Goal: Task Accomplishment & Management: Use online tool/utility

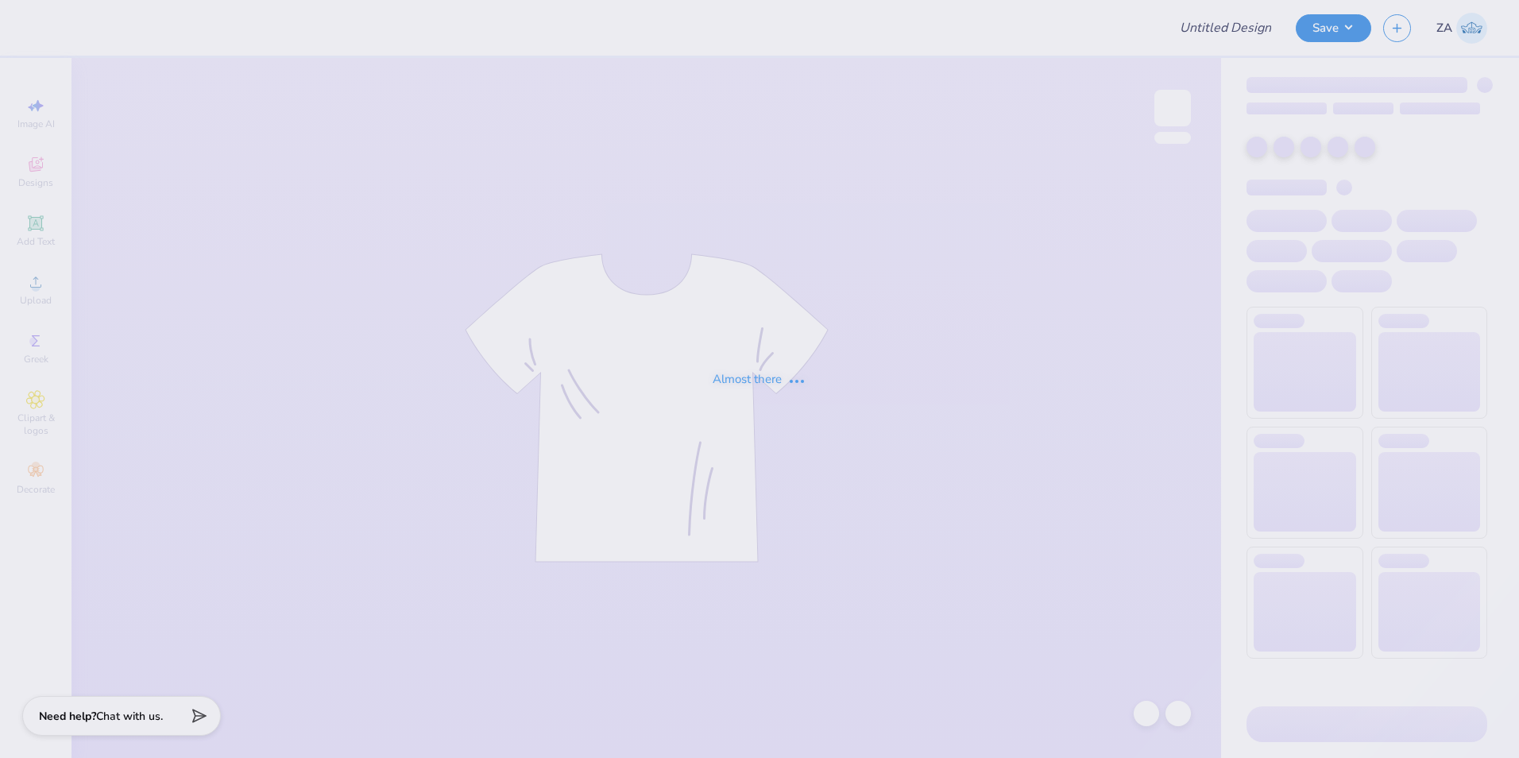
type input "AXO"
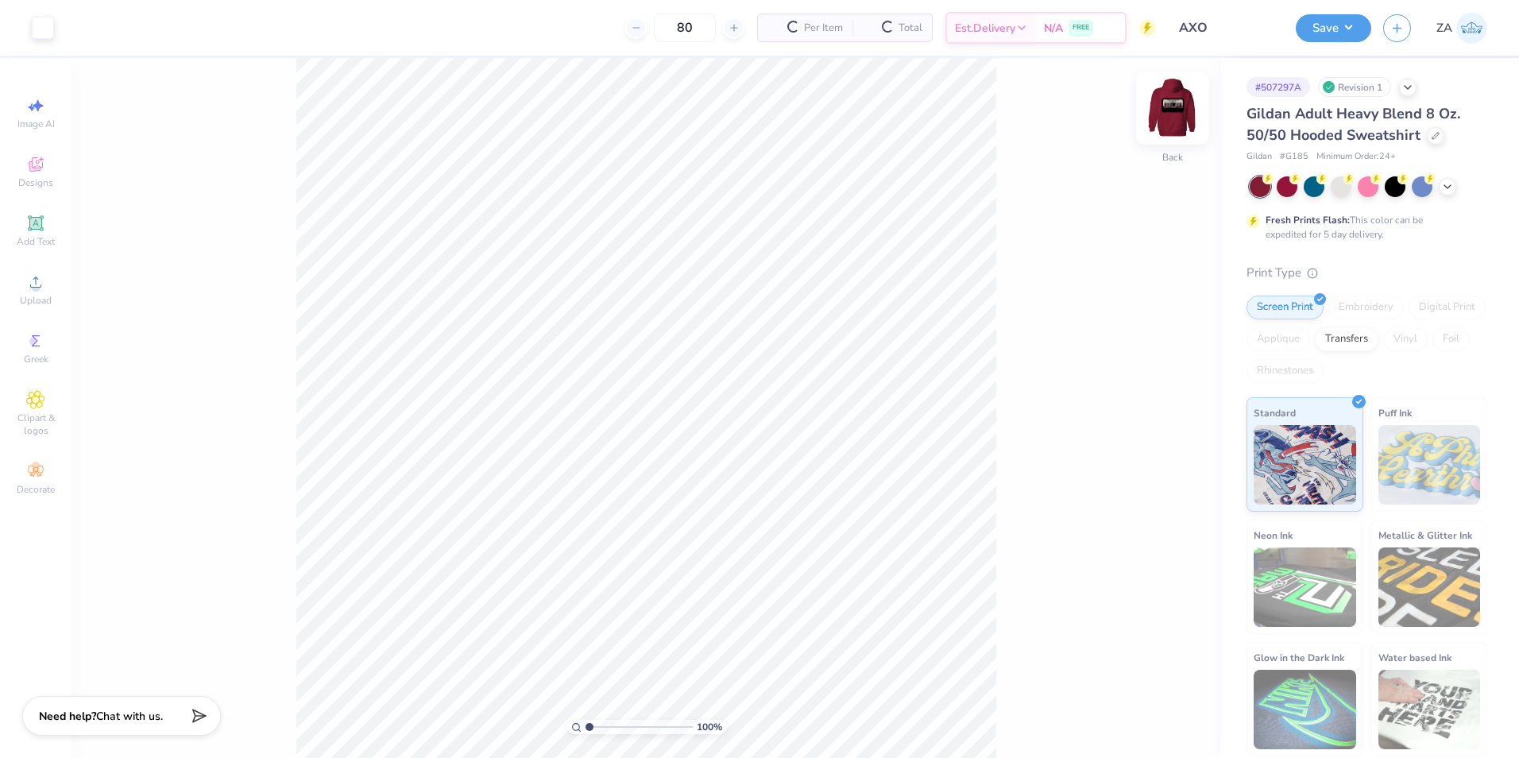
click at [1175, 107] on img at bounding box center [1173, 108] width 64 height 64
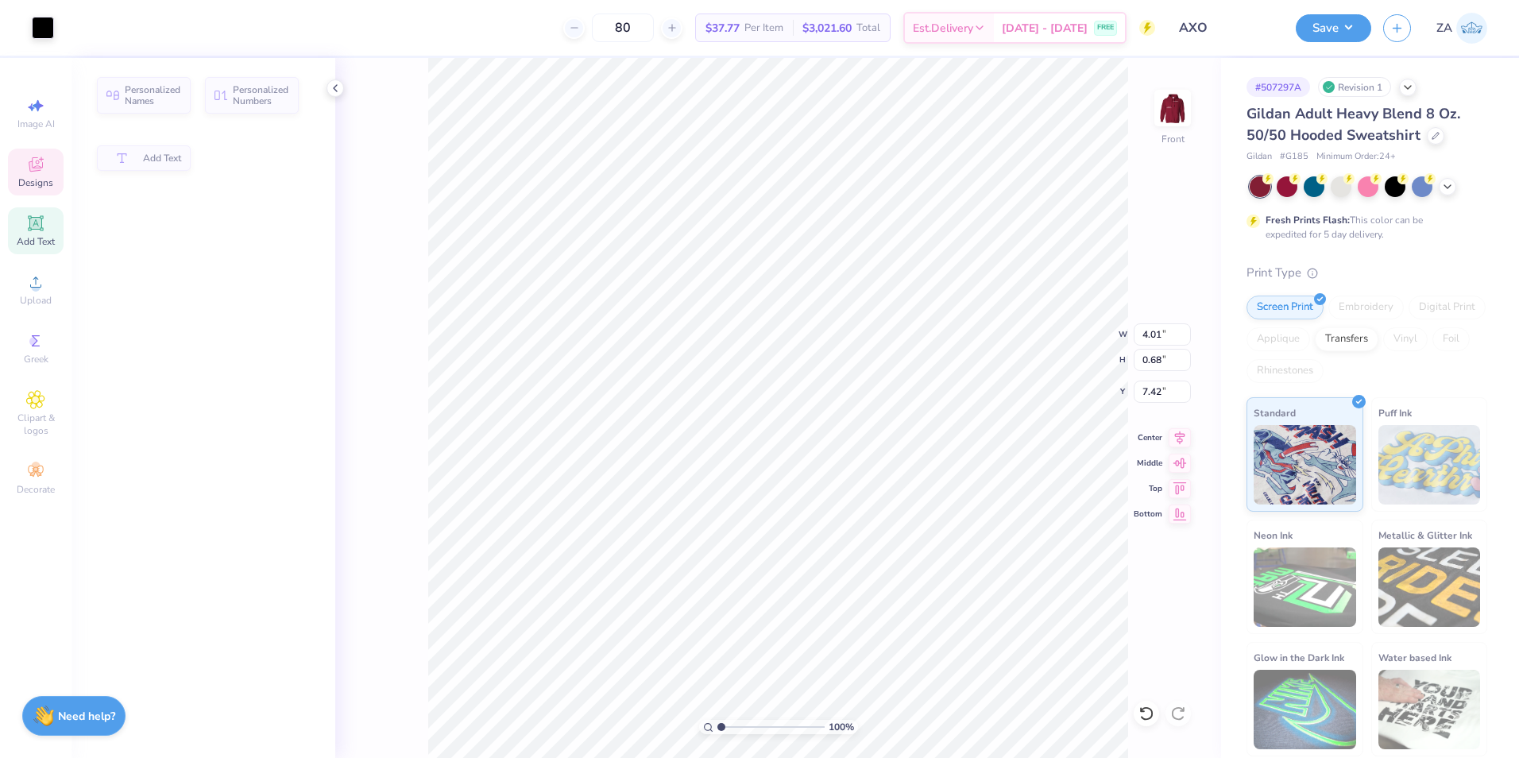
type input "4.01"
type input "0.68"
type input "7.42"
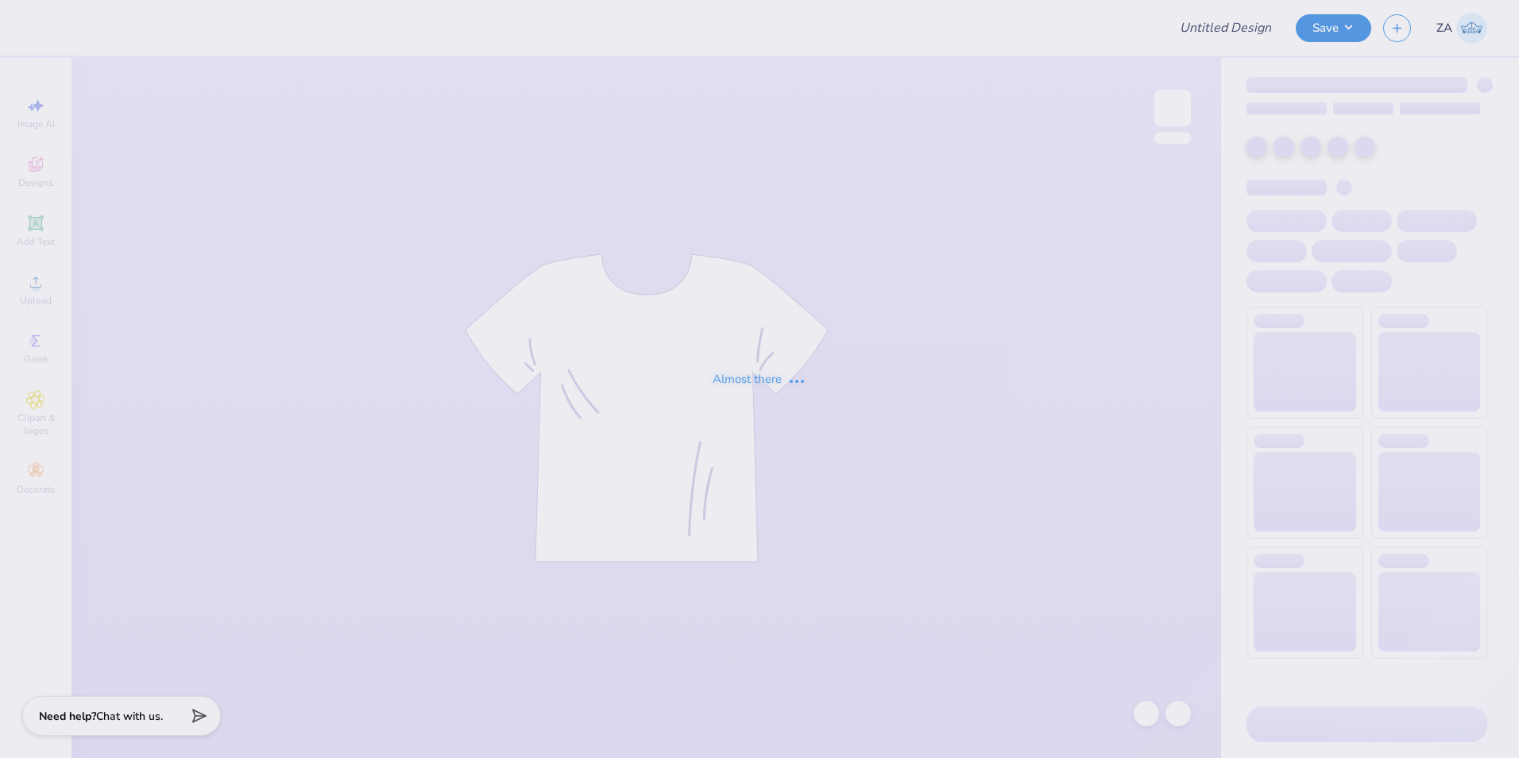
type input "dsp beach rush shirt"
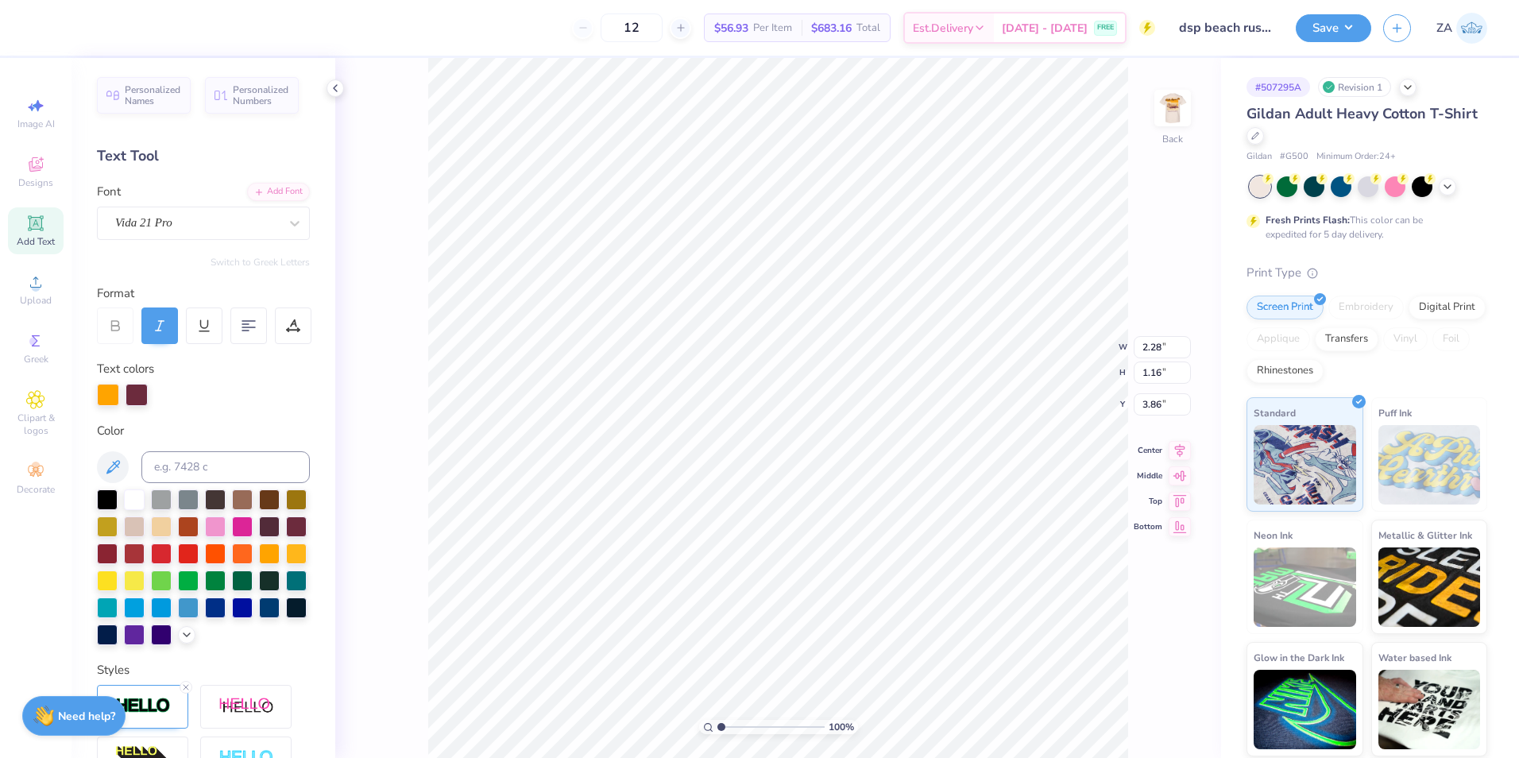
type input "4.53"
type input "6.07"
type input "3.08"
type input "4.67"
click at [36, 151] on div "Designs" at bounding box center [36, 172] width 56 height 47
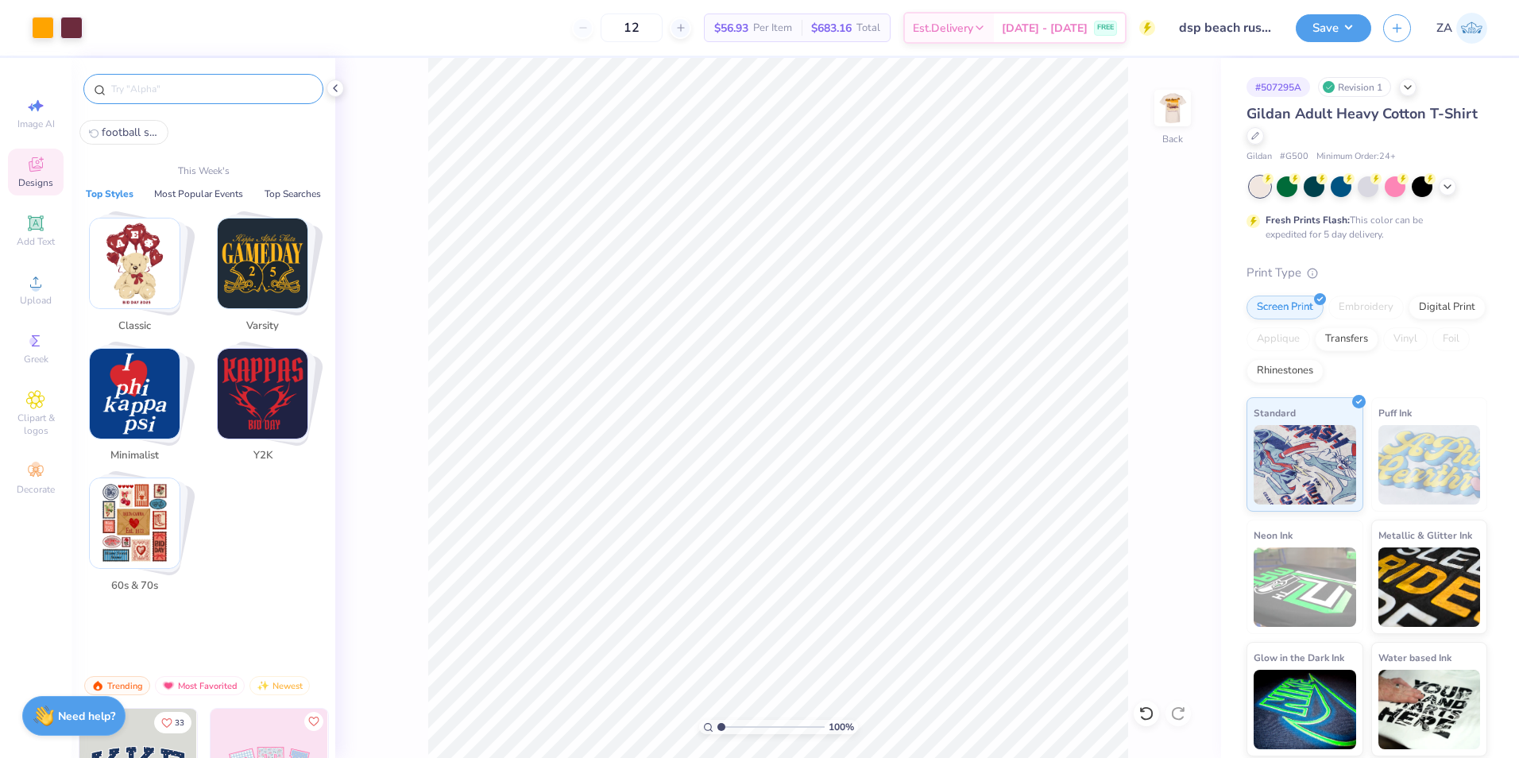
click at [219, 92] on input "text" at bounding box center [211, 89] width 203 height 16
paste input "Gamma Phi Beta Beach Sunset with Surfboard on Oval Frame and Script Text in Gre…"
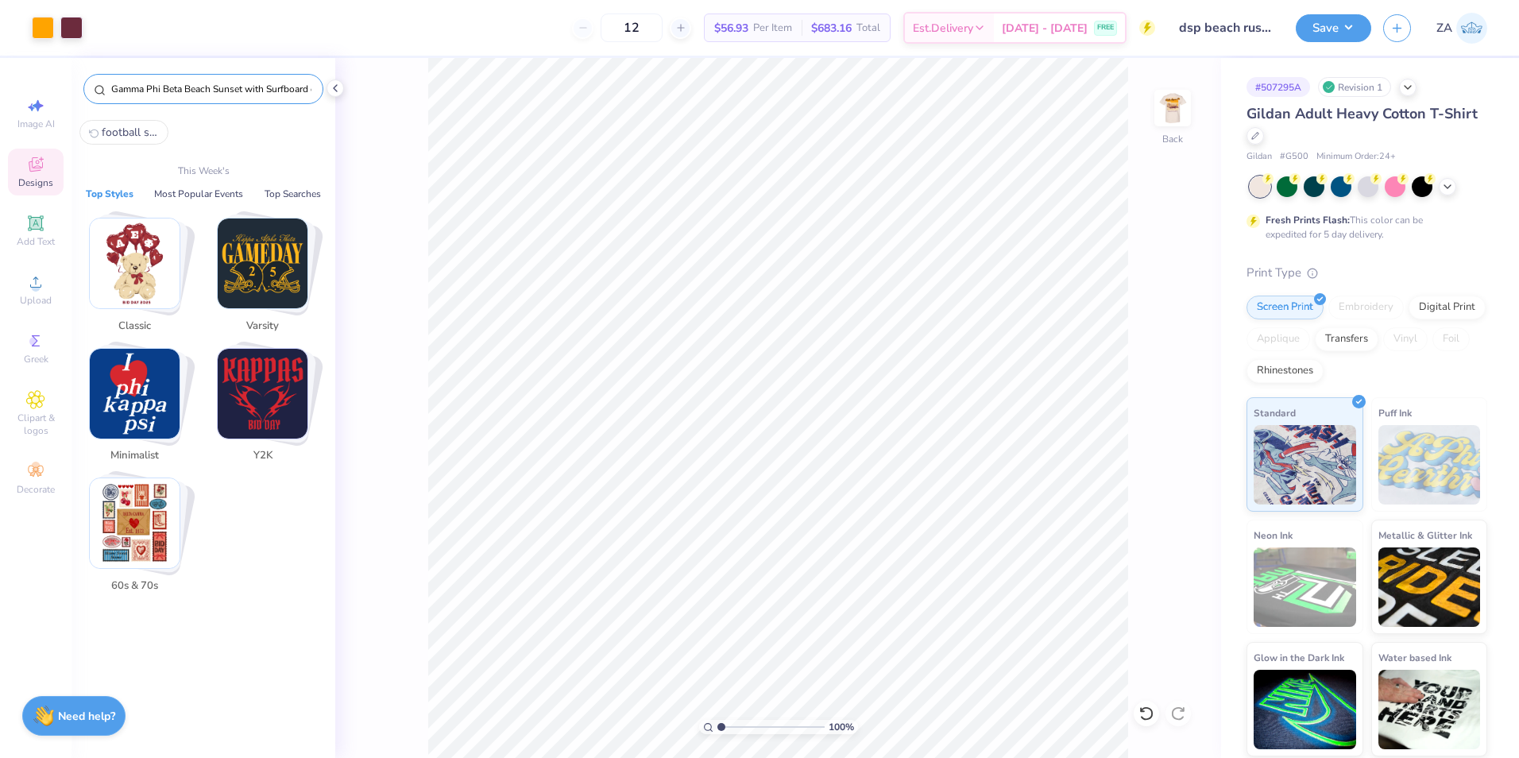
scroll to position [0, 232]
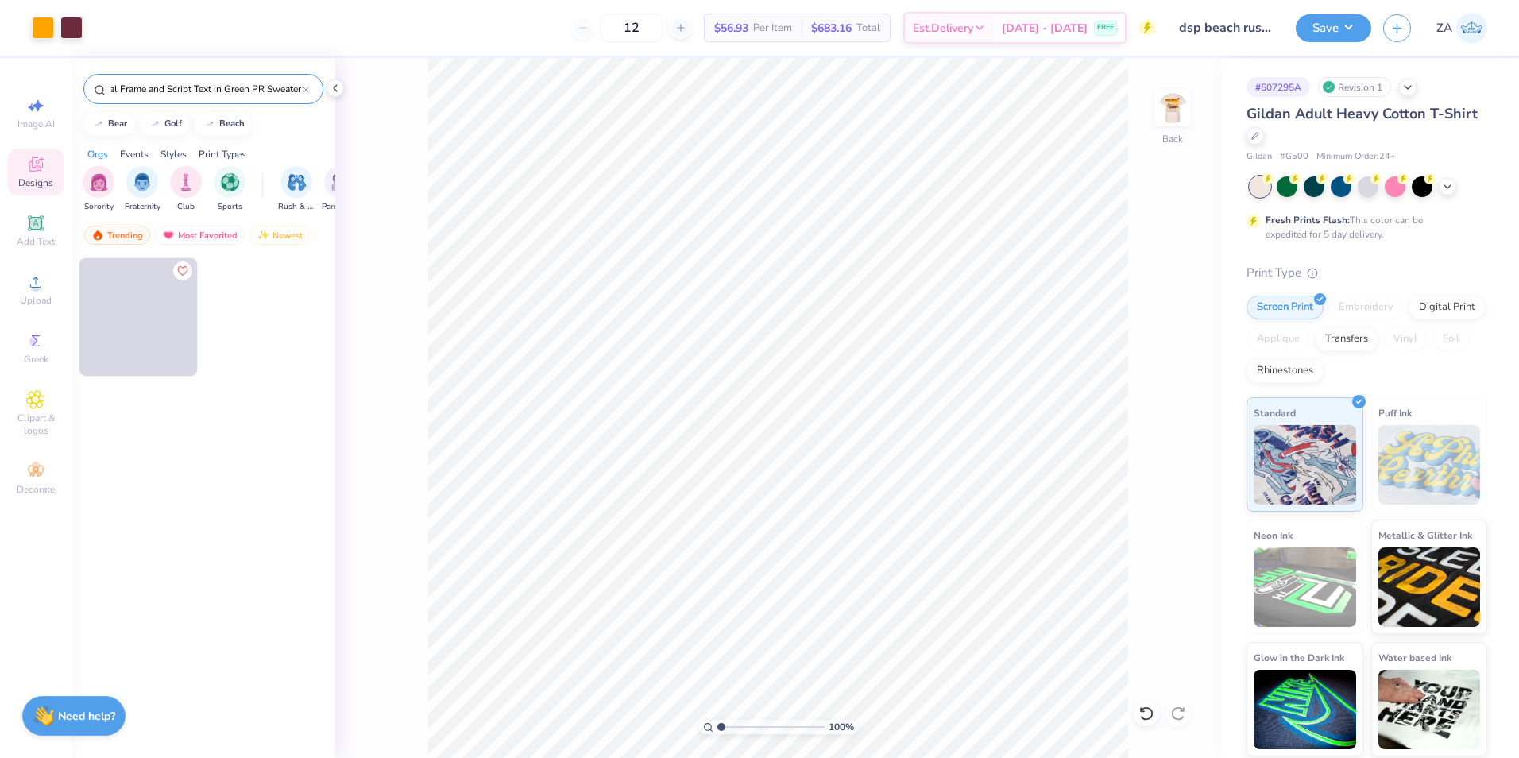
type input "Gamma Phi Beta Beach Sunset with Surfboard on Oval Frame and Script Text in Gre…"
click at [139, 300] on span at bounding box center [138, 317] width 118 height 118
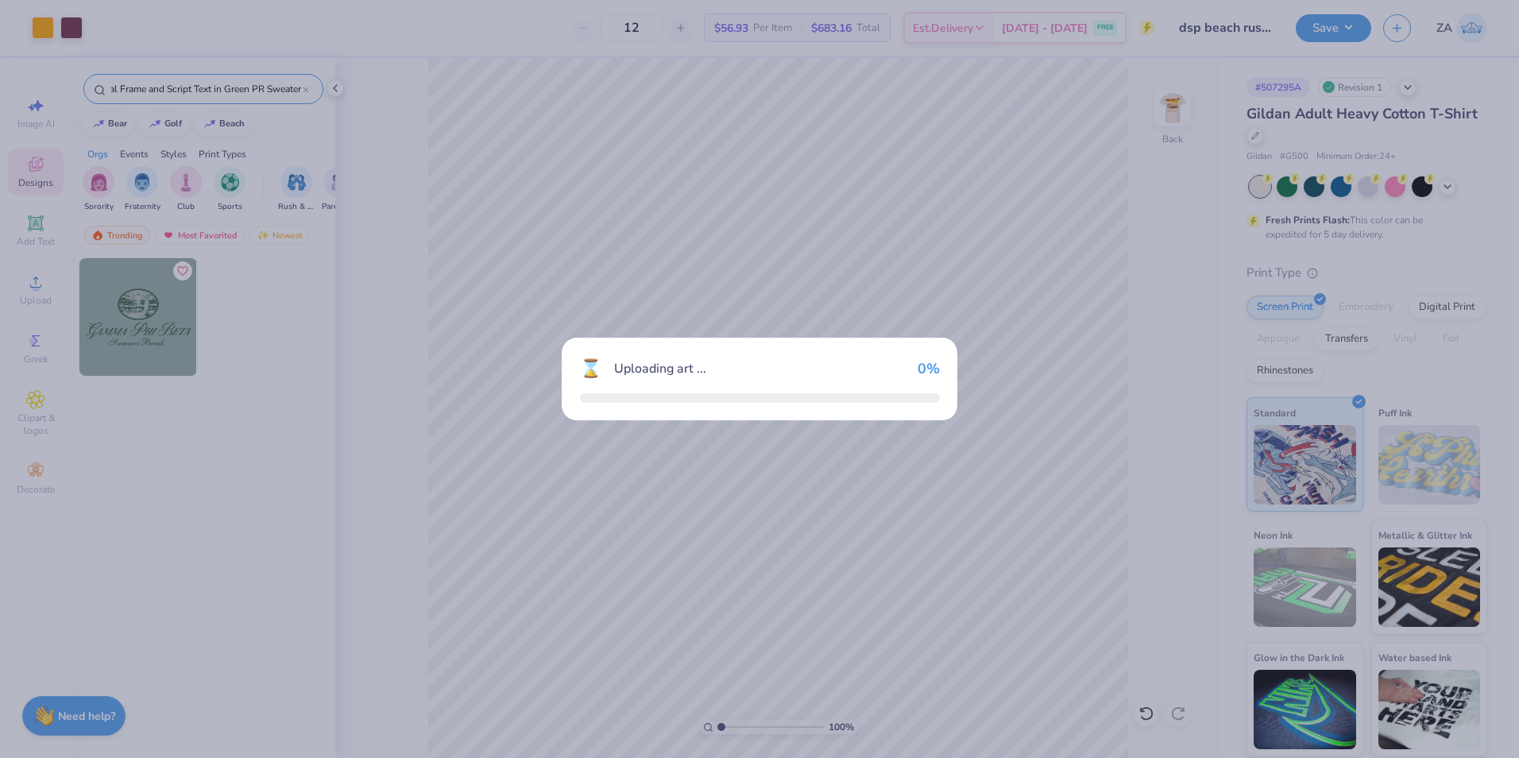
scroll to position [0, 0]
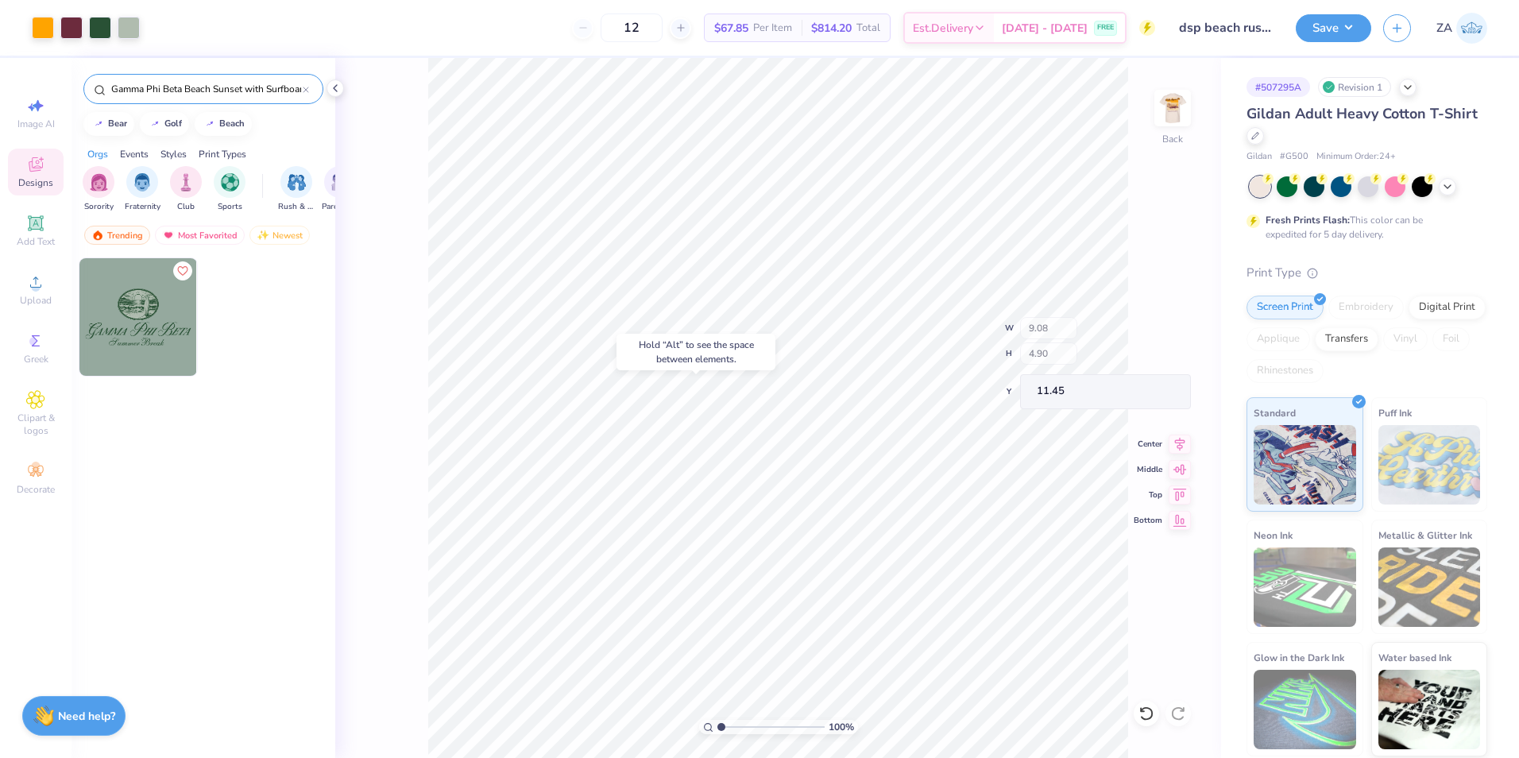
type input "11.45"
type input "1.41"
click at [726, 723] on input "range" at bounding box center [771, 727] width 107 height 14
click at [90, 26] on div at bounding box center [100, 26] width 22 height 22
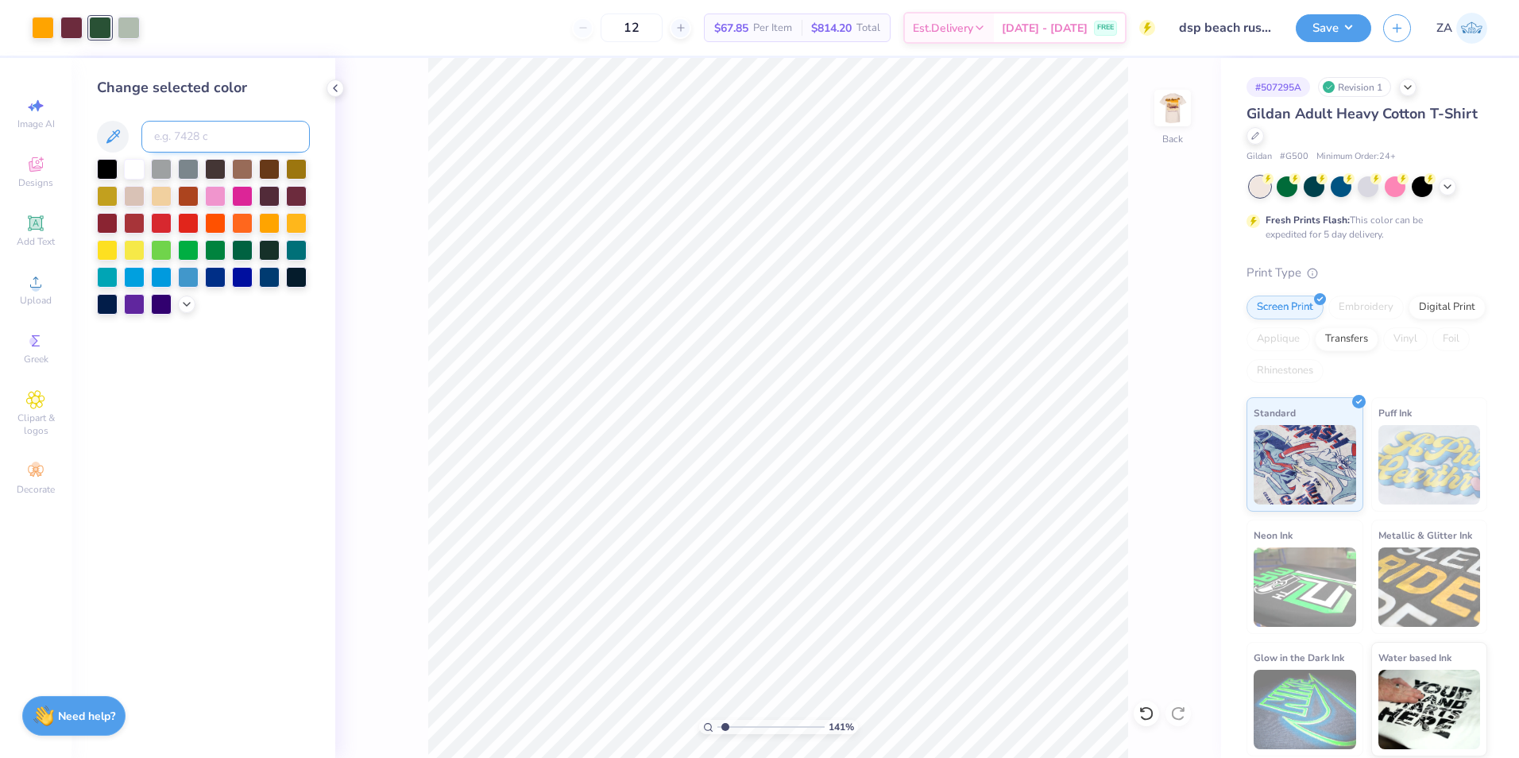
click at [172, 141] on input at bounding box center [225, 137] width 168 height 32
type input "7428"
click at [90, 23] on div at bounding box center [100, 26] width 22 height 22
click at [191, 131] on input at bounding box center [225, 137] width 168 height 32
type input "137"
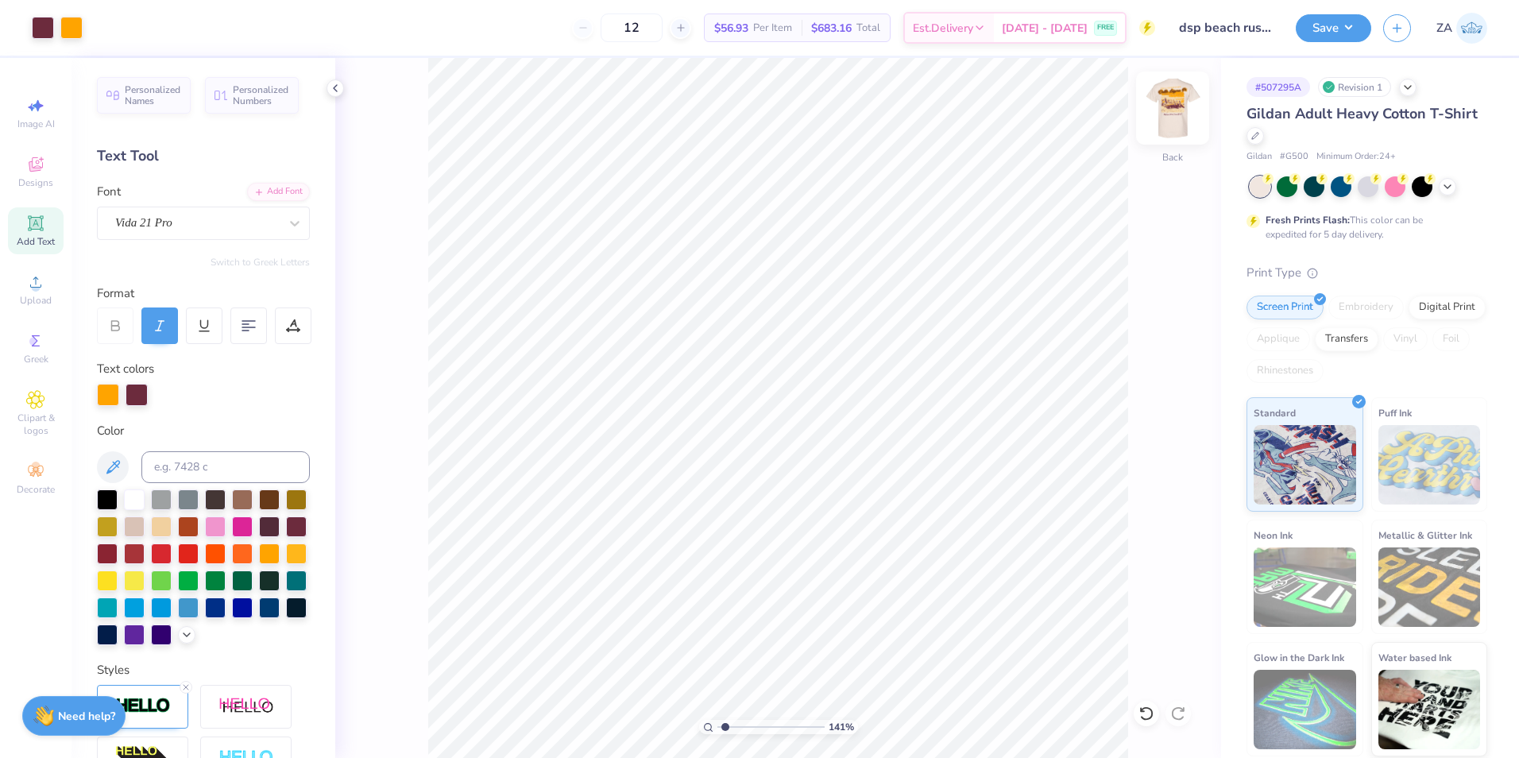
click at [1159, 110] on img at bounding box center [1173, 108] width 64 height 64
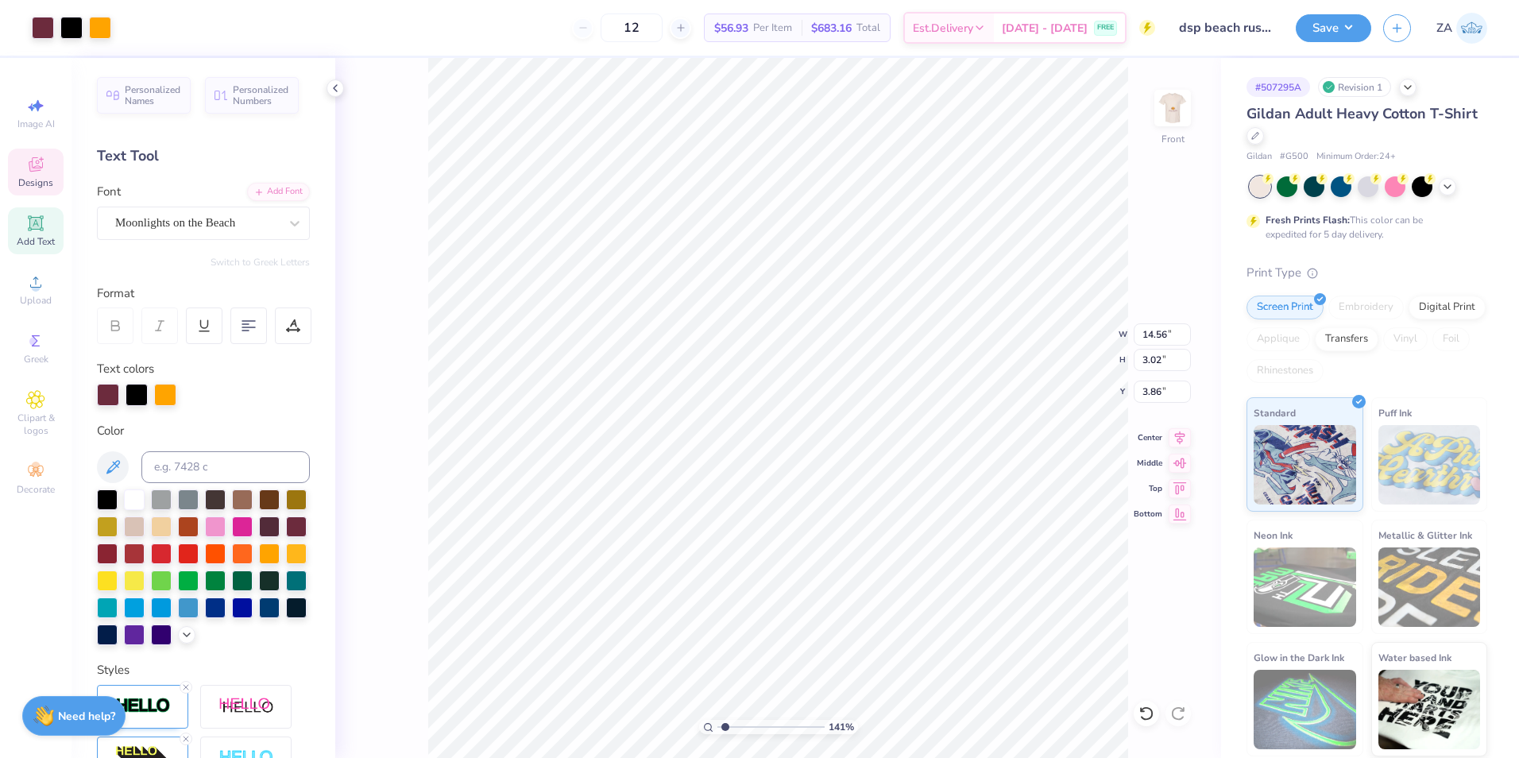
type input "3.02"
type input "3.86"
click at [199, 210] on div "Moonlights on the Beach" at bounding box center [203, 223] width 213 height 33
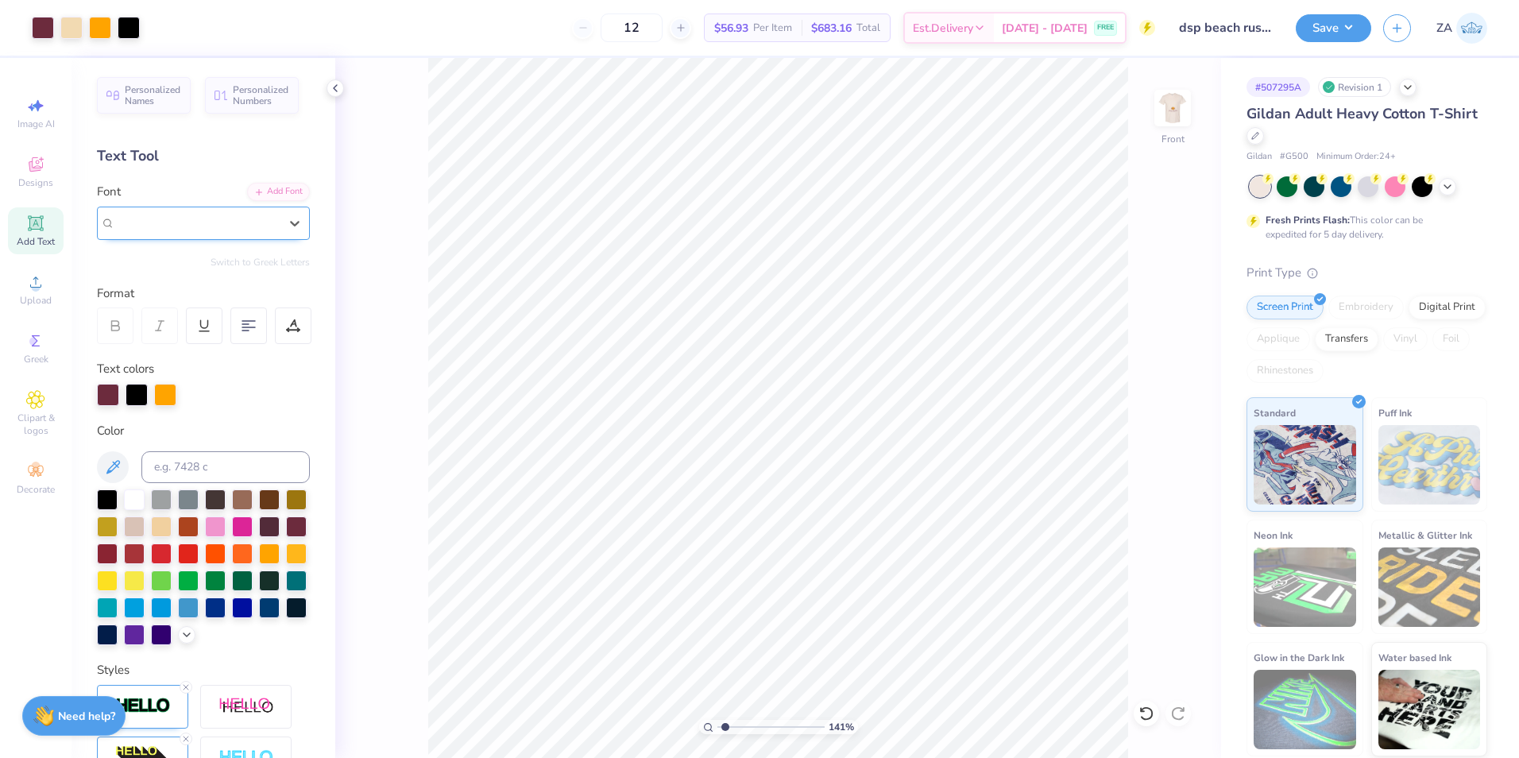
click at [210, 213] on div at bounding box center [197, 222] width 164 height 21
click at [1175, 110] on img at bounding box center [1173, 108] width 64 height 64
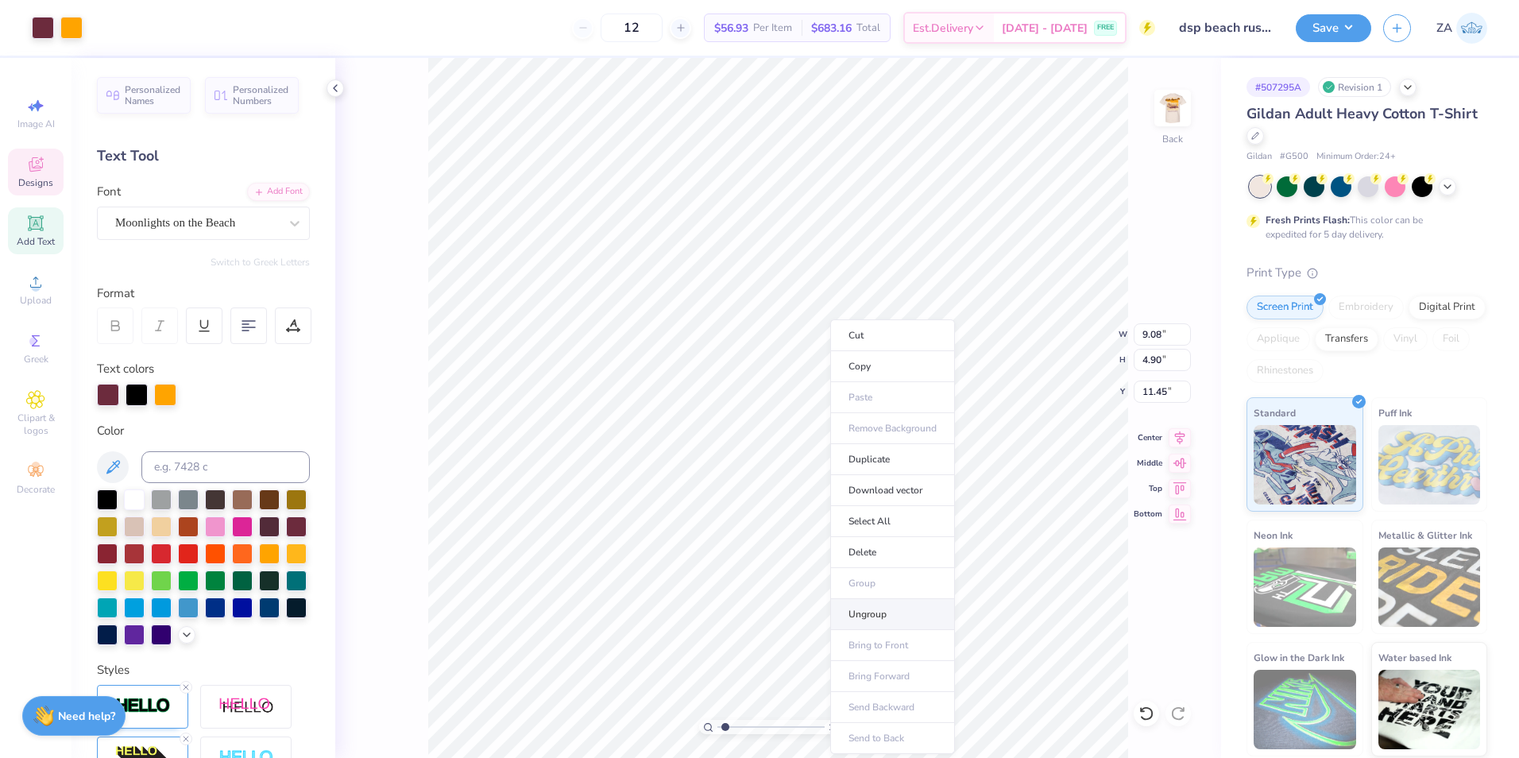
click at [868, 608] on li "Ungroup" at bounding box center [892, 614] width 125 height 31
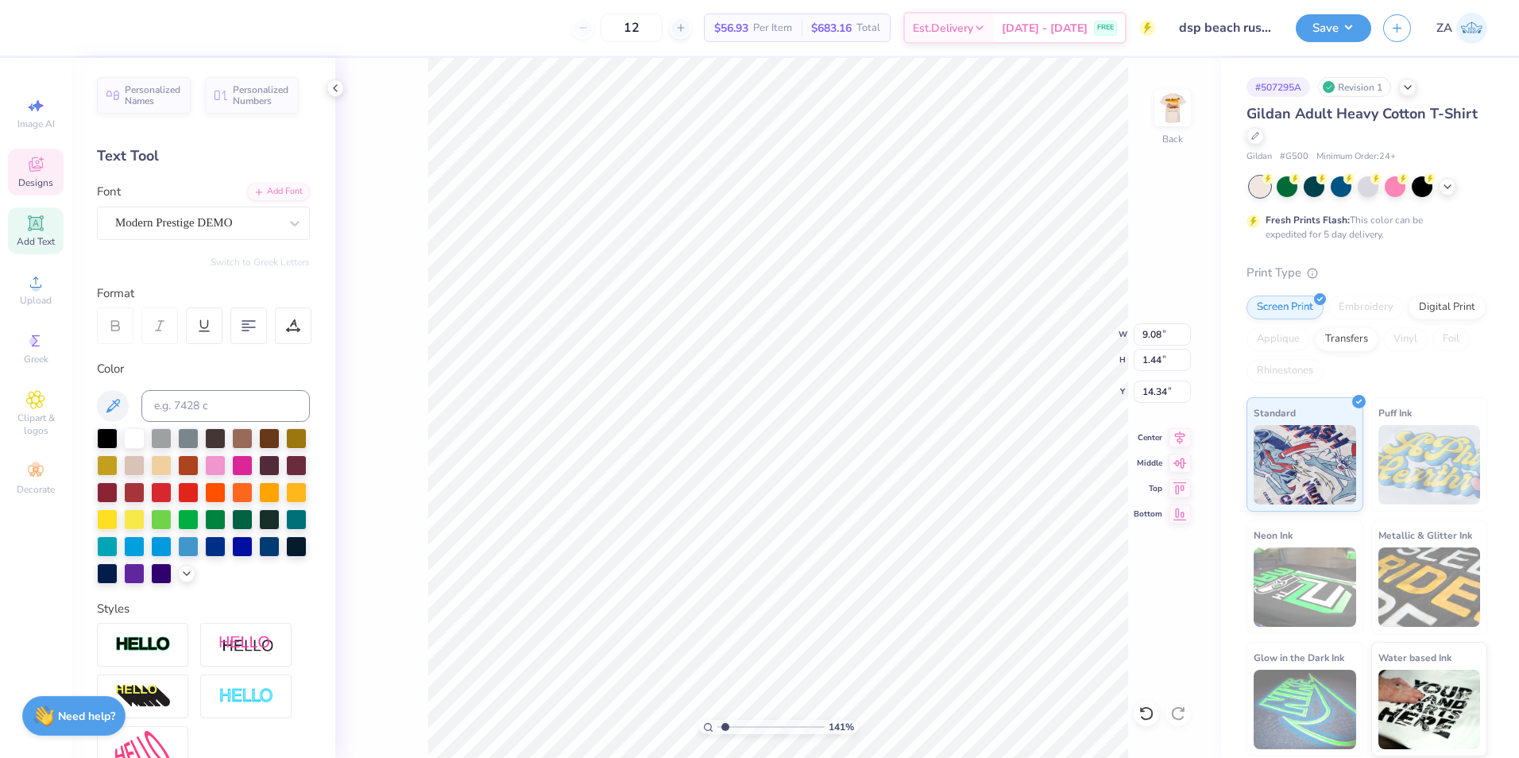
scroll to position [14, 2]
type textarea "G"
type textarea "Delta Sigma Pi"
type input "7.17"
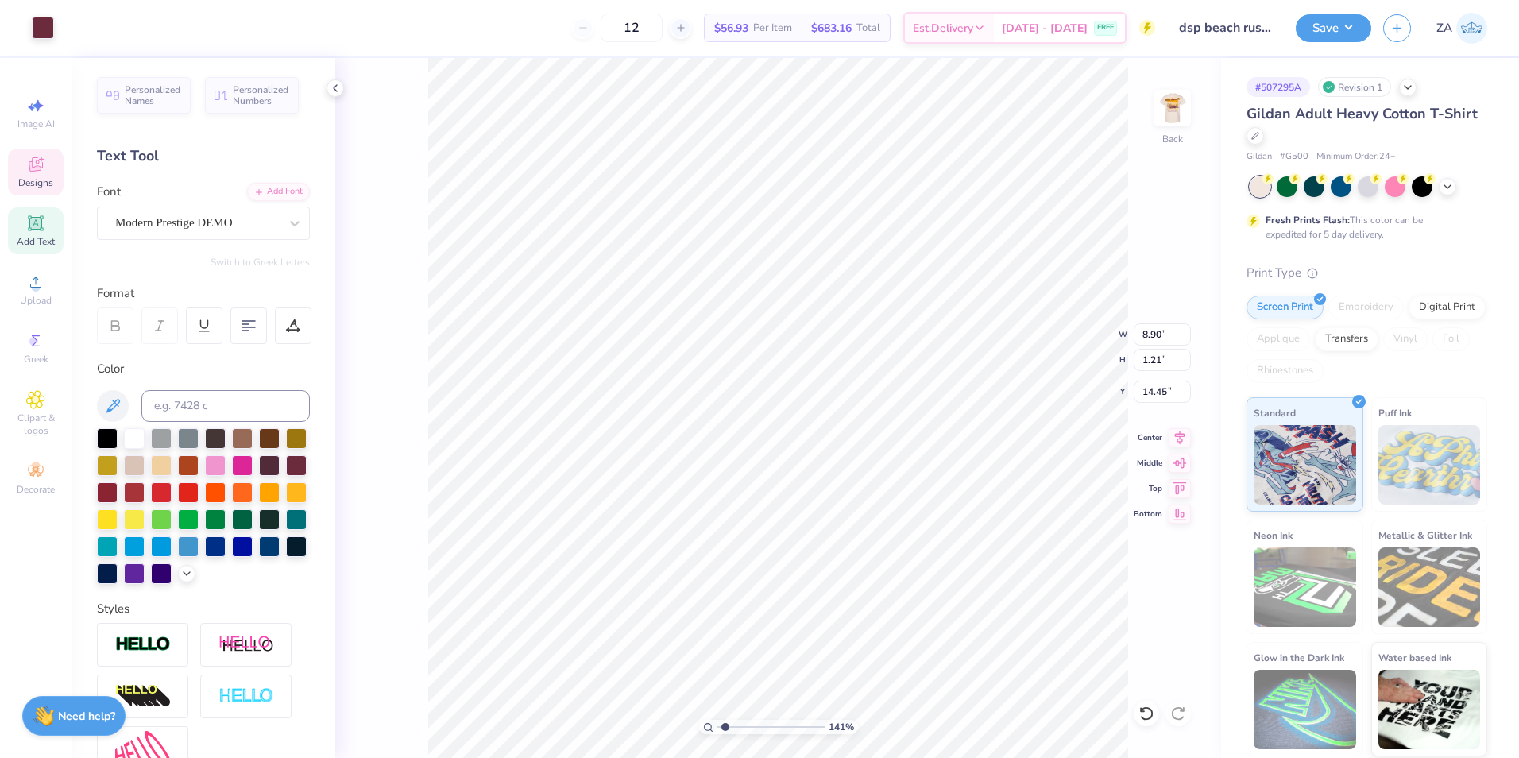
type input "8.90"
type input "1.21"
type input "14.45"
click at [145, 543] on div at bounding box center [134, 545] width 21 height 21
type input "3.53"
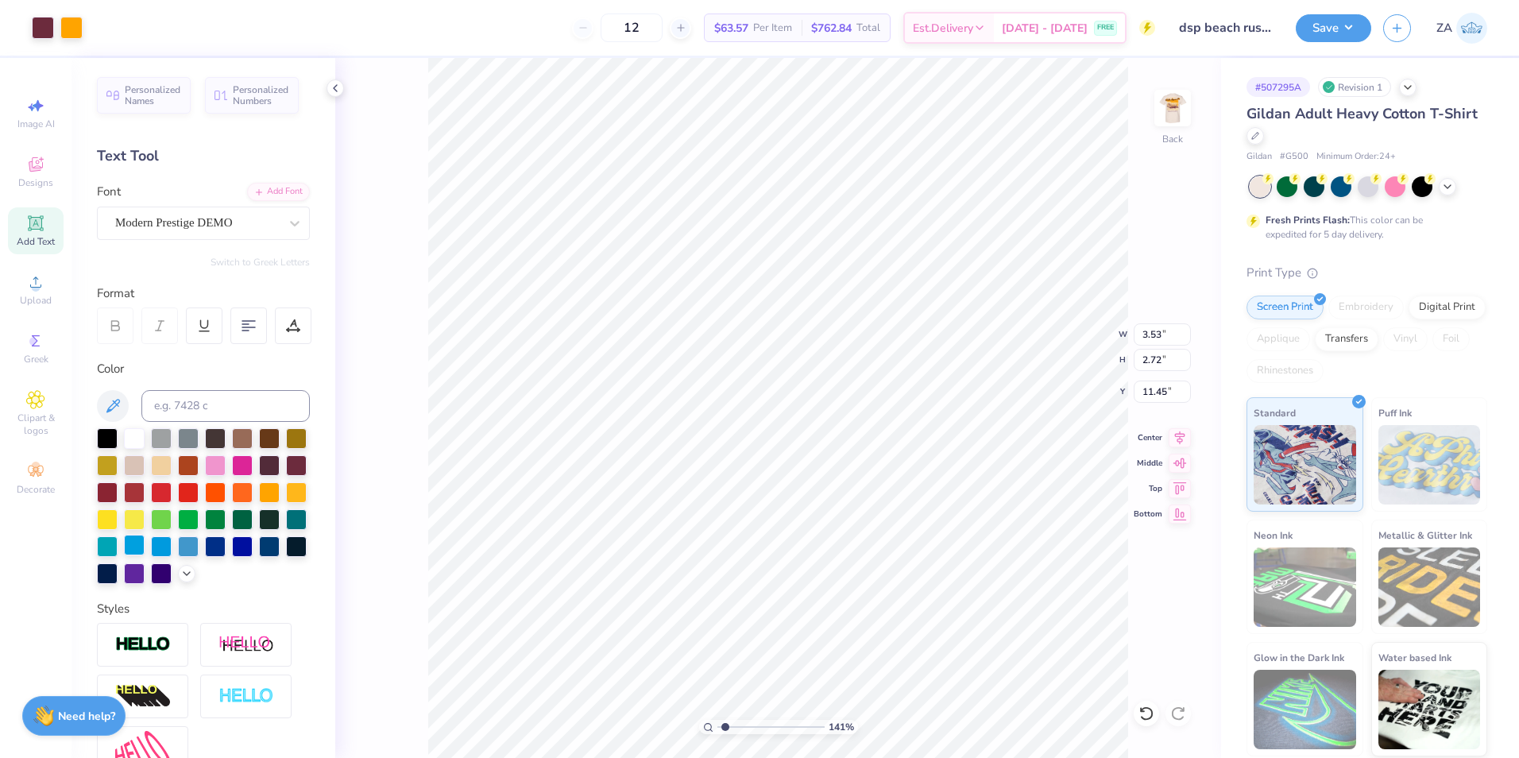
type input "2.72"
type input "11.45"
click at [228, 214] on div "Modern Prestige DEMO" at bounding box center [197, 223] width 167 height 25
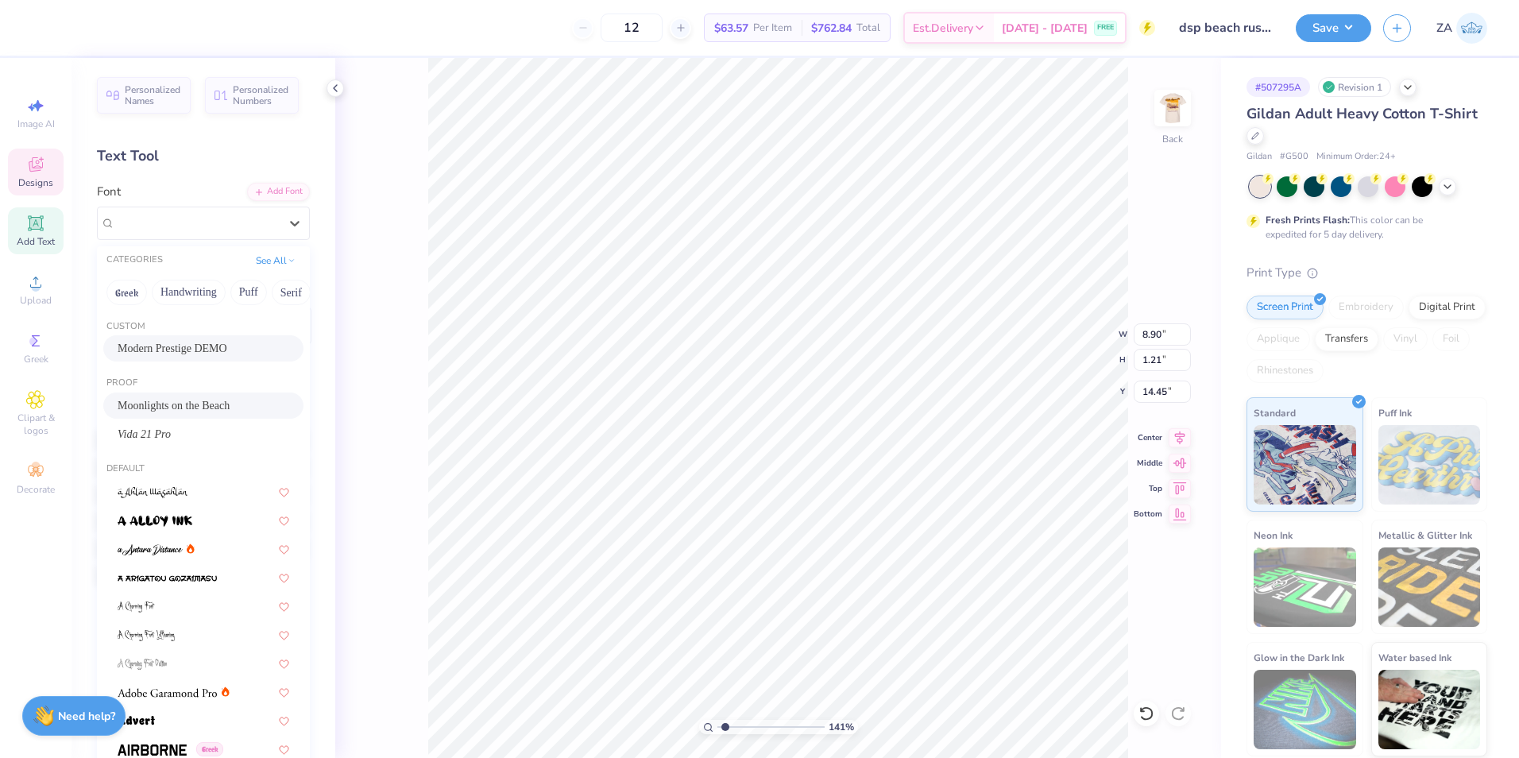
click at [162, 406] on span "Moonlights on the Beach" at bounding box center [174, 405] width 112 height 17
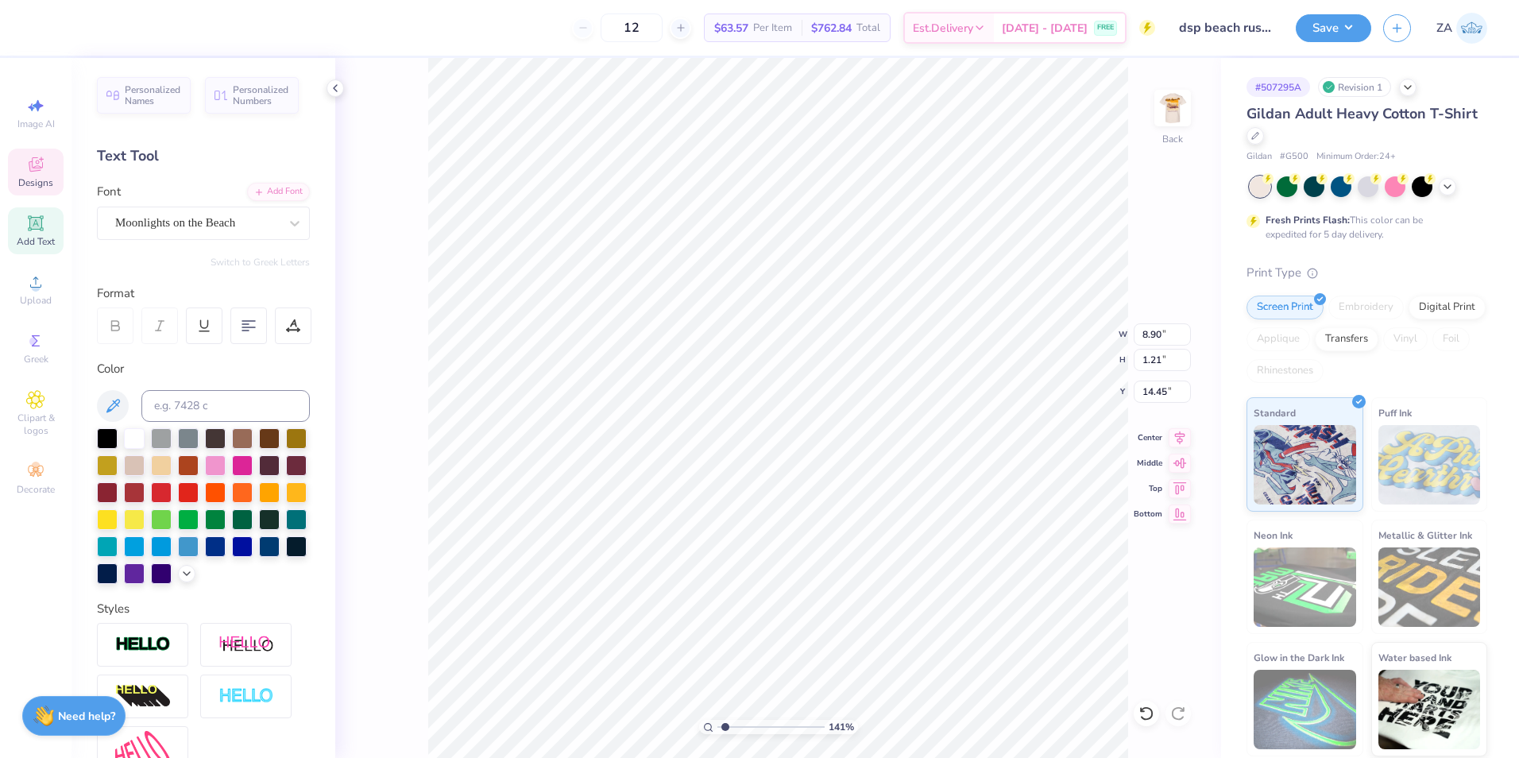
type input "6.61"
type input "1.07"
type input "14.55"
drag, startPoint x: 754, startPoint y: 722, endPoint x: 722, endPoint y: 728, distance: 32.3
type input "1.11"
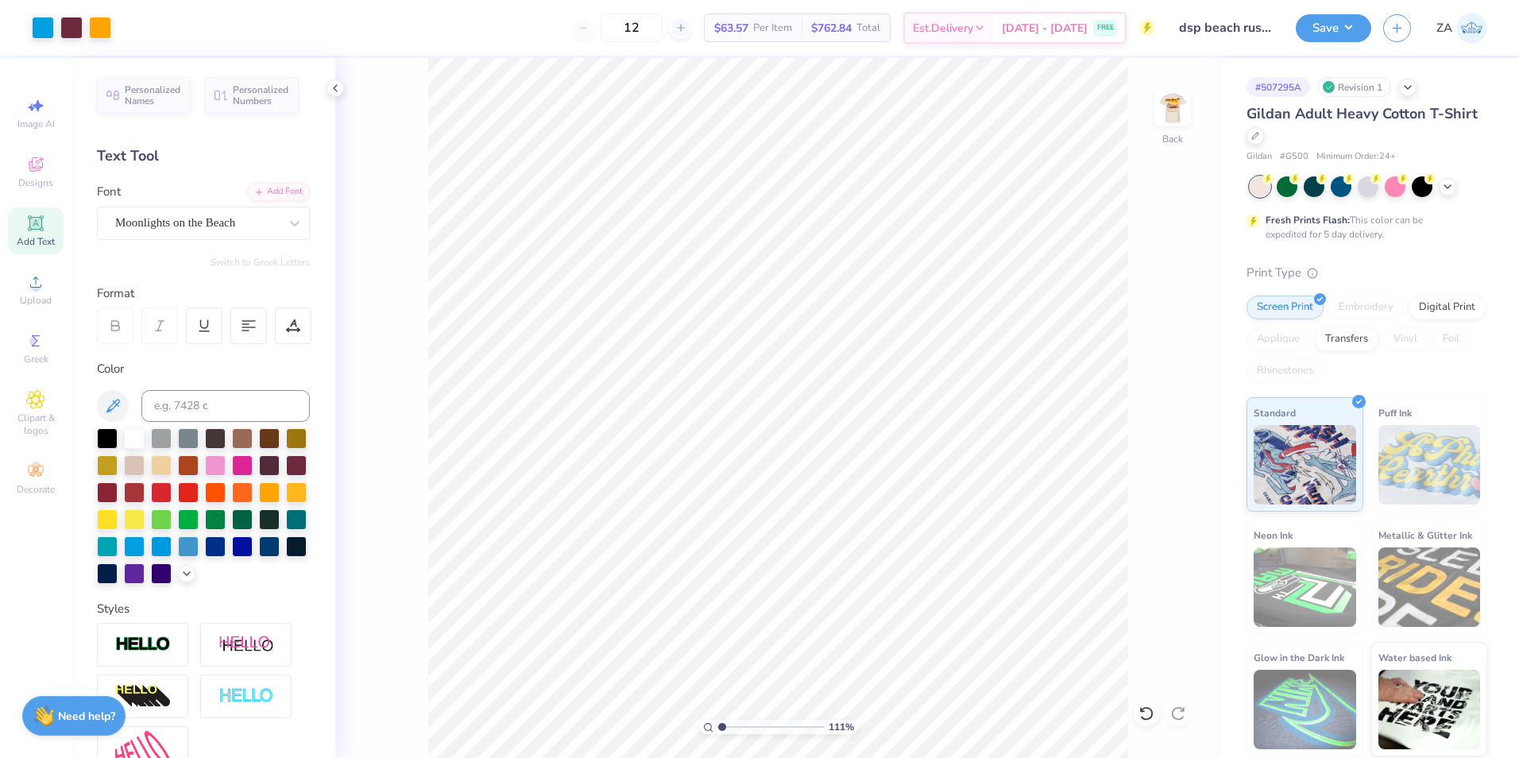
click at [722, 728] on input "range" at bounding box center [771, 727] width 107 height 14
type input "14.48"
click at [1169, 432] on div "Center" at bounding box center [1162, 435] width 57 height 19
type input "11.48"
type input "10.11"
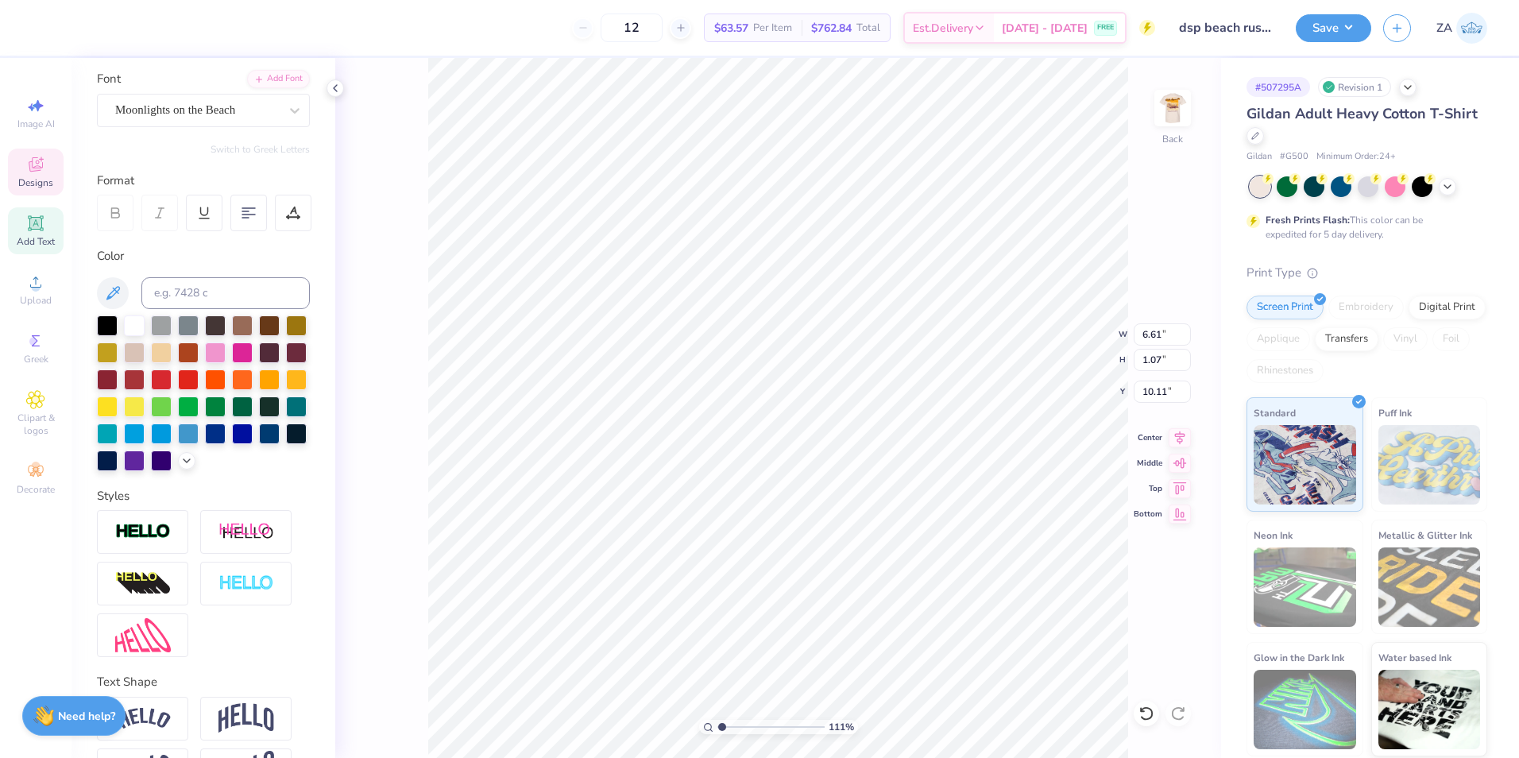
scroll to position [193, 0]
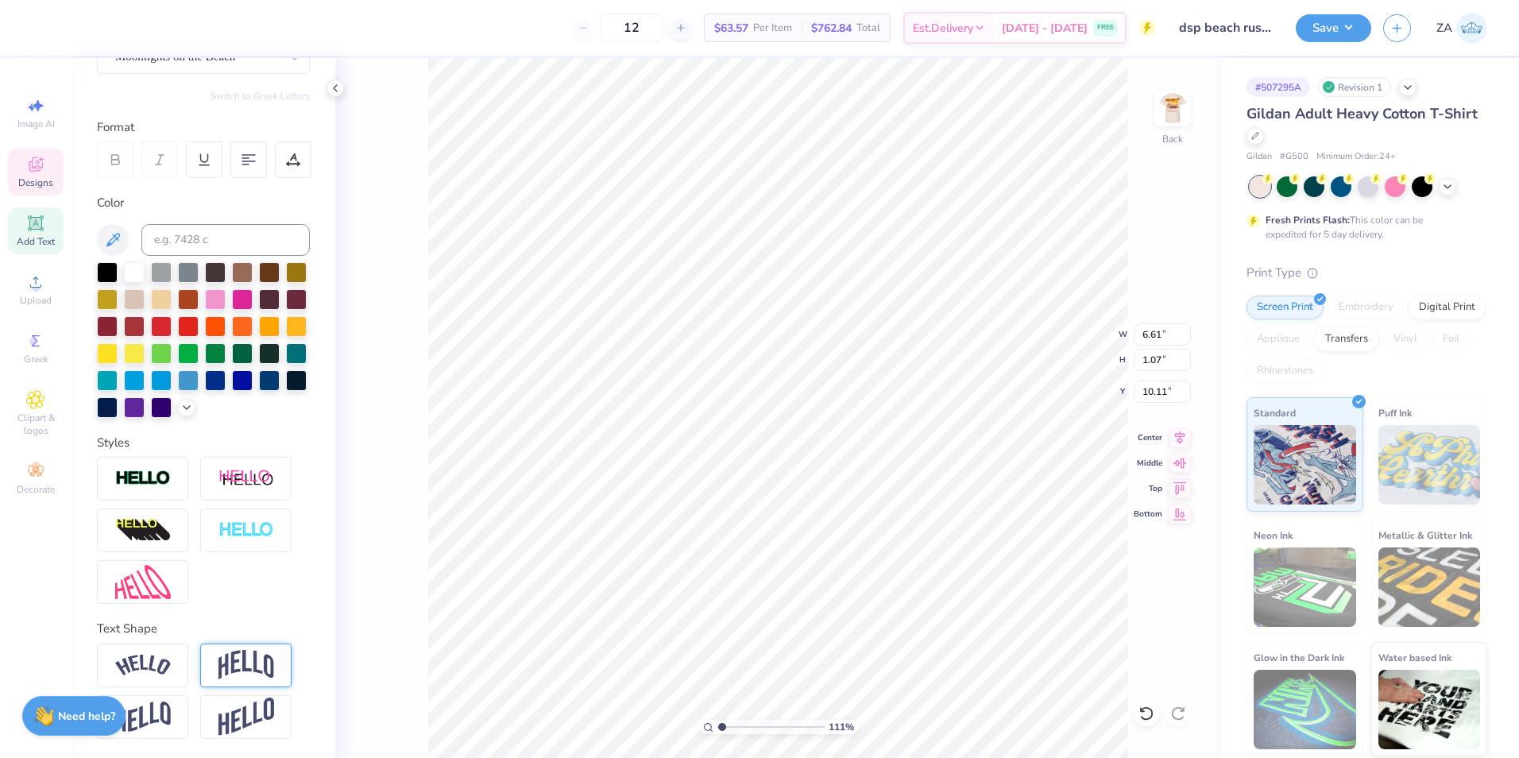
click at [225, 657] on img at bounding box center [247, 665] width 56 height 30
type input "2.10"
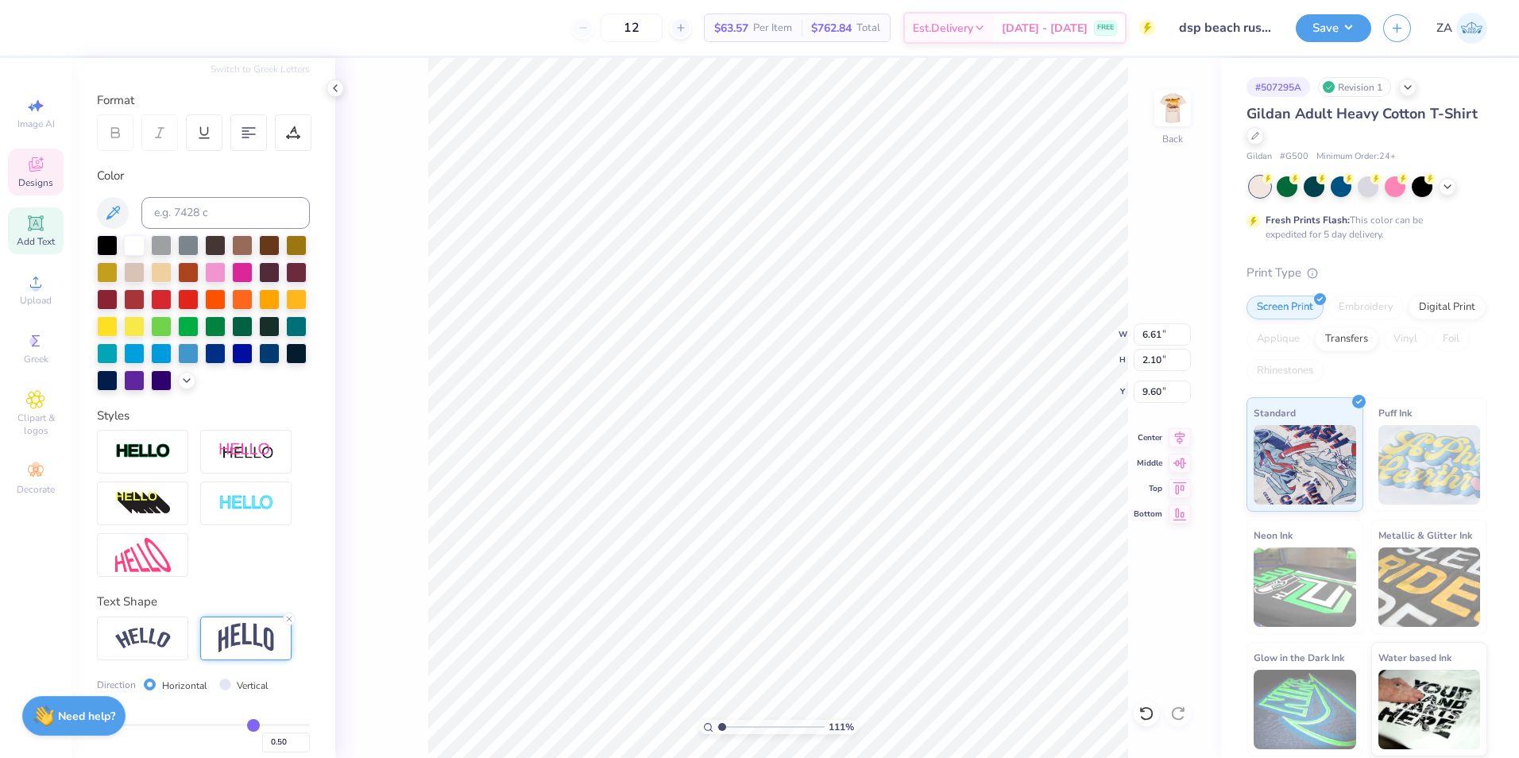
type input "10.20"
click at [167, 660] on div at bounding box center [142, 639] width 91 height 44
type input "7.62"
type input "1.82"
type input "10.34"
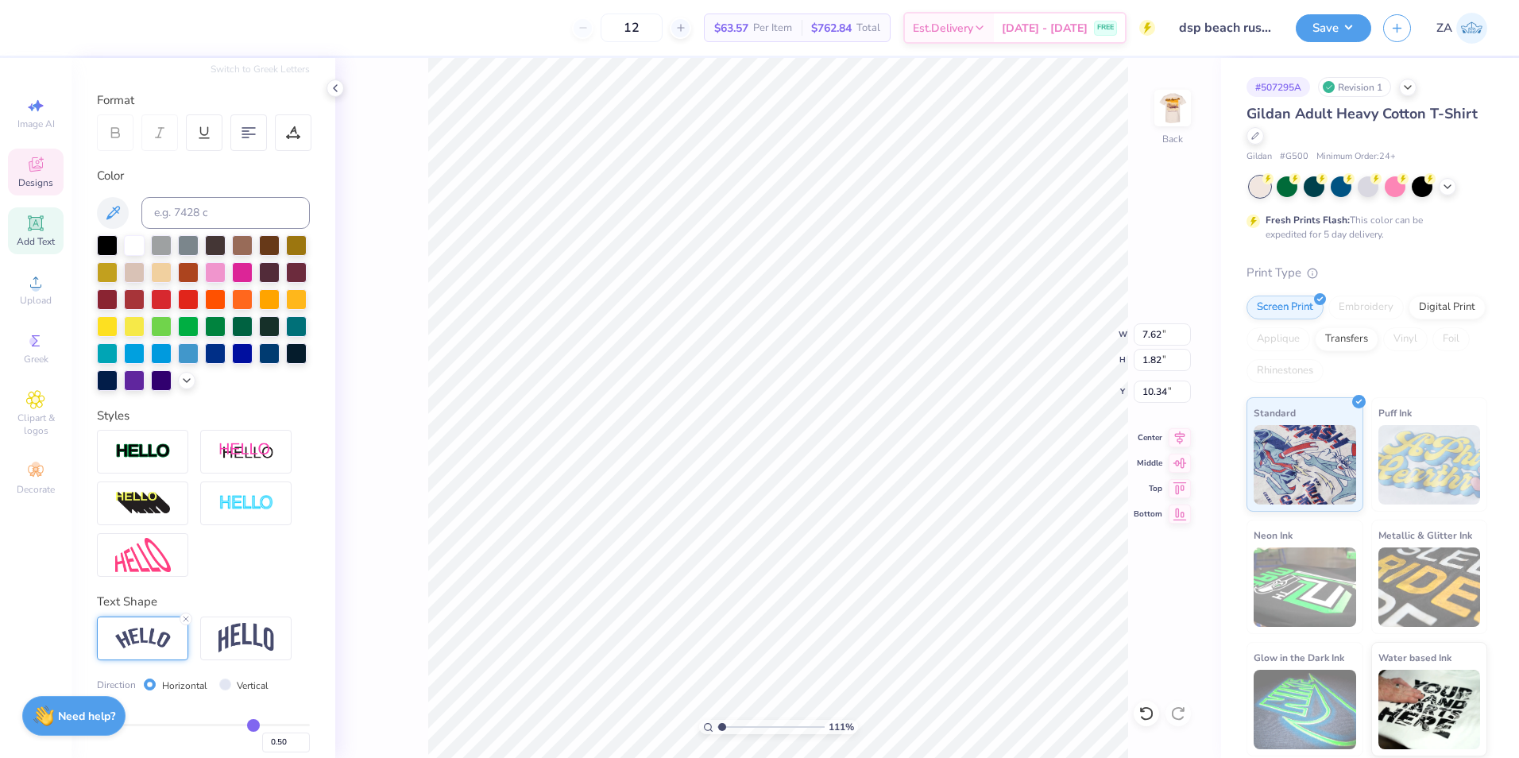
type input "0.48"
type input "0.47"
type input "0.46"
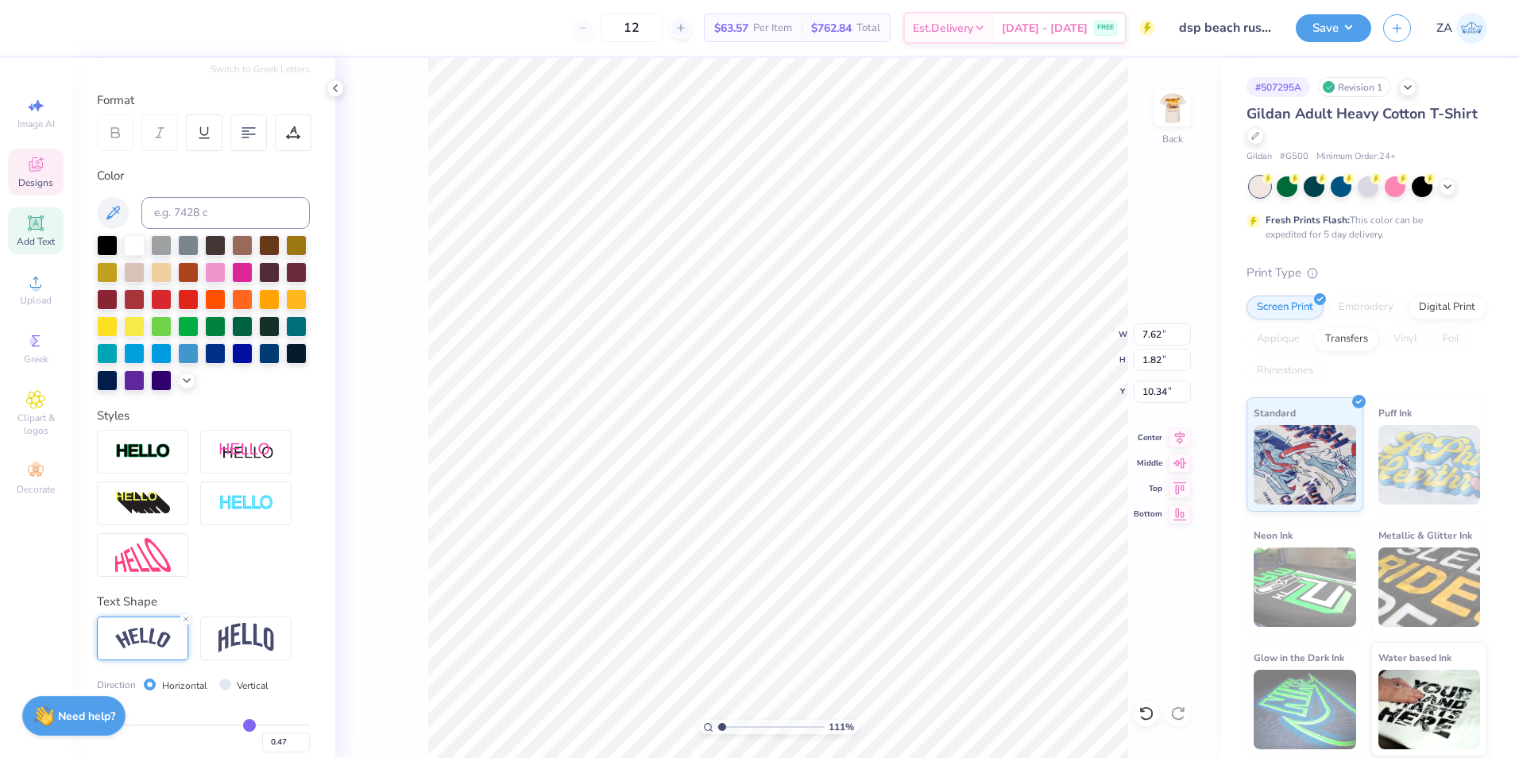
type input "0.46"
type input "0.44"
type input "0.43"
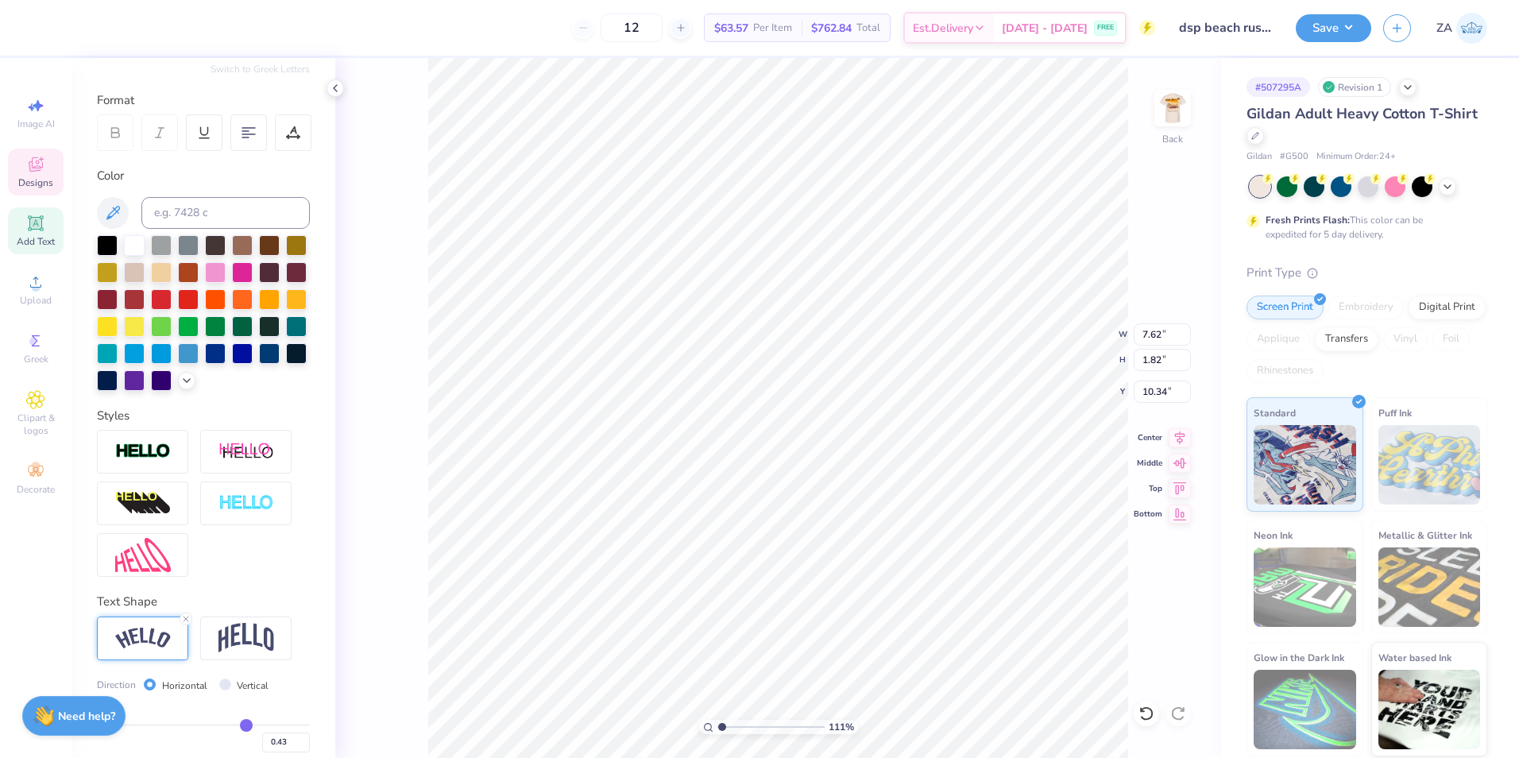
type input "0.42"
type input "0.41"
type input "0.4"
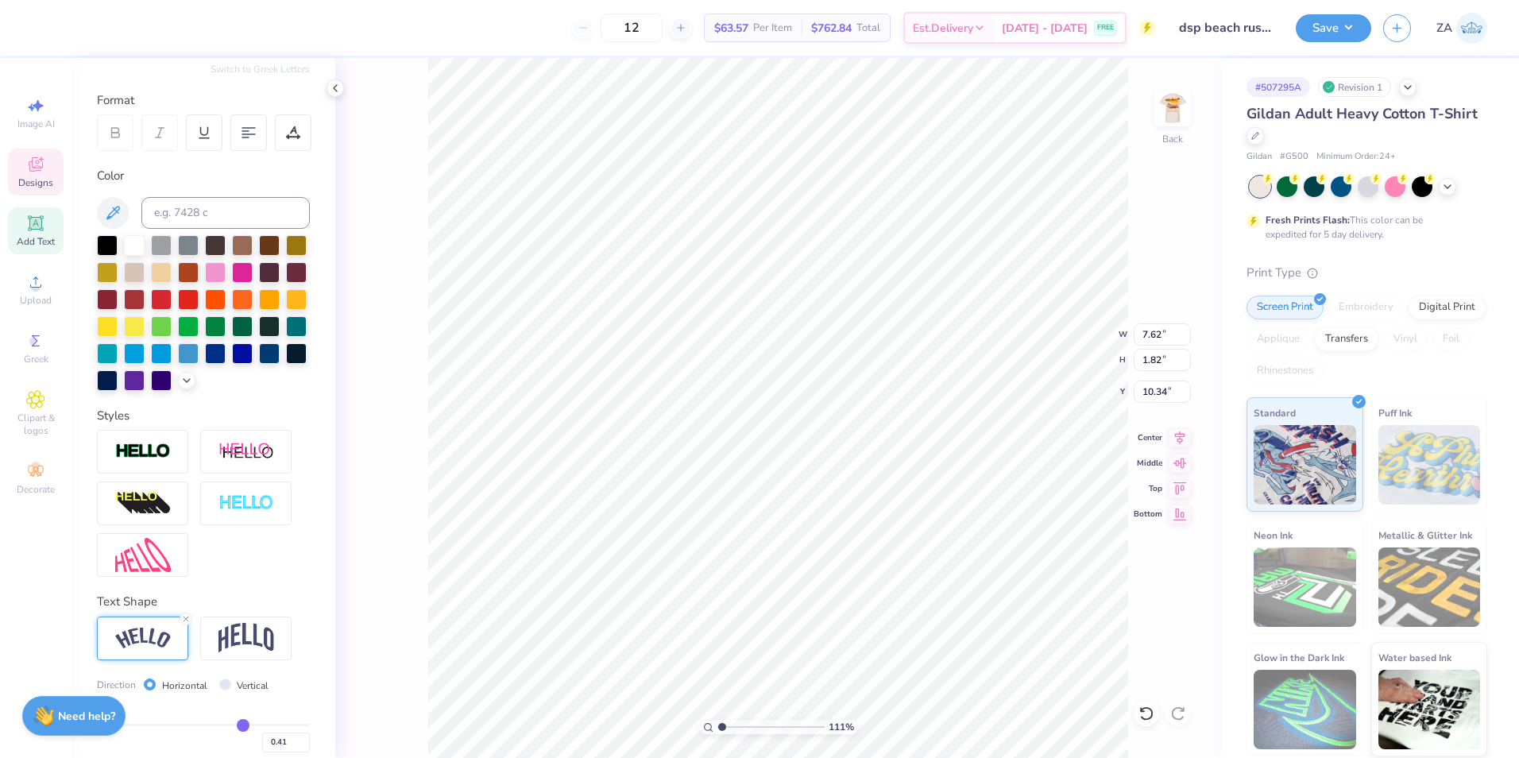
type input "0.40"
type input "0.39"
type input "0.38"
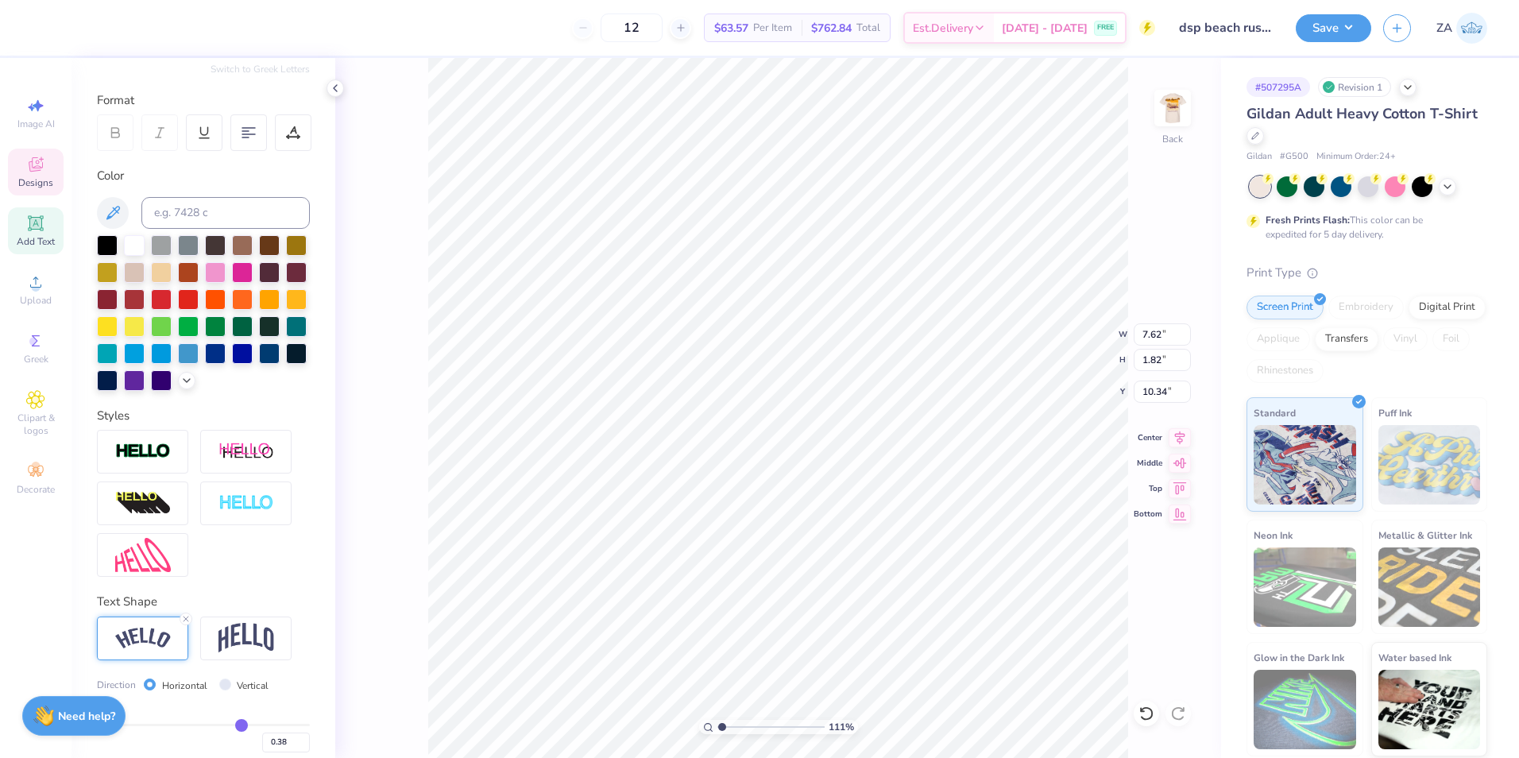
drag, startPoint x: 242, startPoint y: 753, endPoint x: 233, endPoint y: 753, distance: 9.6
type input "0.38"
click at [233, 726] on input "range" at bounding box center [203, 725] width 213 height 2
type input "7.40"
type input "1.45"
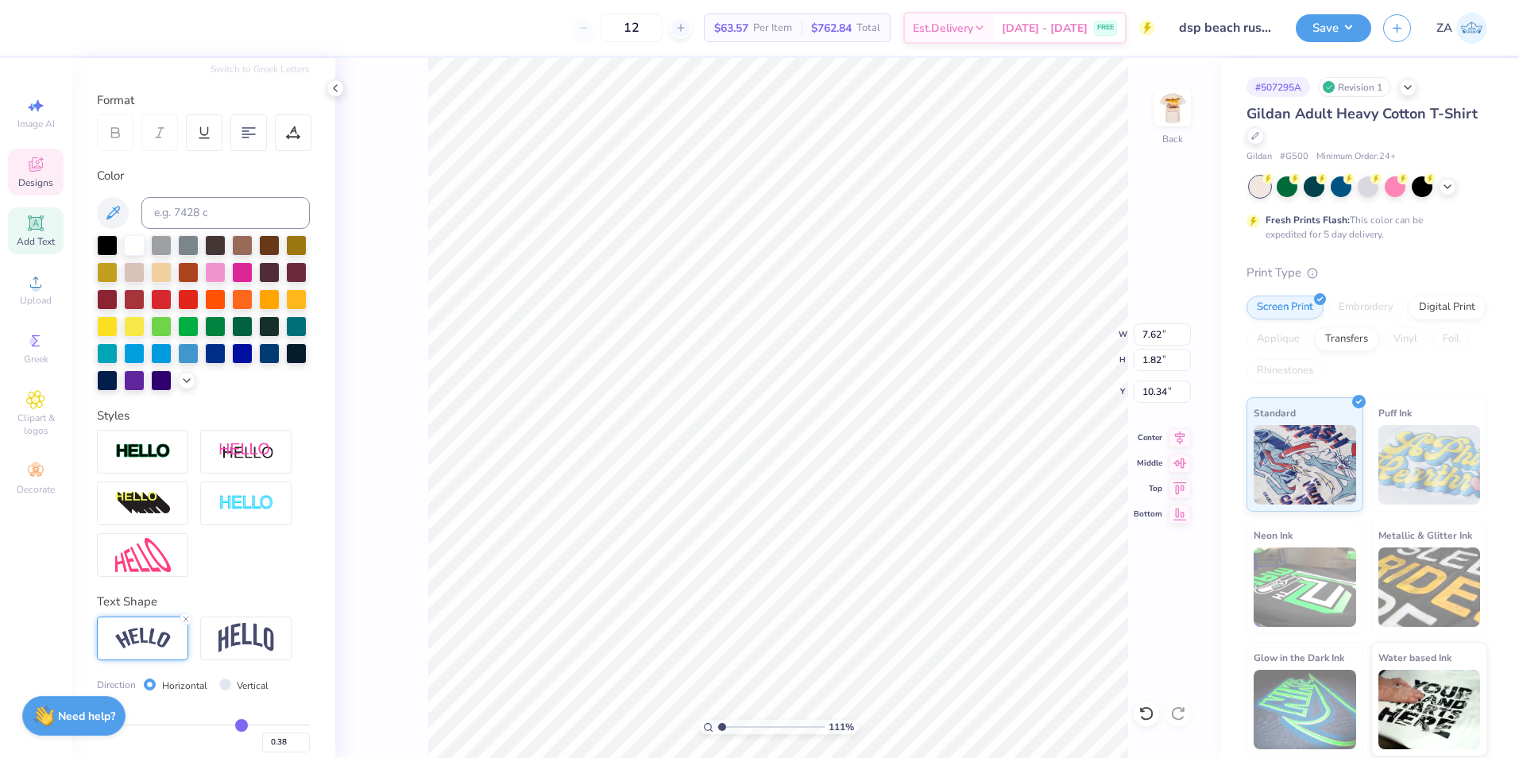
type input "10.52"
type input "0.5"
type input "0.50"
type input "5.04"
type input "9.07"
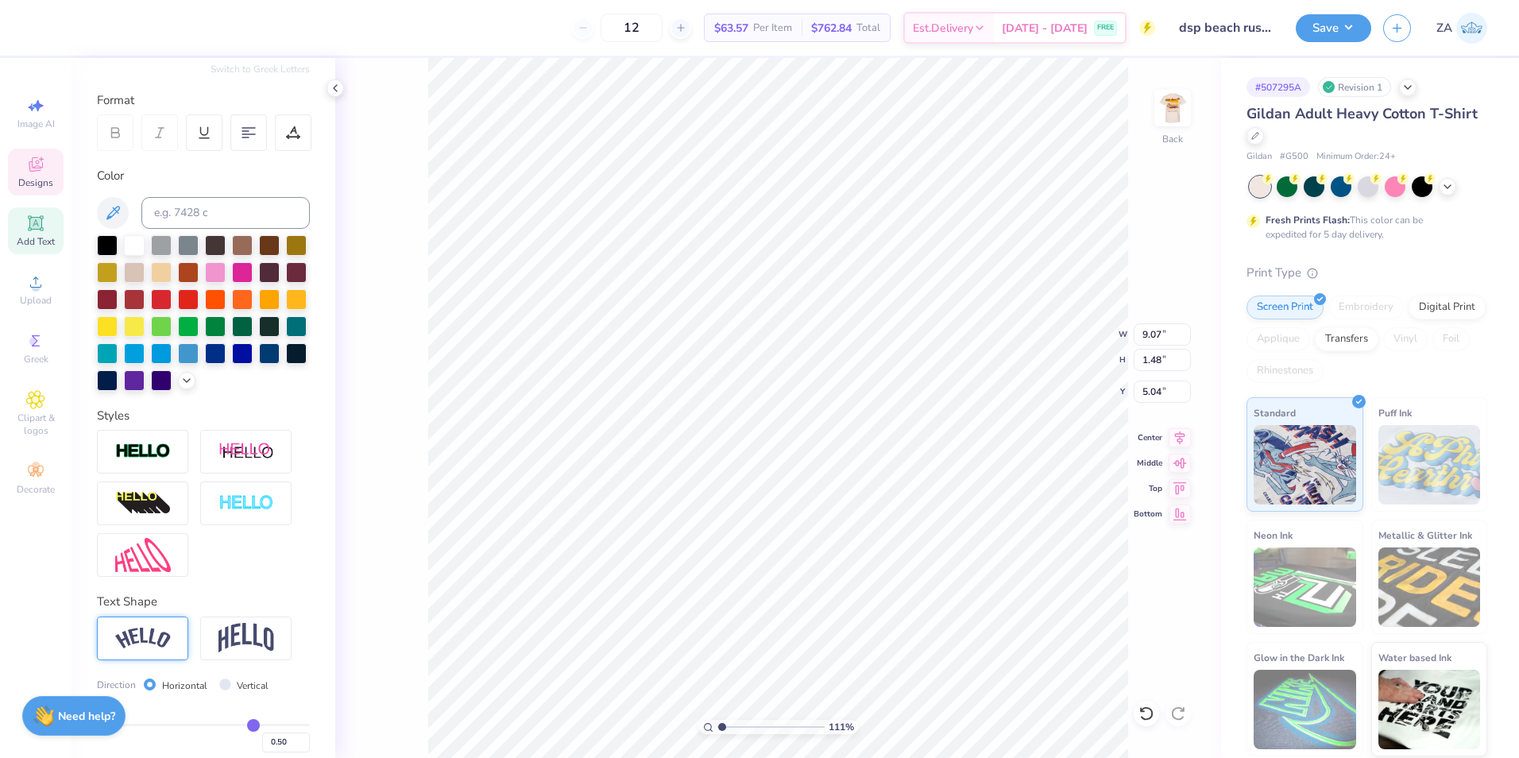
type input "1.48"
type input "4.90"
click at [33, 161] on icon at bounding box center [35, 164] width 19 height 19
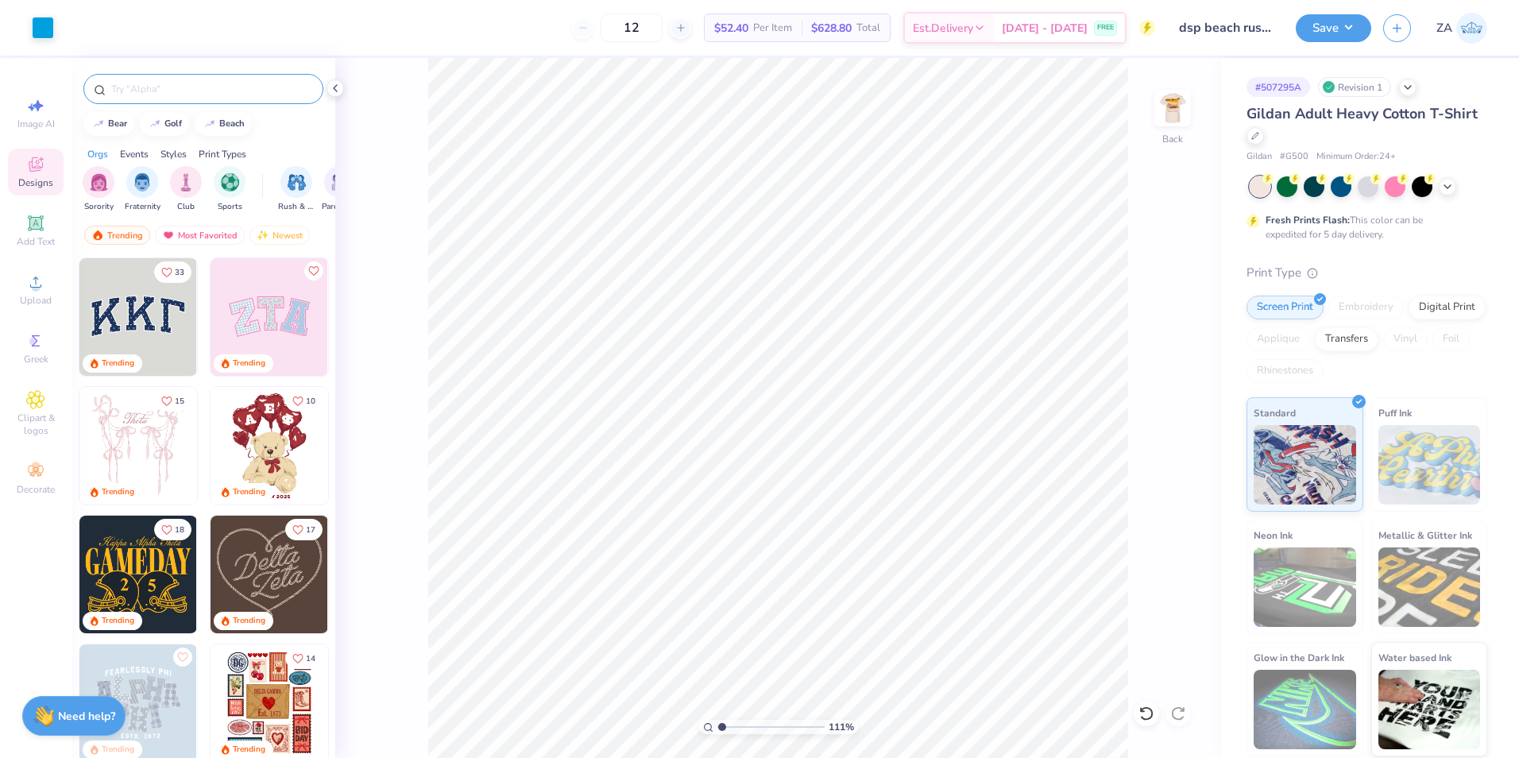
click at [176, 85] on input "text" at bounding box center [211, 89] width 203 height 16
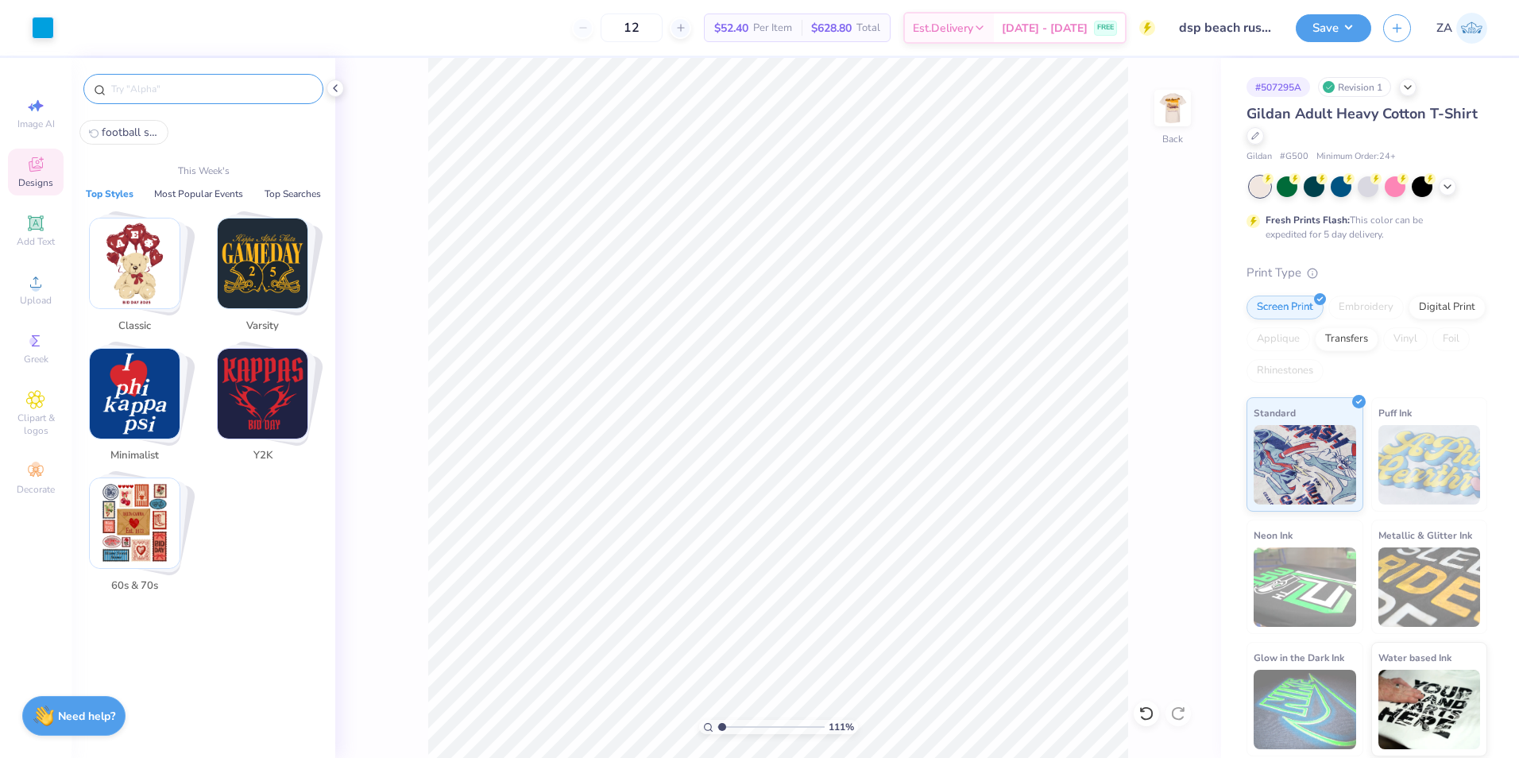
paste input "Delta Tau Delta Starfish and Seashell Beach Weekend Graphic PR Tank Copy Link"
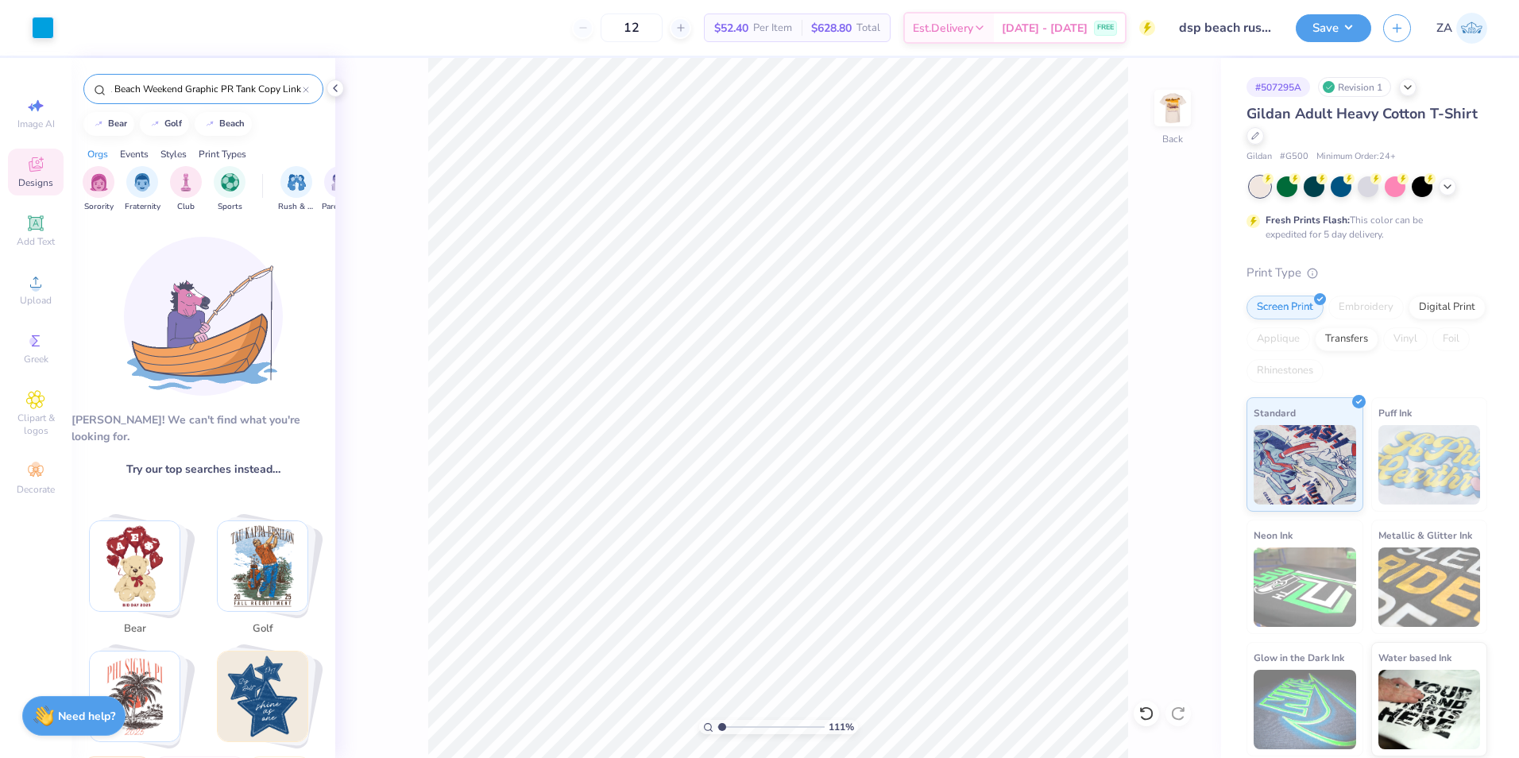
click at [114, 91] on input "Delta Tau Delta Starfish and Seashell Beach Weekend Graphic PR Tank Copy Link" at bounding box center [206, 89] width 193 height 16
type input "Delta Tau Delta Starfish and SeaBeach Weekend Graphic PR Tank Copy Link"
click at [303, 93] on icon at bounding box center [306, 90] width 6 height 6
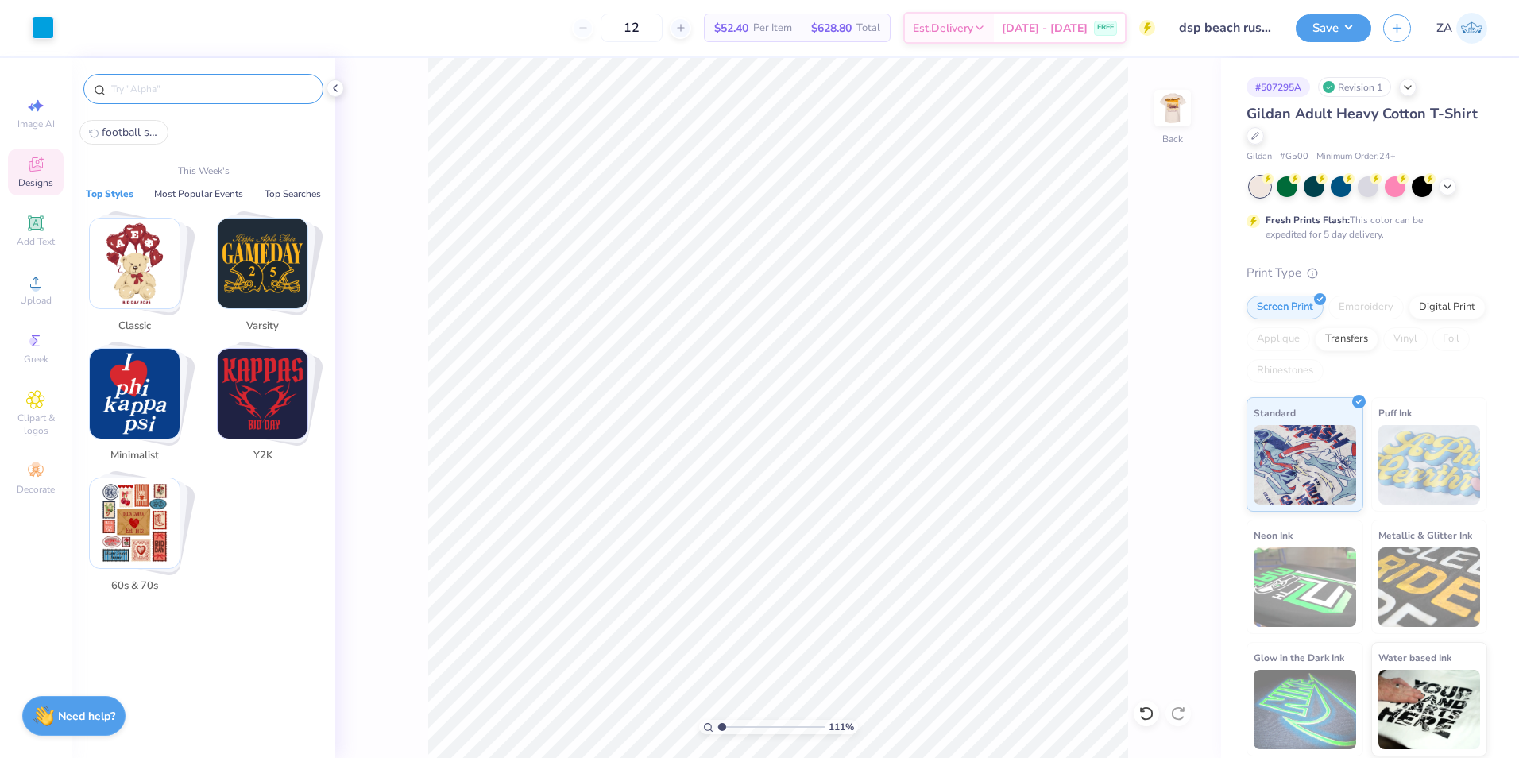
click at [226, 81] on input "text" at bounding box center [211, 89] width 203 height 16
paste input "Delta Tau Delta Starfish and Seashell Beach Weekend Graphic PR Tank"
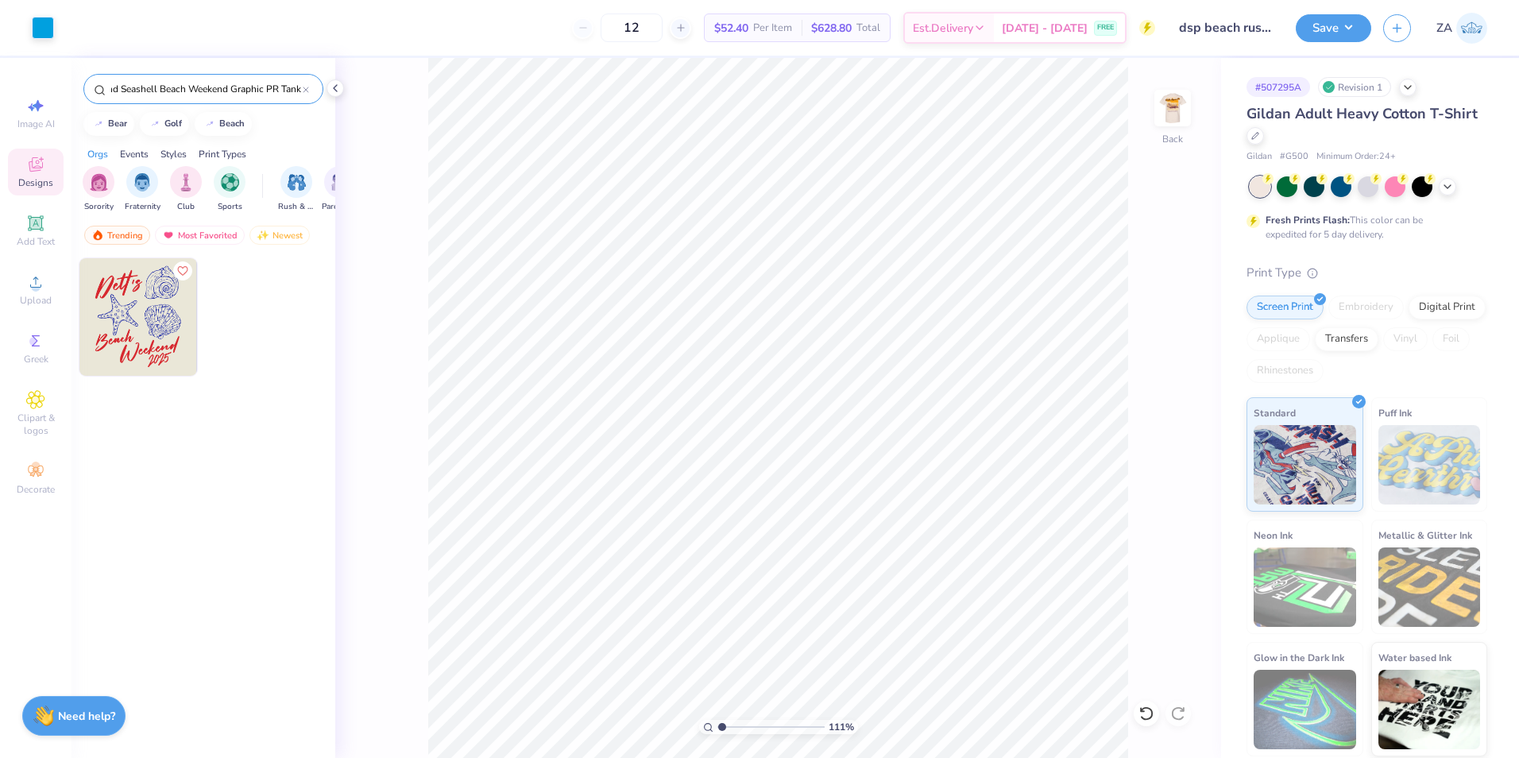
type input "Delta Tau Delta Starfish and Seashell Beach Weekend Graphic PR Tank"
click at [175, 308] on img at bounding box center [138, 317] width 118 height 118
type input "10.55"
click at [867, 609] on li "Ungroup" at bounding box center [881, 614] width 125 height 31
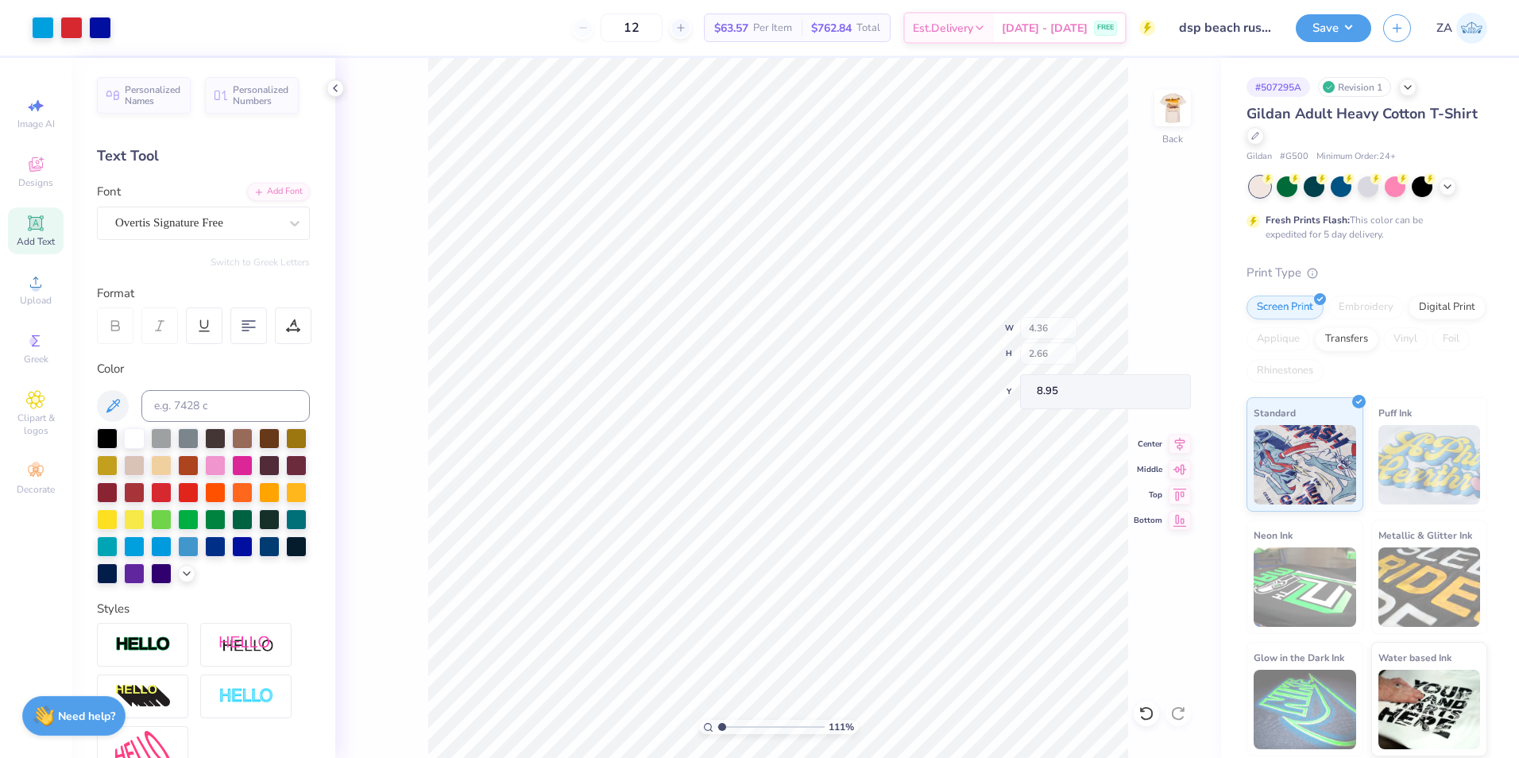
type input "8.95"
type input "2.08"
click at [733, 725] on input "range" at bounding box center [771, 727] width 107 height 14
type input "10.55"
type input "3.12"
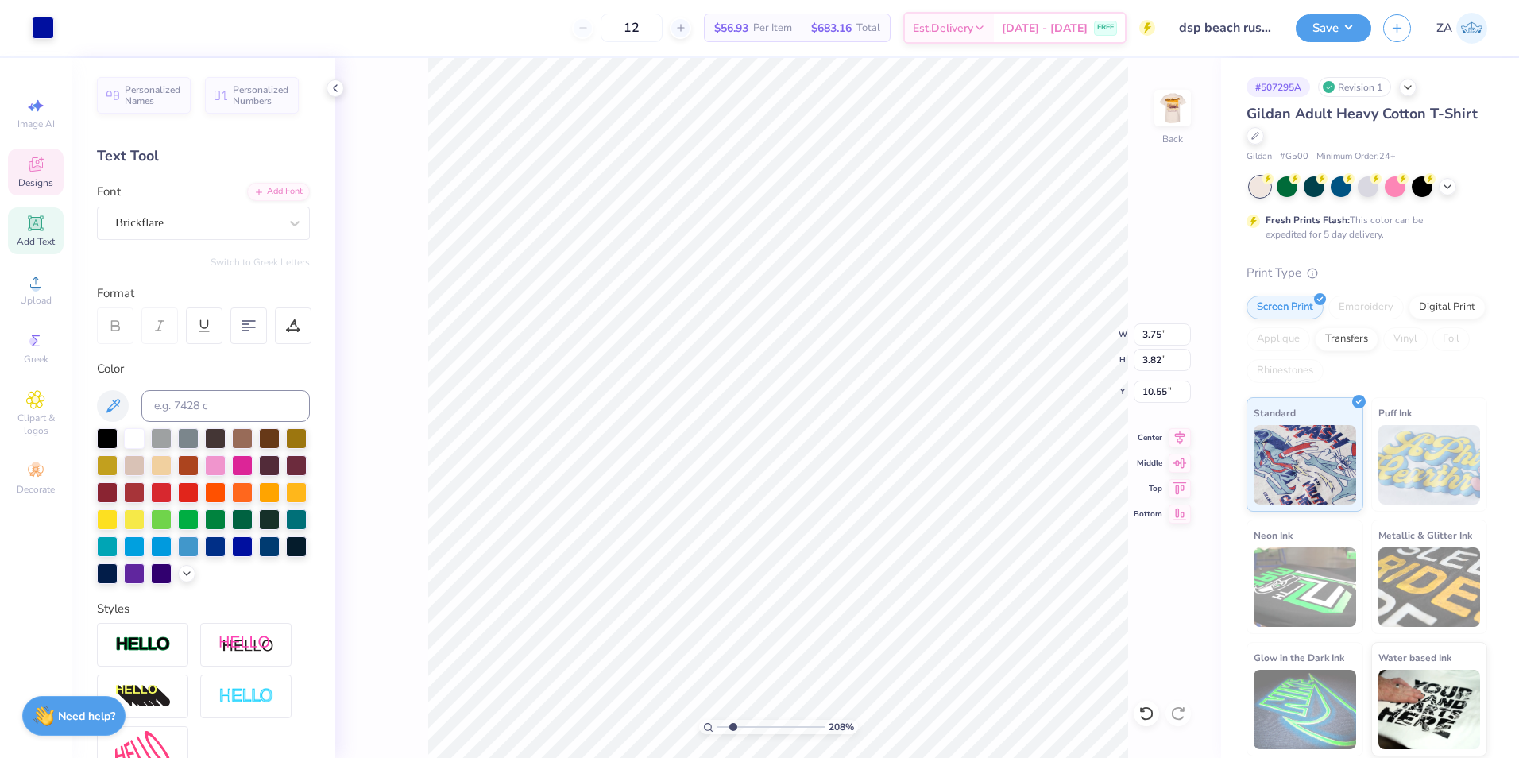
type input "3.05"
type input "10.83"
type input "3.39"
type input "3.24"
type input "14.09"
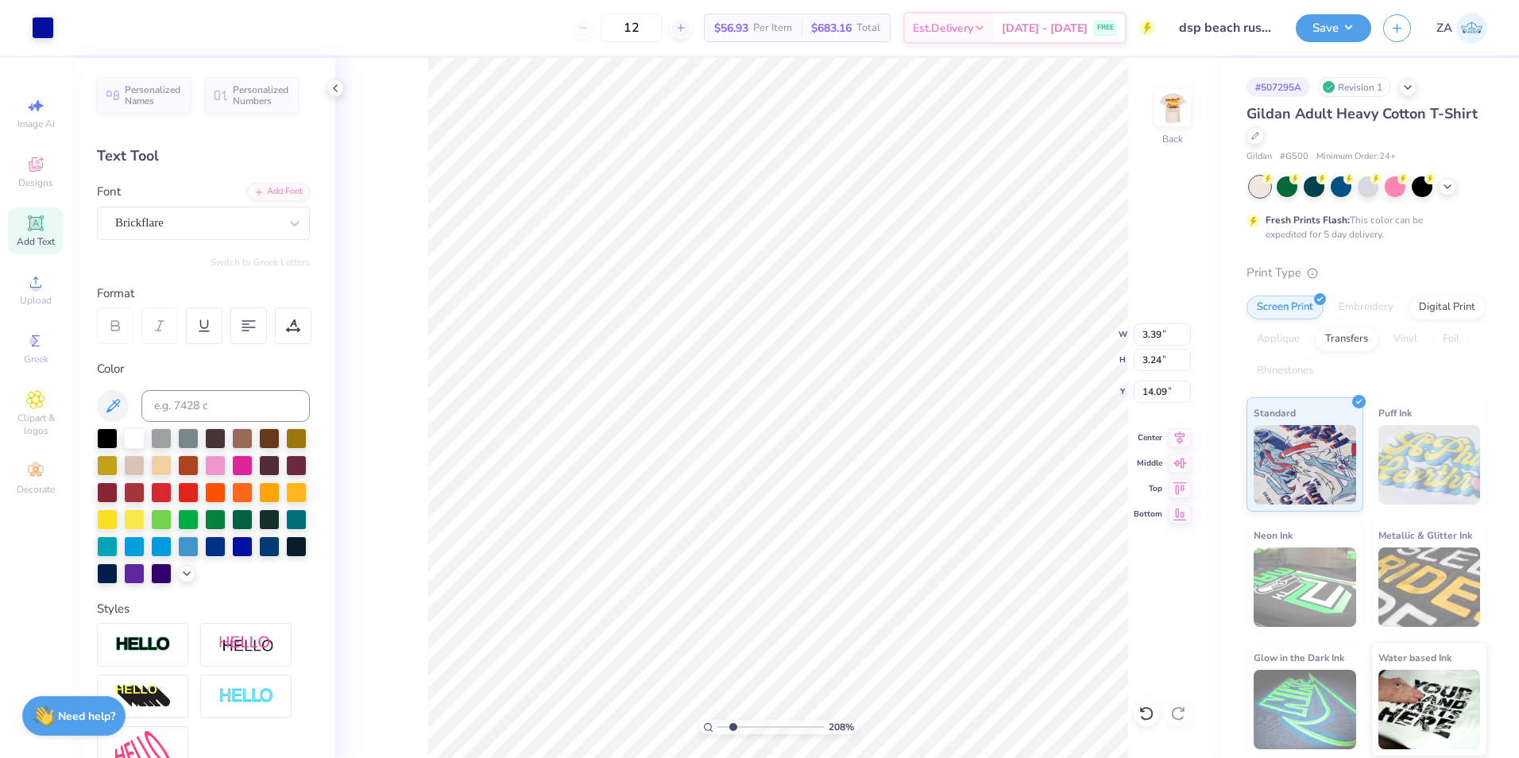
type input "3.56"
type input "6.56"
type input "10.72"
type input "10.55"
drag, startPoint x: 733, startPoint y: 729, endPoint x: 722, endPoint y: 730, distance: 11.9
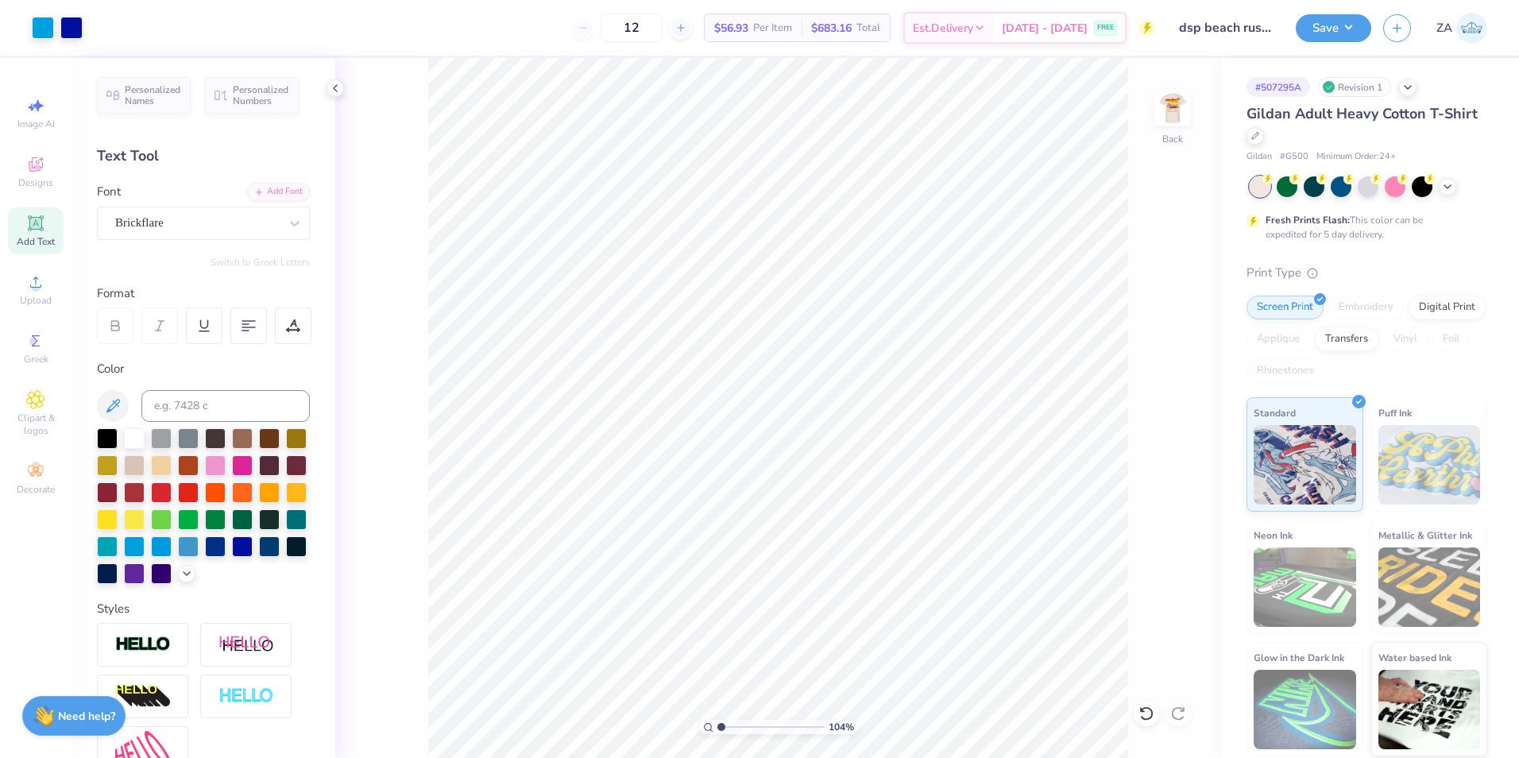
type input "1.04"
click at [722, 730] on input "range" at bounding box center [771, 727] width 107 height 14
type input "3.39"
type input "3.24"
type input "10.55"
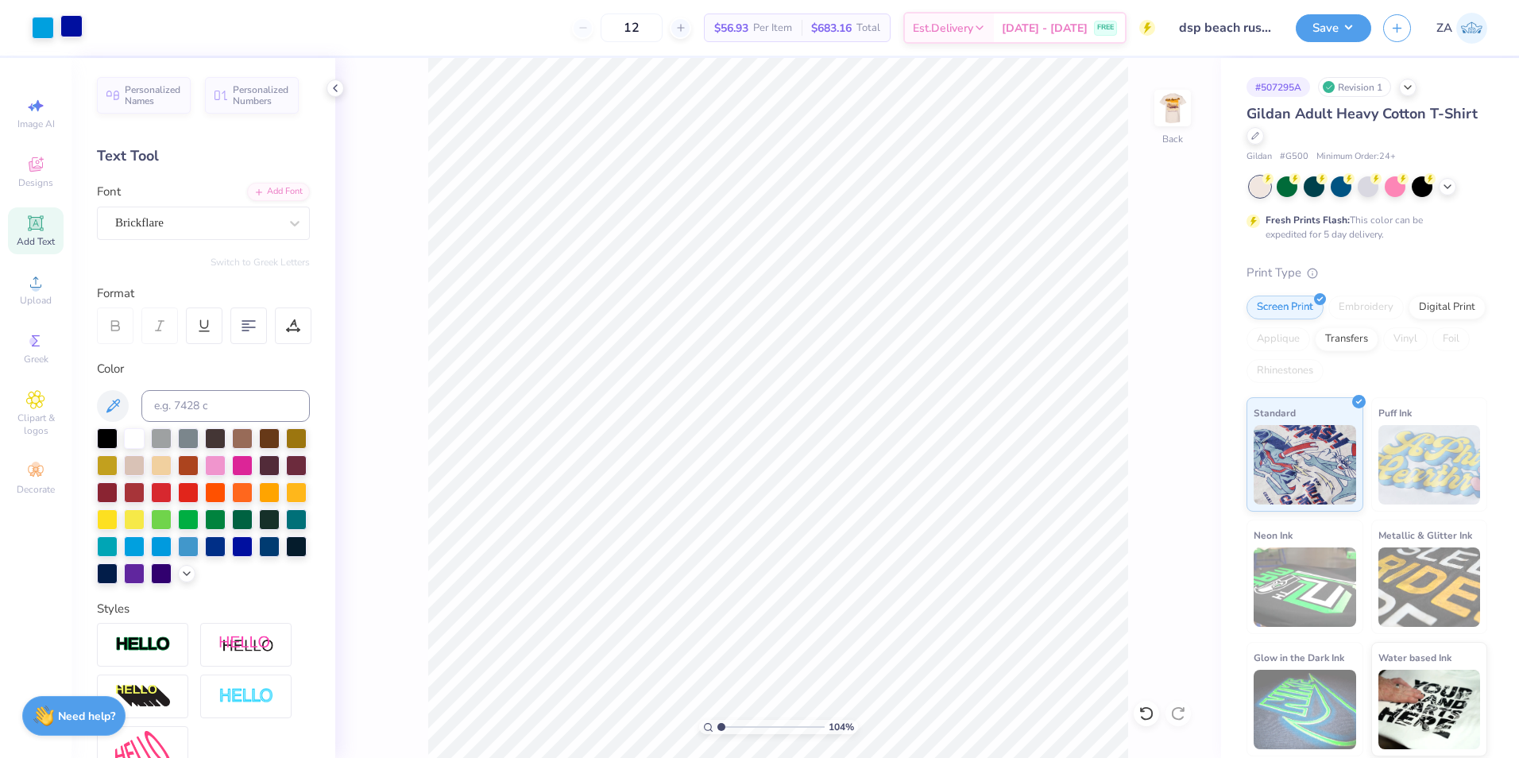
click at [68, 24] on div at bounding box center [71, 26] width 22 height 22
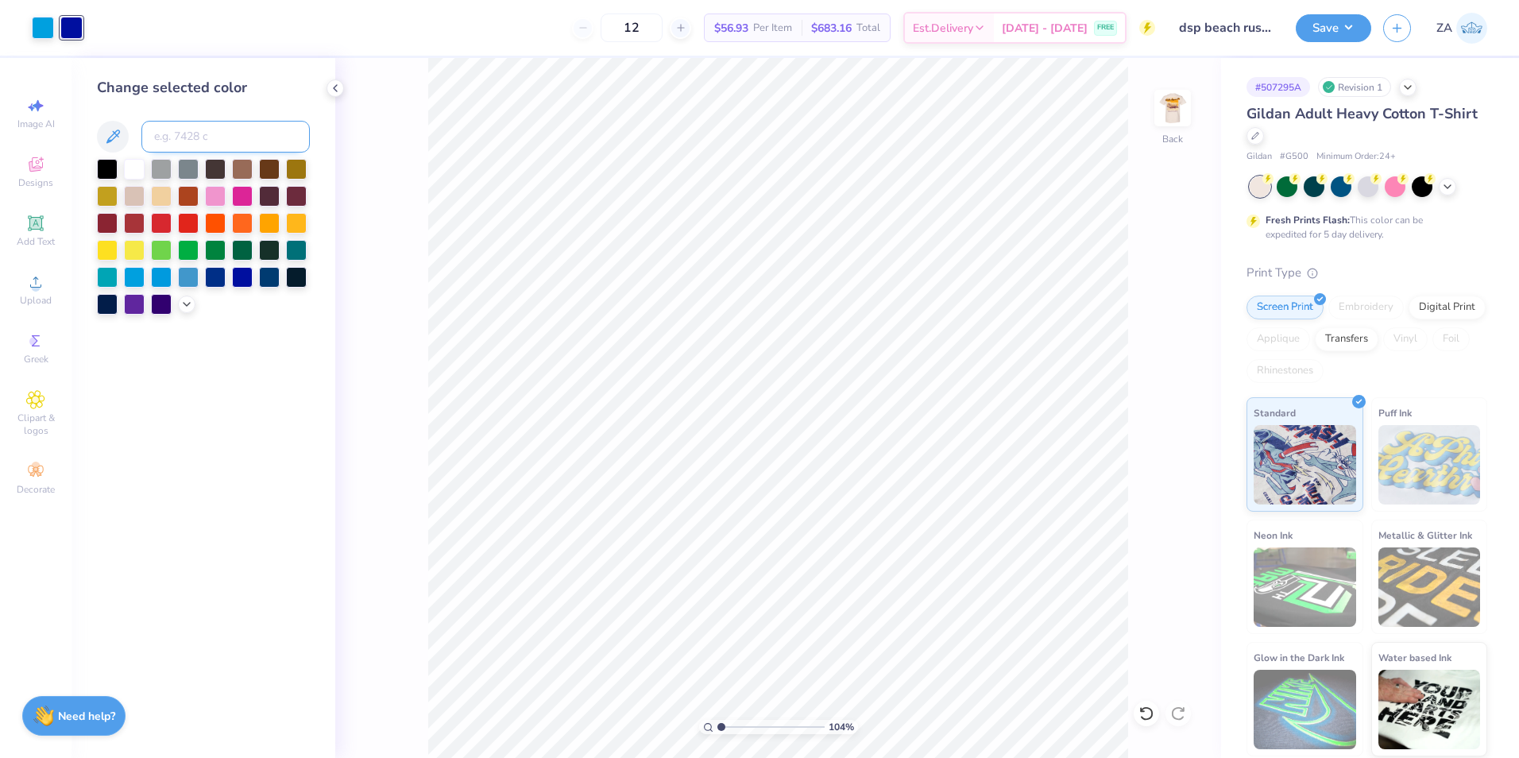
click at [175, 137] on input at bounding box center [225, 137] width 168 height 32
type input "7428"
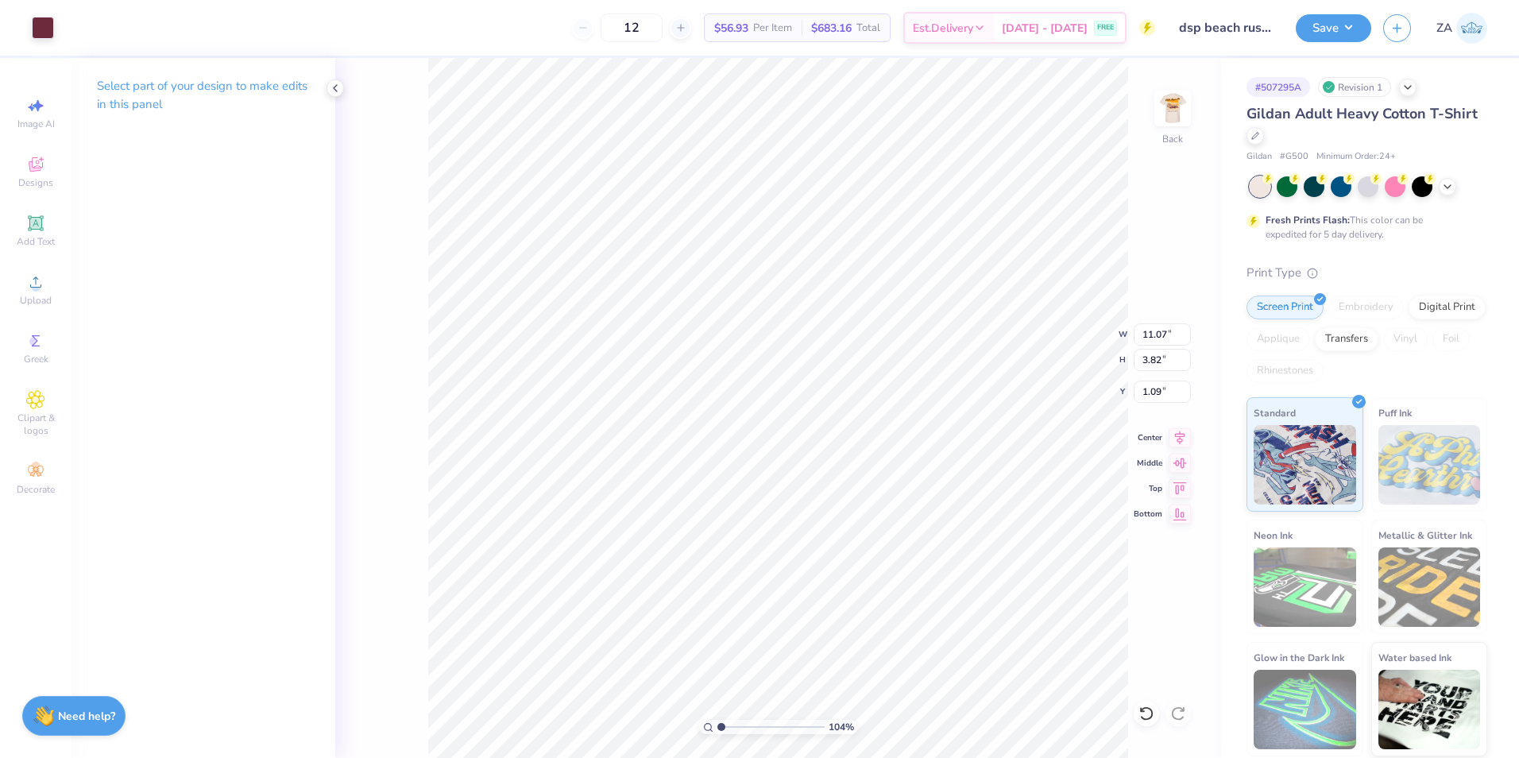
type input "1.09"
type input "7.29"
type input "2.52"
type input "2.39"
type input "9.07"
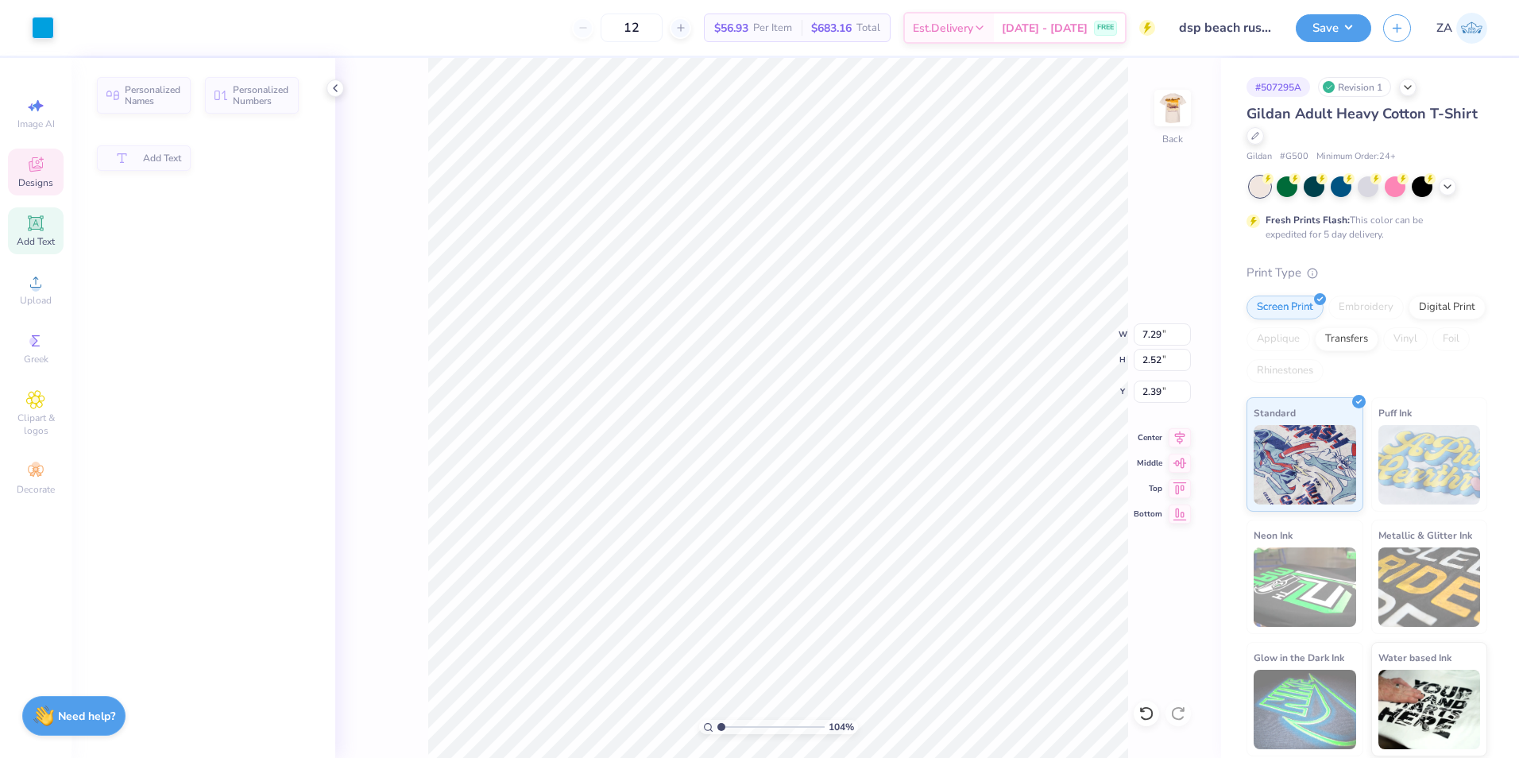
type input "1.48"
type input "4.90"
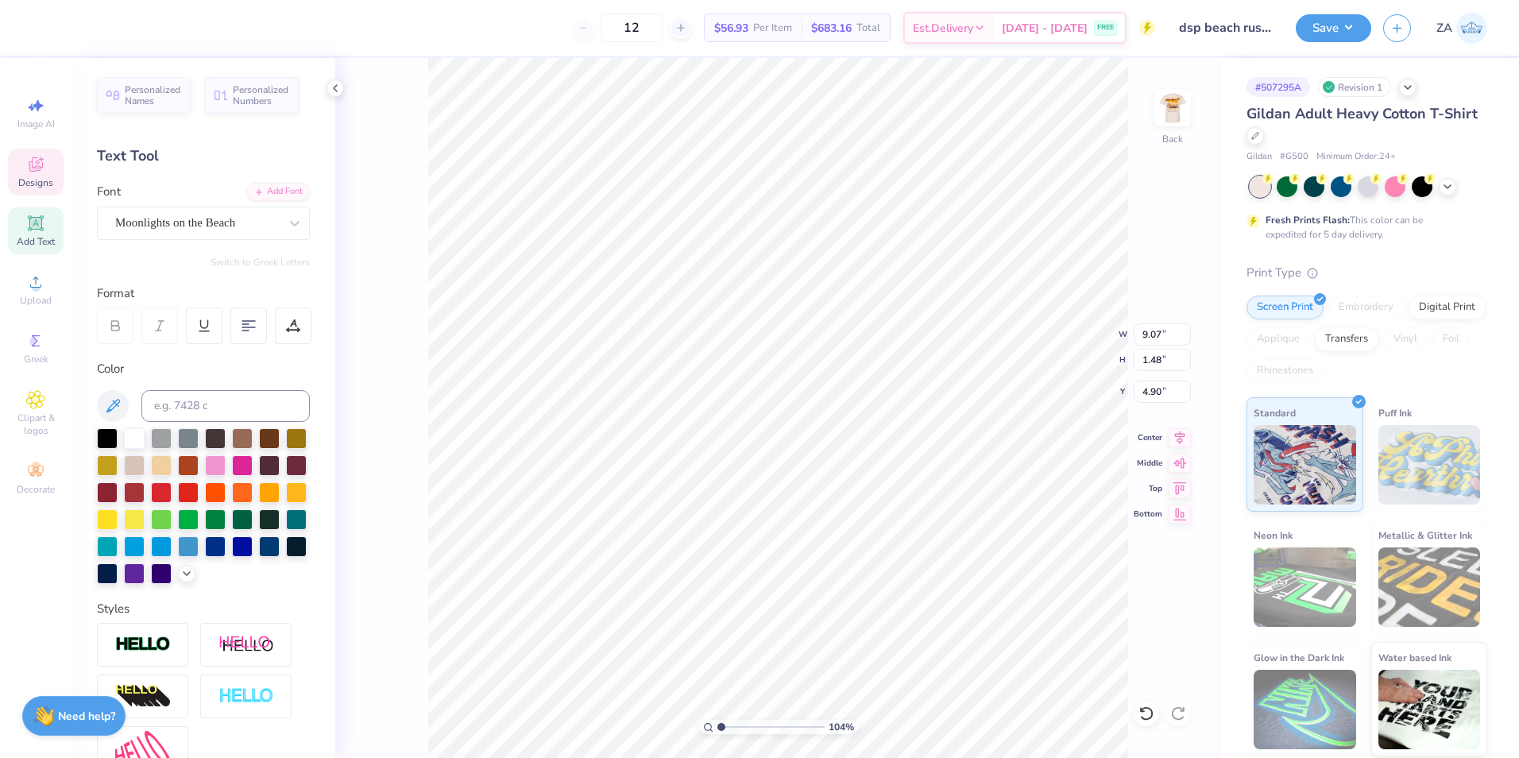
type input "6.56"
type input "1.07"
type input "5.13"
type input "3.31"
click at [54, 407] on div "Clipart & logos" at bounding box center [36, 414] width 56 height 60
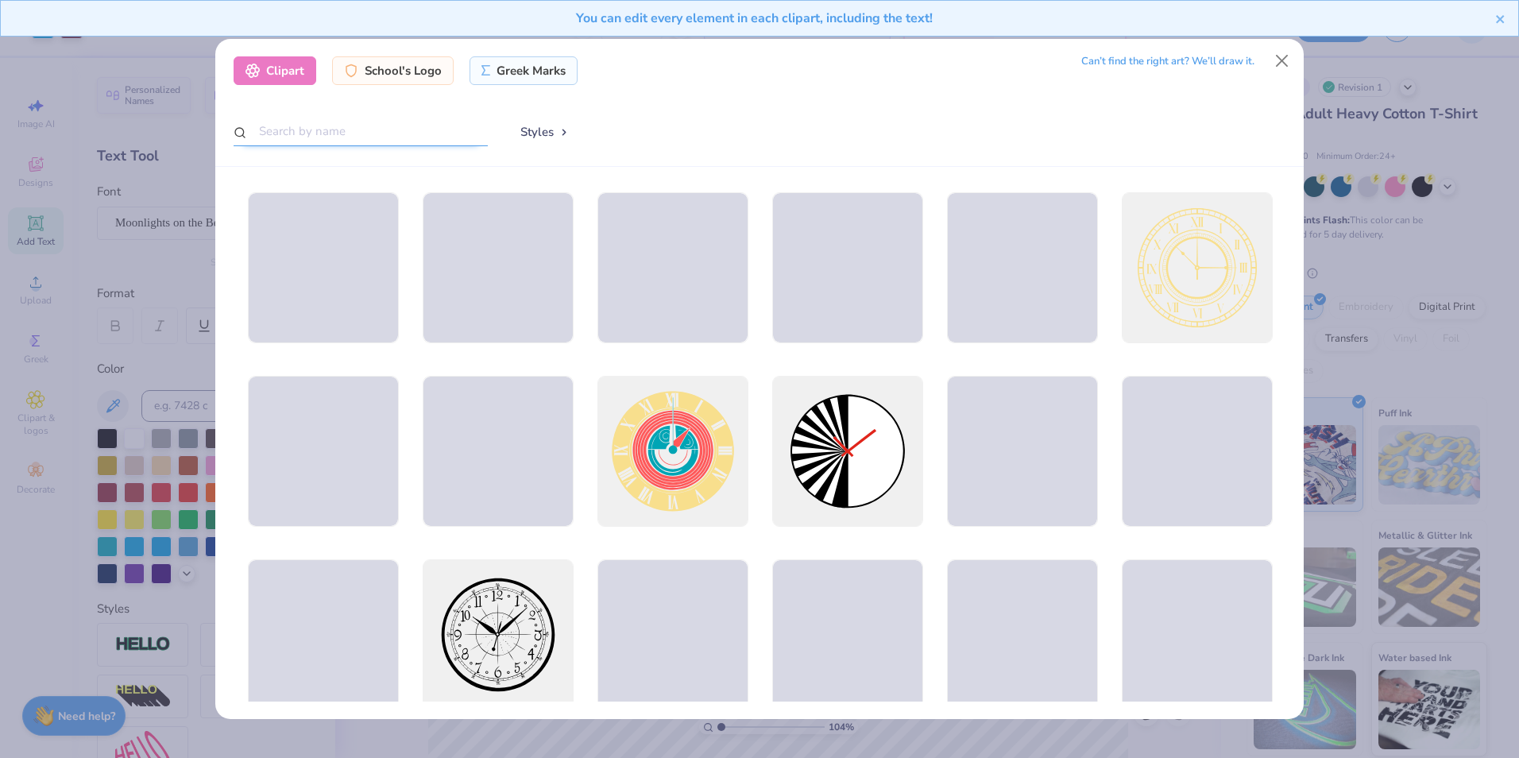
click at [477, 122] on input "text" at bounding box center [361, 131] width 254 height 29
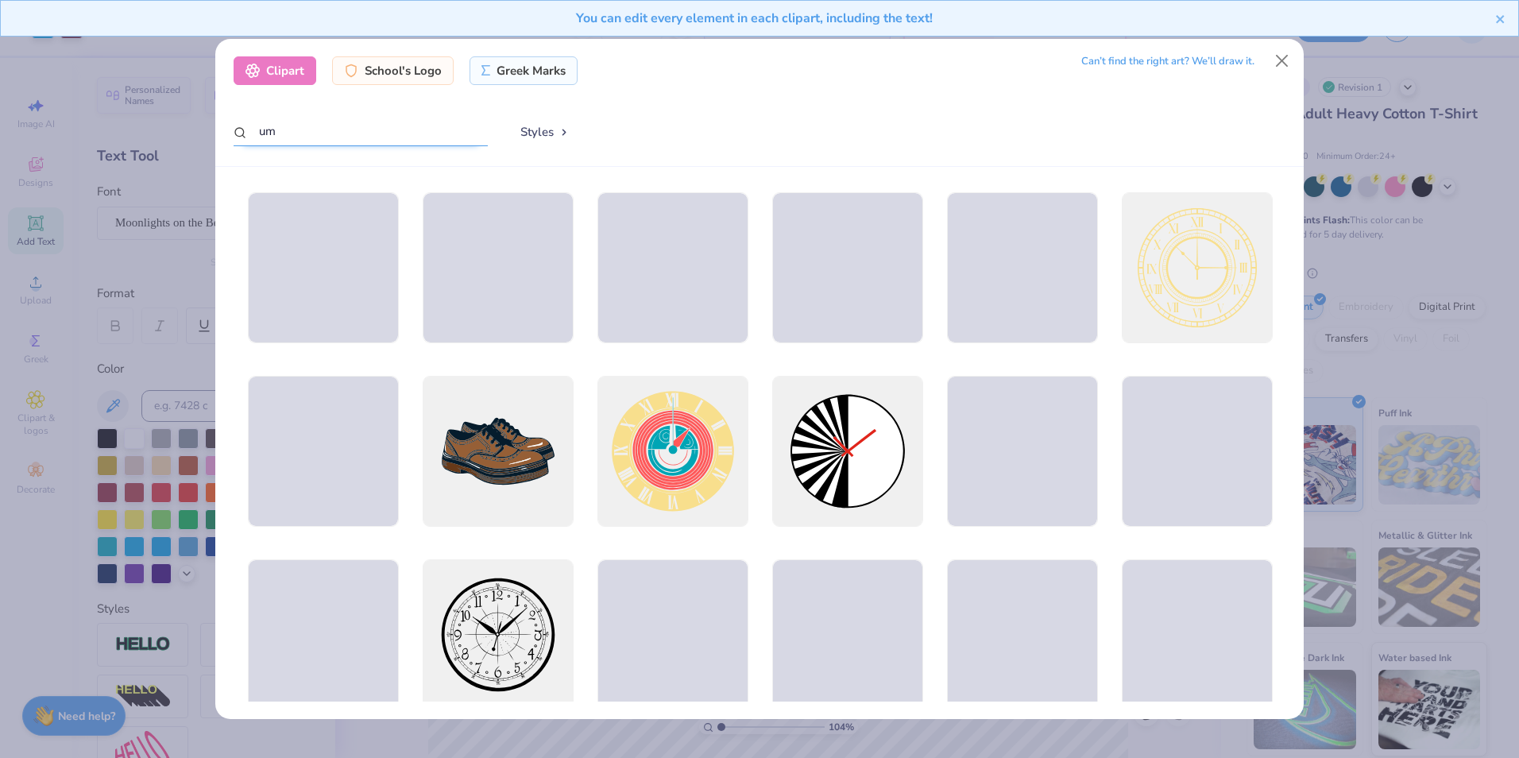
type input "u"
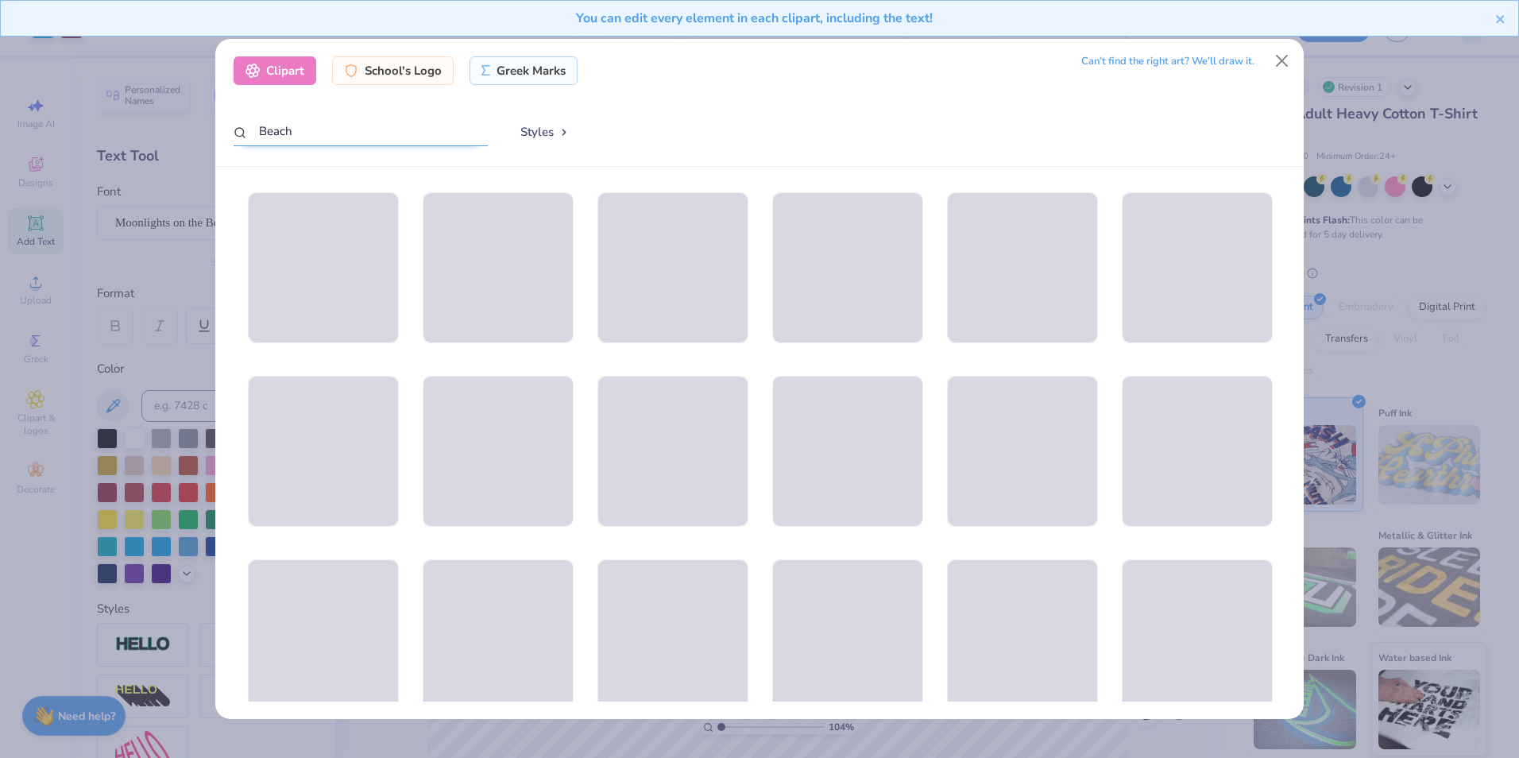
type input "Beach"
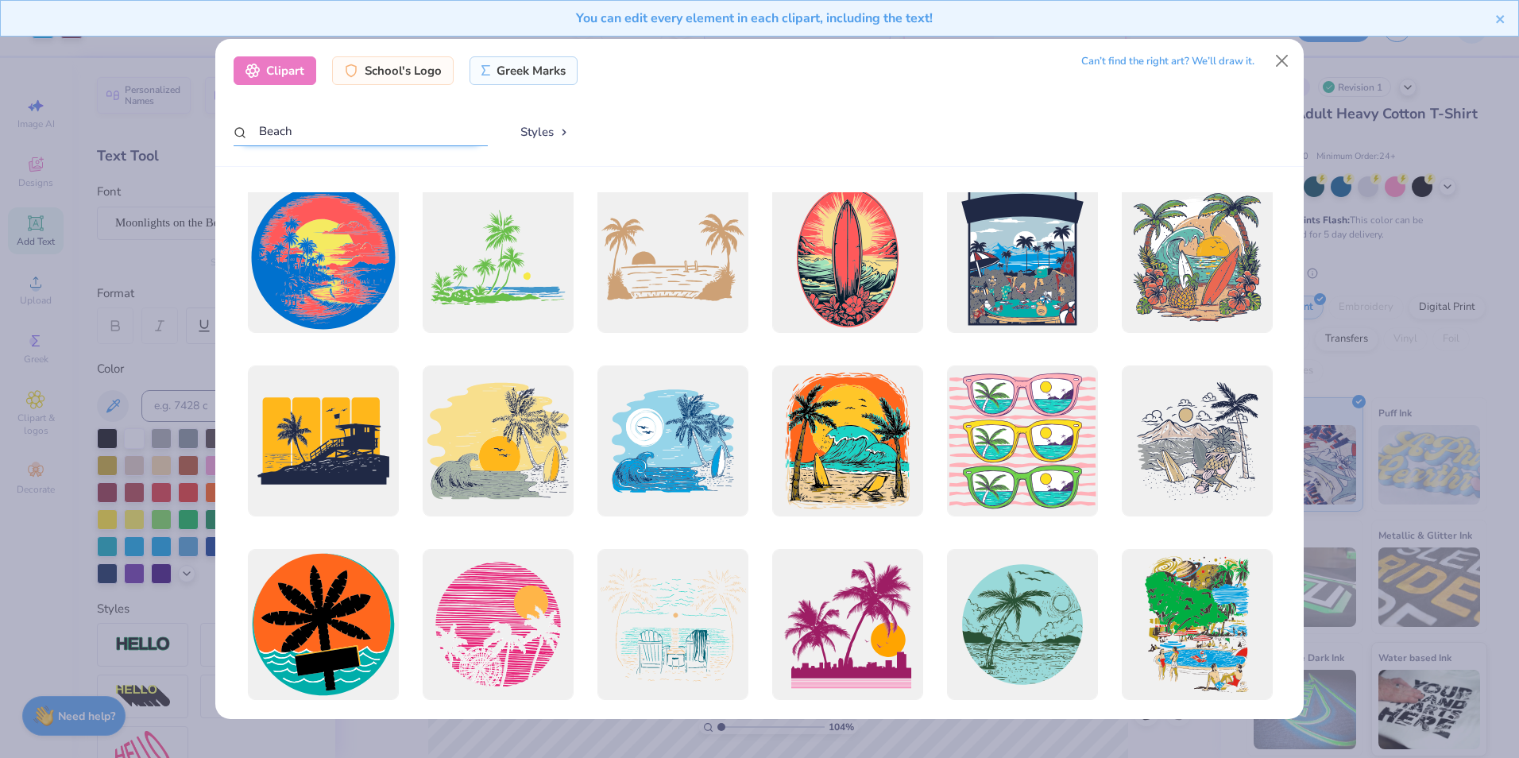
scroll to position [397, 0]
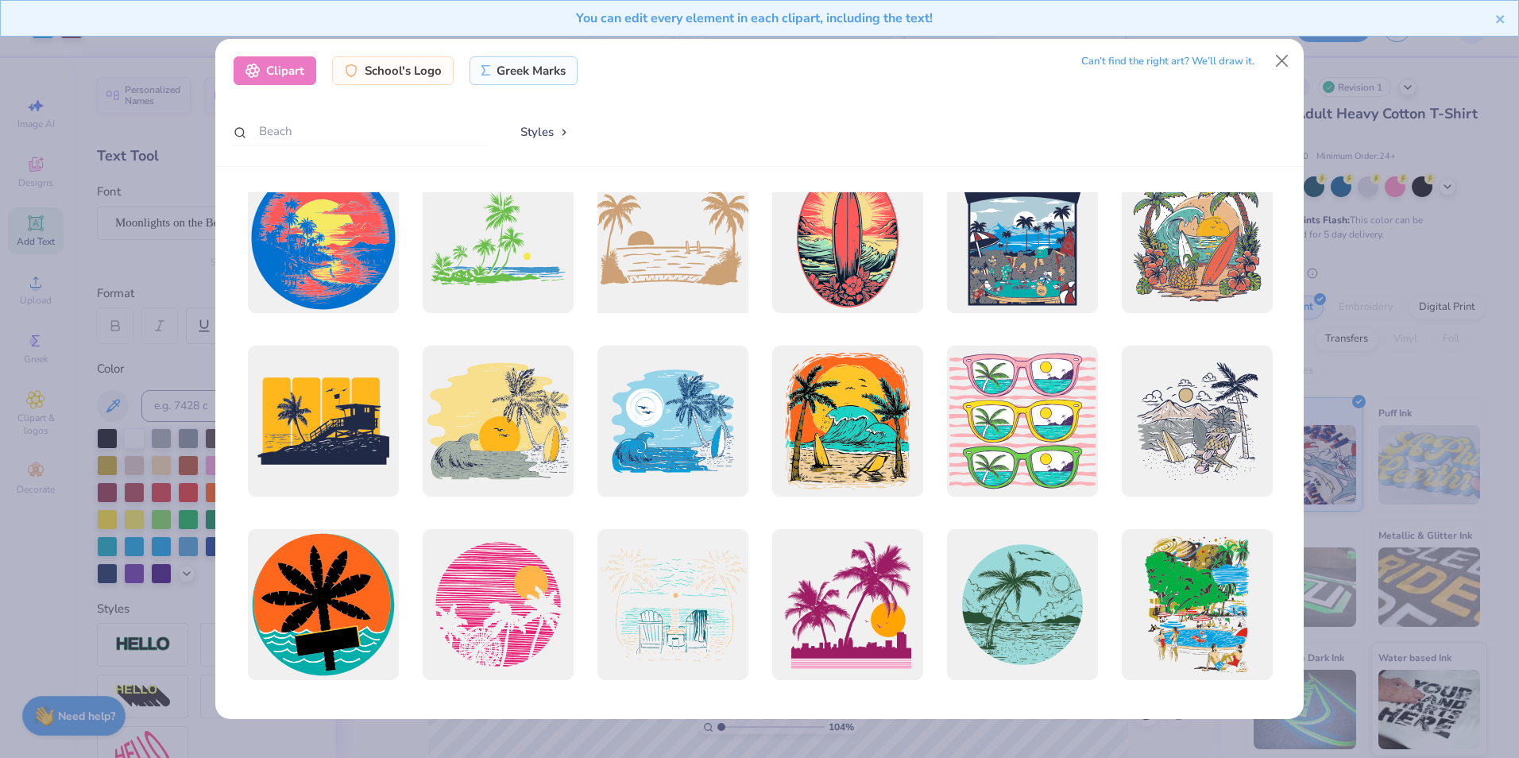
click at [652, 253] on div at bounding box center [673, 238] width 166 height 166
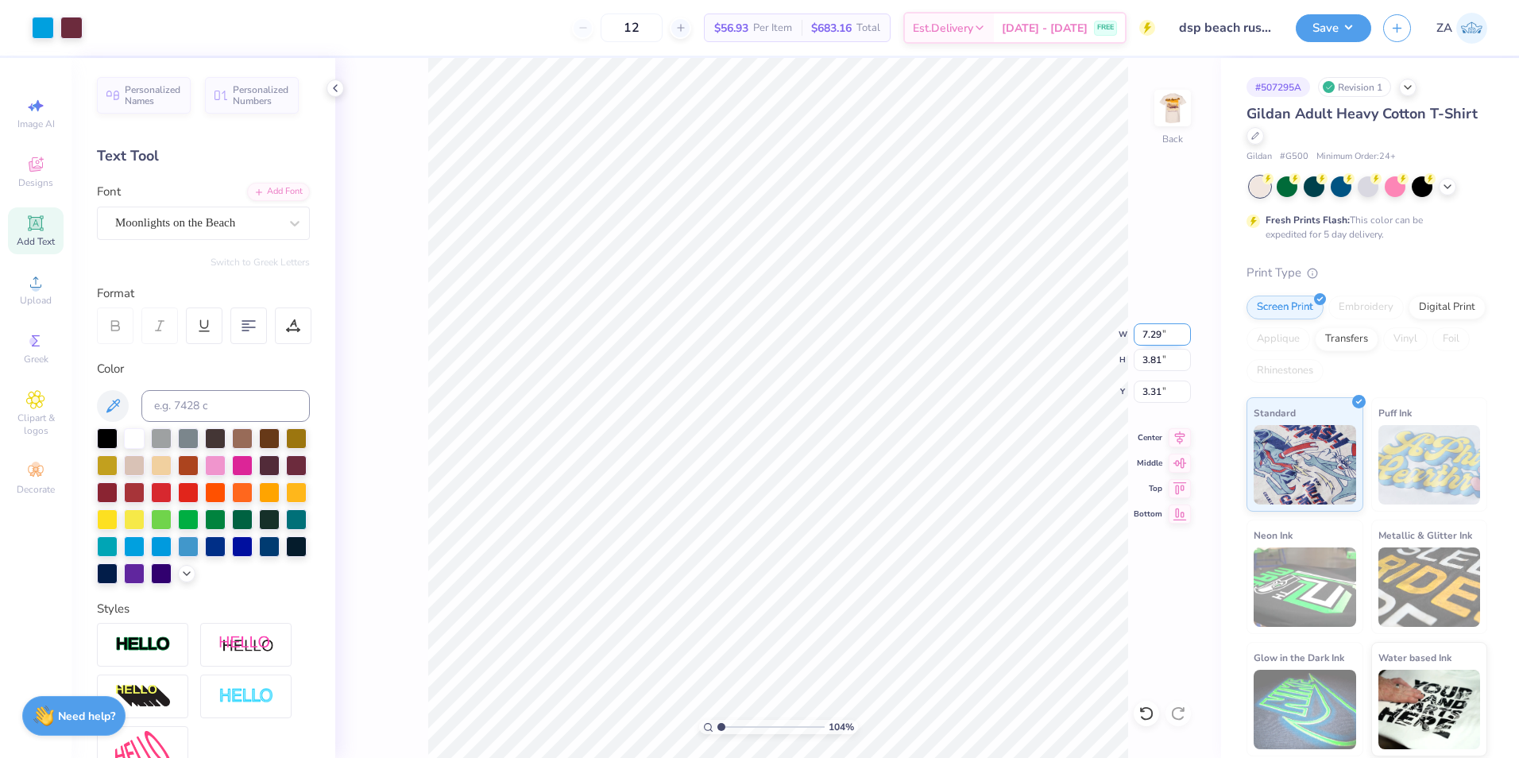
drag, startPoint x: 1140, startPoint y: 331, endPoint x: 1167, endPoint y: 333, distance: 27.1
click at [1167, 333] on input "7.29" at bounding box center [1162, 334] width 57 height 22
type input "9.00"
type input "4.71"
type input "2.86"
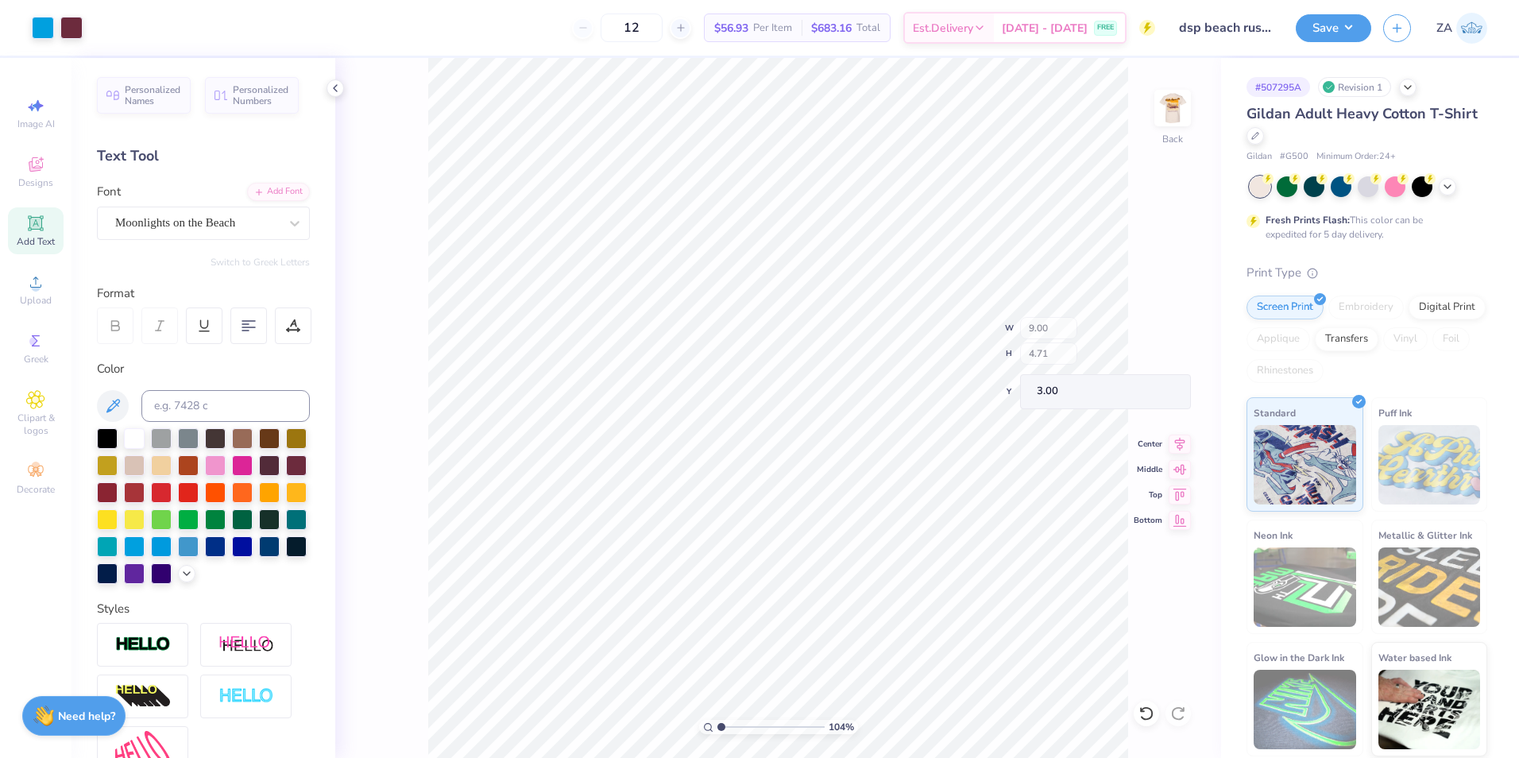
type input "3.00"
type input "6.51"
type input "2.25"
type input "3.86"
type input "2.00"
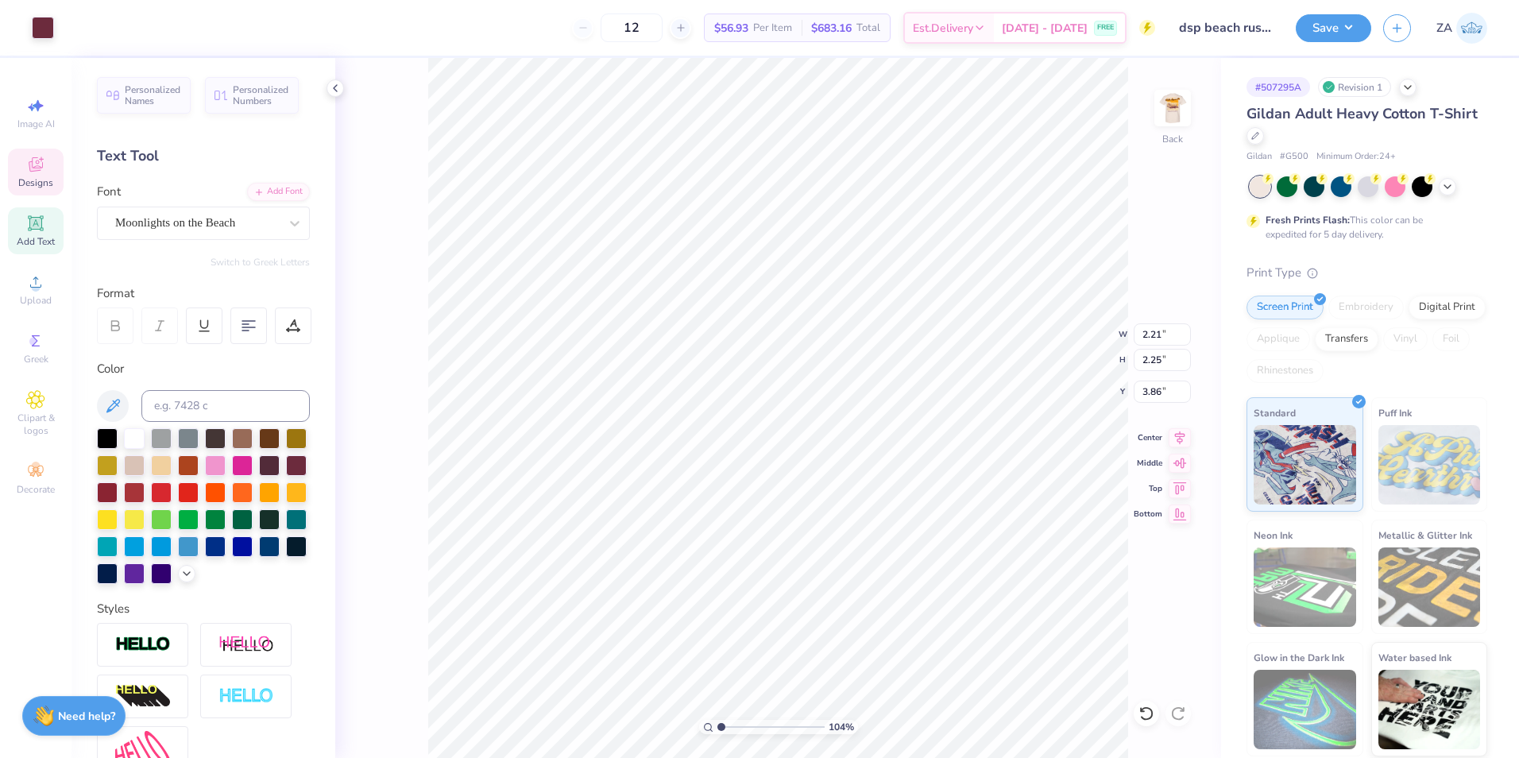
type input "1.91"
type input "4.04"
drag, startPoint x: 1149, startPoint y: 335, endPoint x: 1162, endPoint y: 335, distance: 12.7
click at [1162, 335] on input "8.10" at bounding box center [1162, 334] width 57 height 22
type input "8.50"
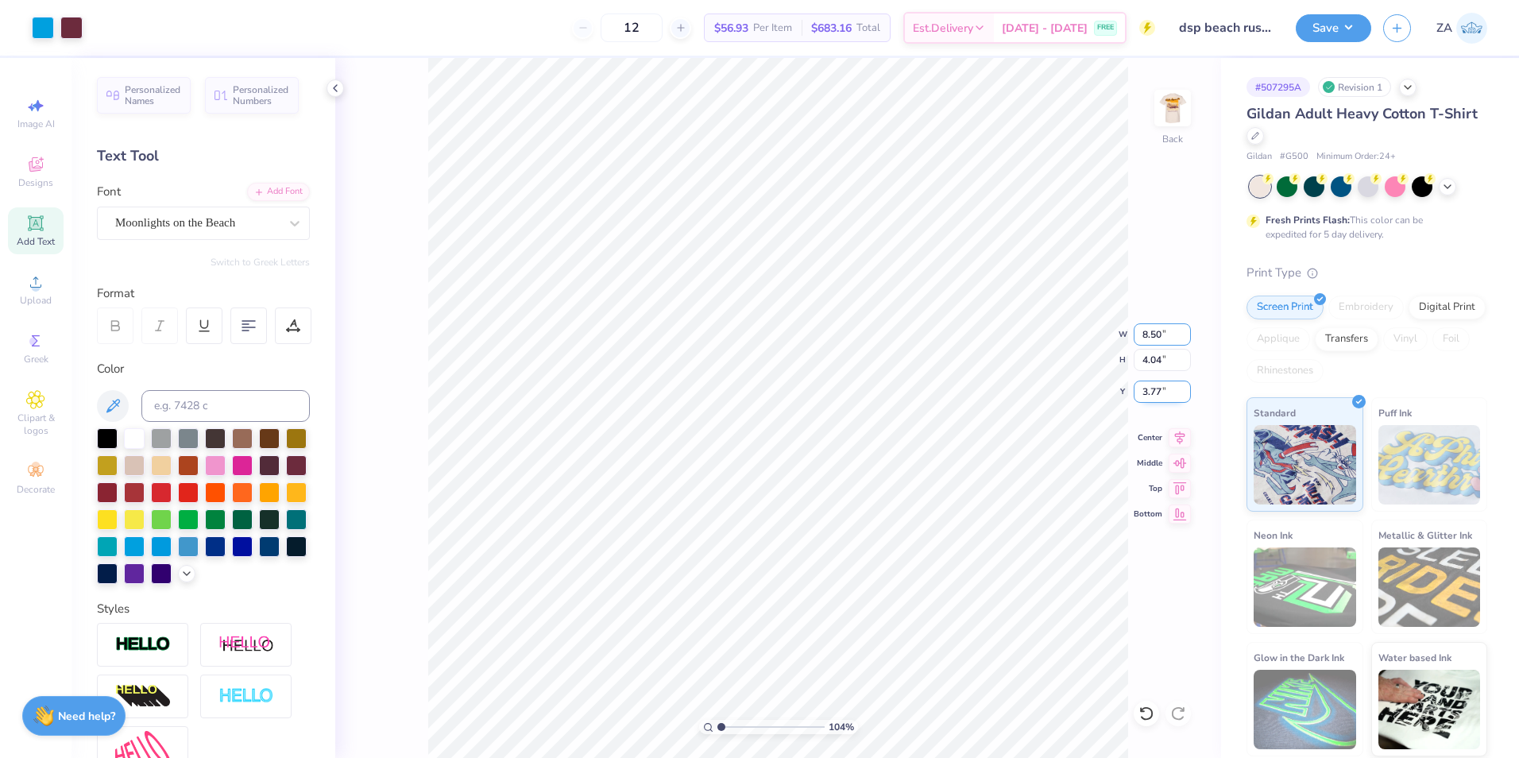
type input "4.04"
drag, startPoint x: 1143, startPoint y: 395, endPoint x: 1162, endPoint y: 393, distance: 19.2
click at [1162, 393] on input "3.77" at bounding box center [1162, 392] width 57 height 22
type input "3.00"
click at [1170, 102] on img at bounding box center [1173, 108] width 64 height 64
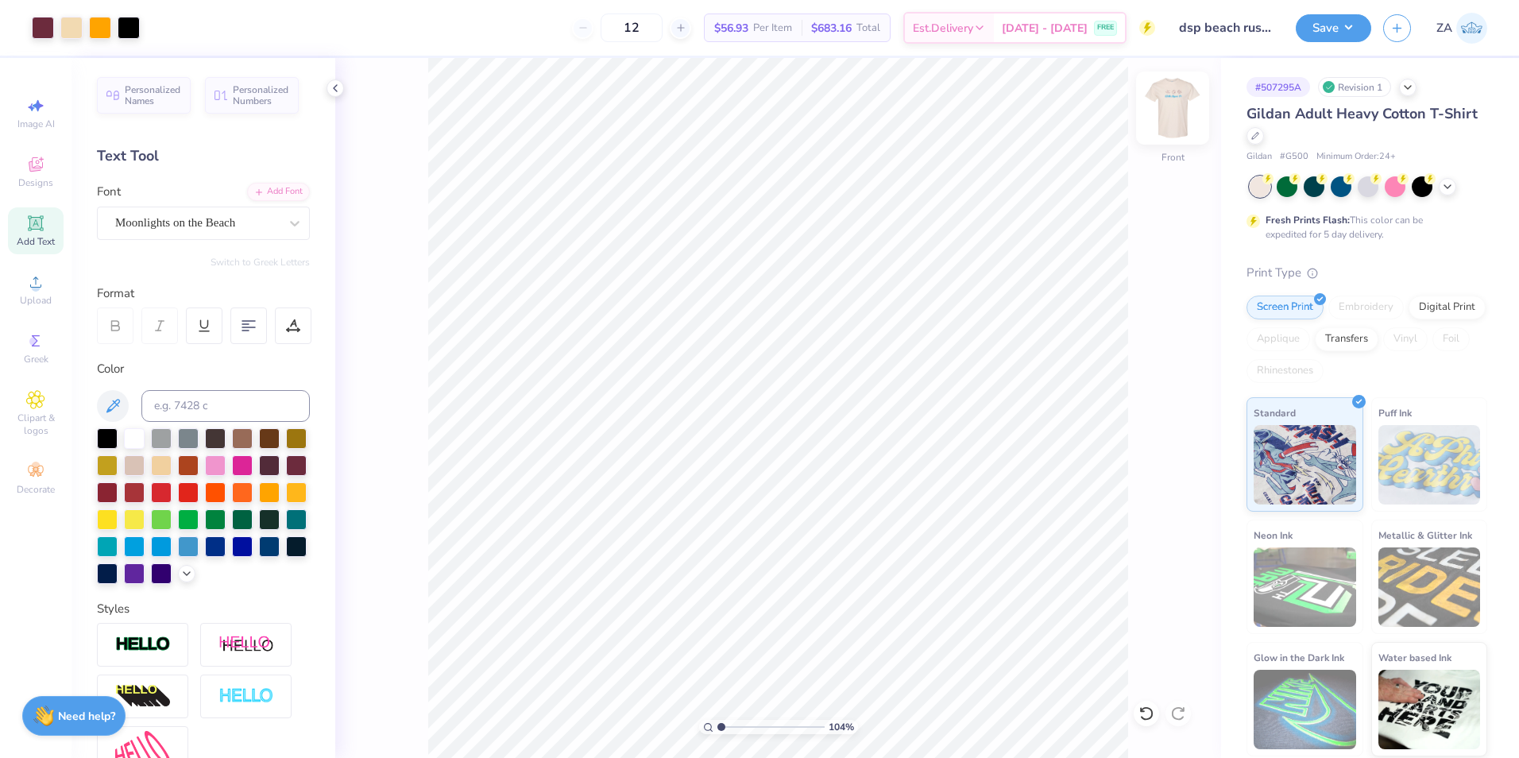
click at [1182, 111] on img at bounding box center [1173, 108] width 64 height 64
click at [1162, 105] on img at bounding box center [1173, 108] width 64 height 64
type input "17.59"
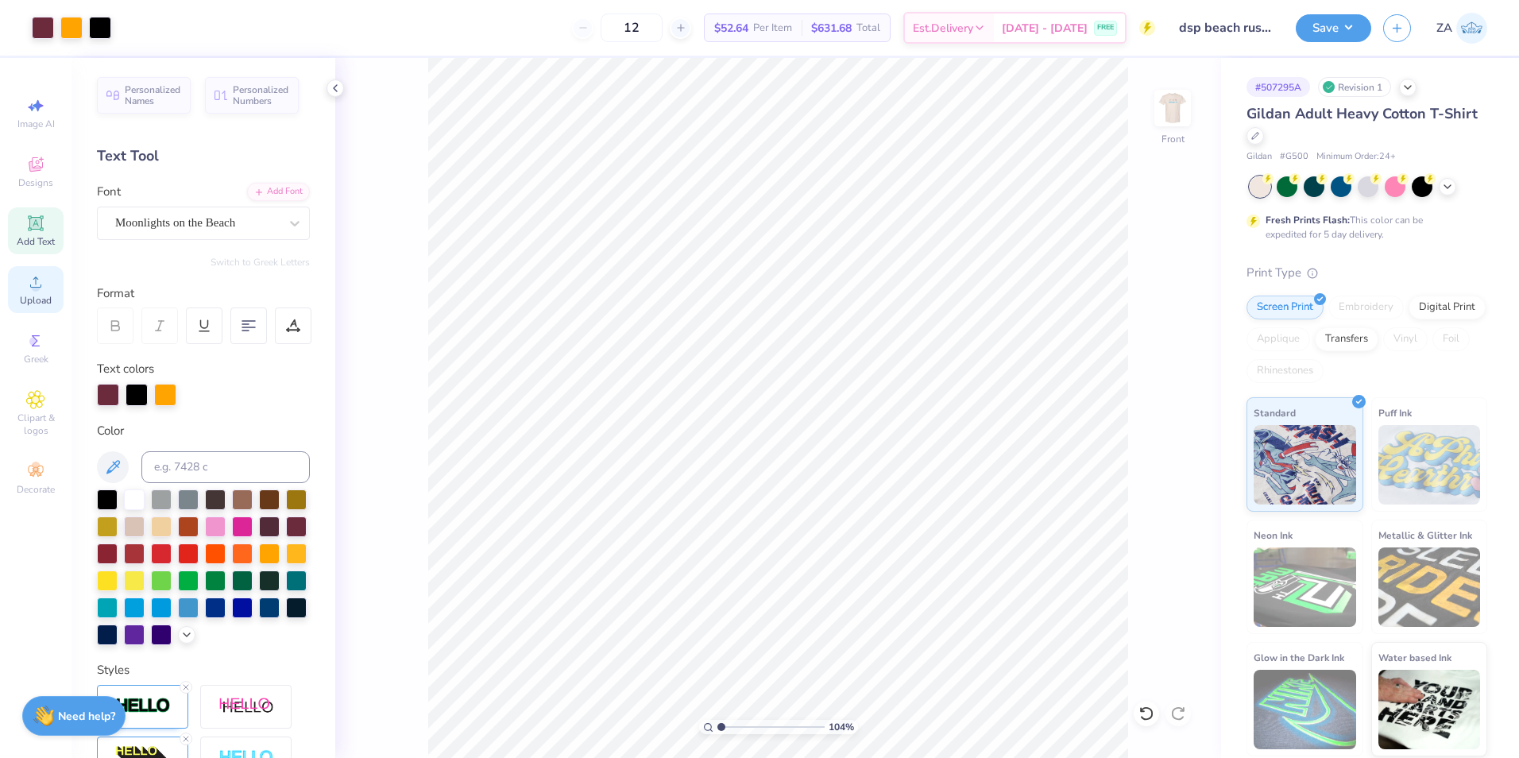
click at [51, 279] on div "Upload" at bounding box center [36, 289] width 56 height 47
type input "10.75"
type input "9.57"
type input "11.20"
type input "11.58"
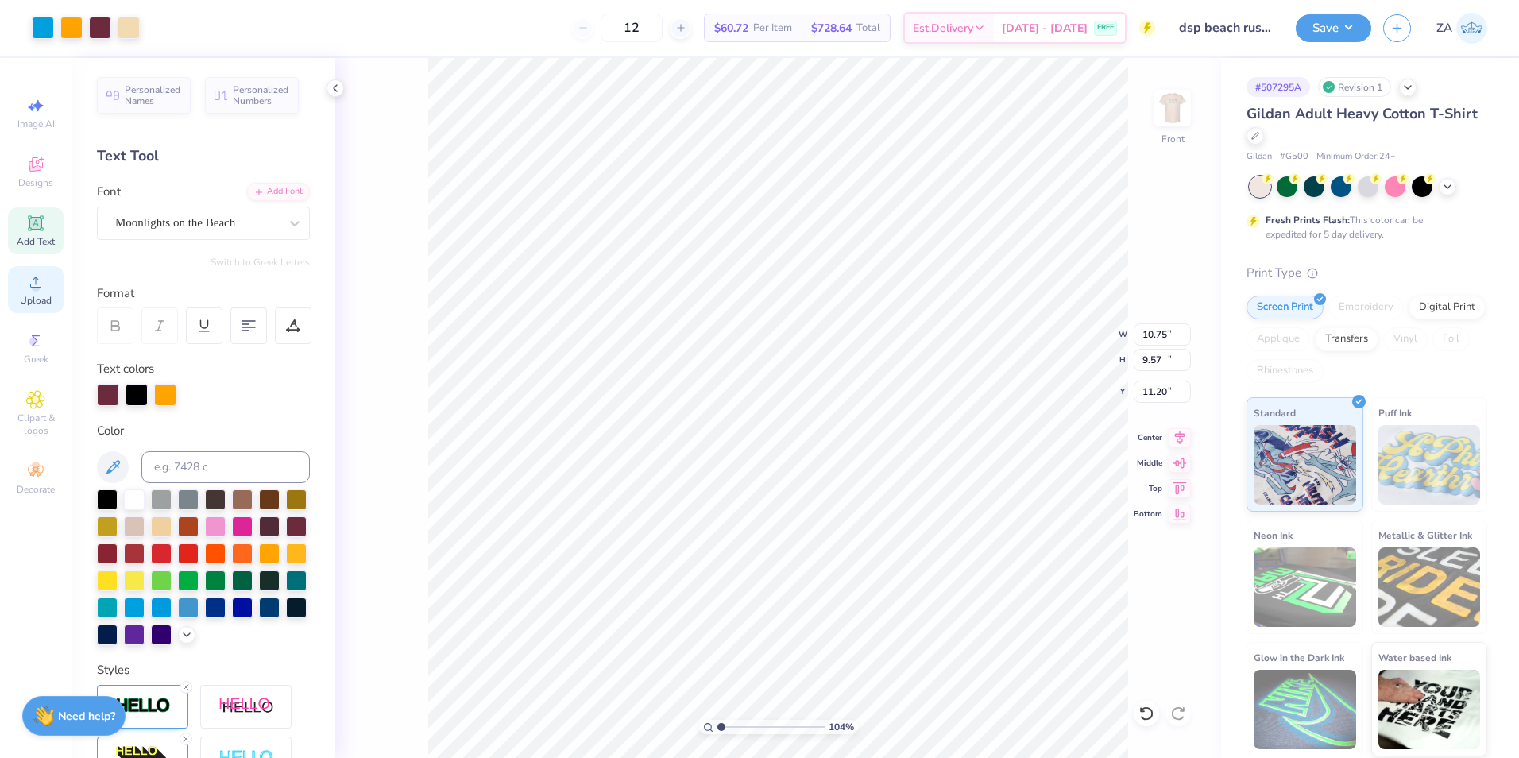
type input "10.31"
type input "10.46"
type input "12.81"
type input "2.66"
type input "4.16"
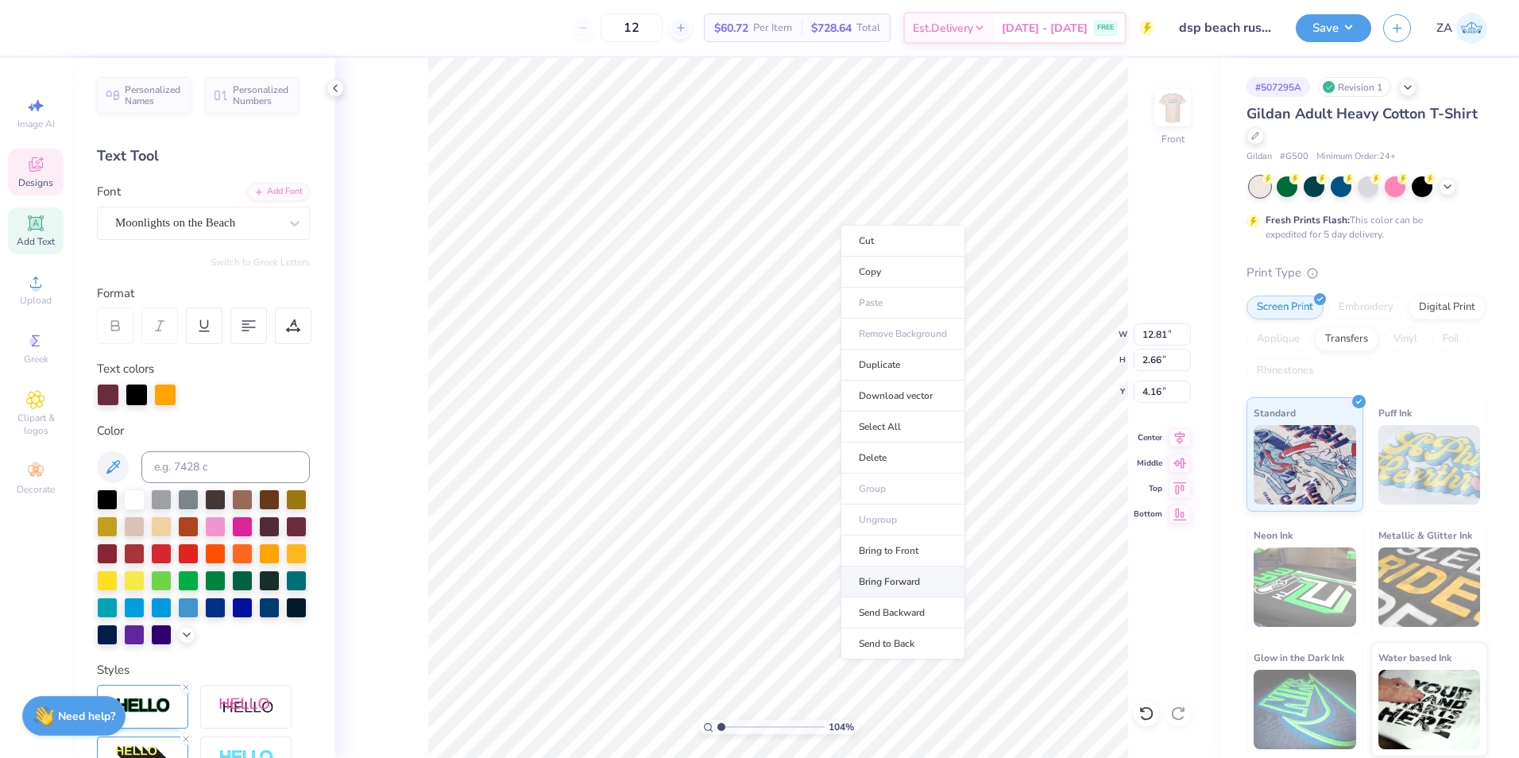
click at [902, 576] on li "Bring Forward" at bounding box center [903, 582] width 125 height 31
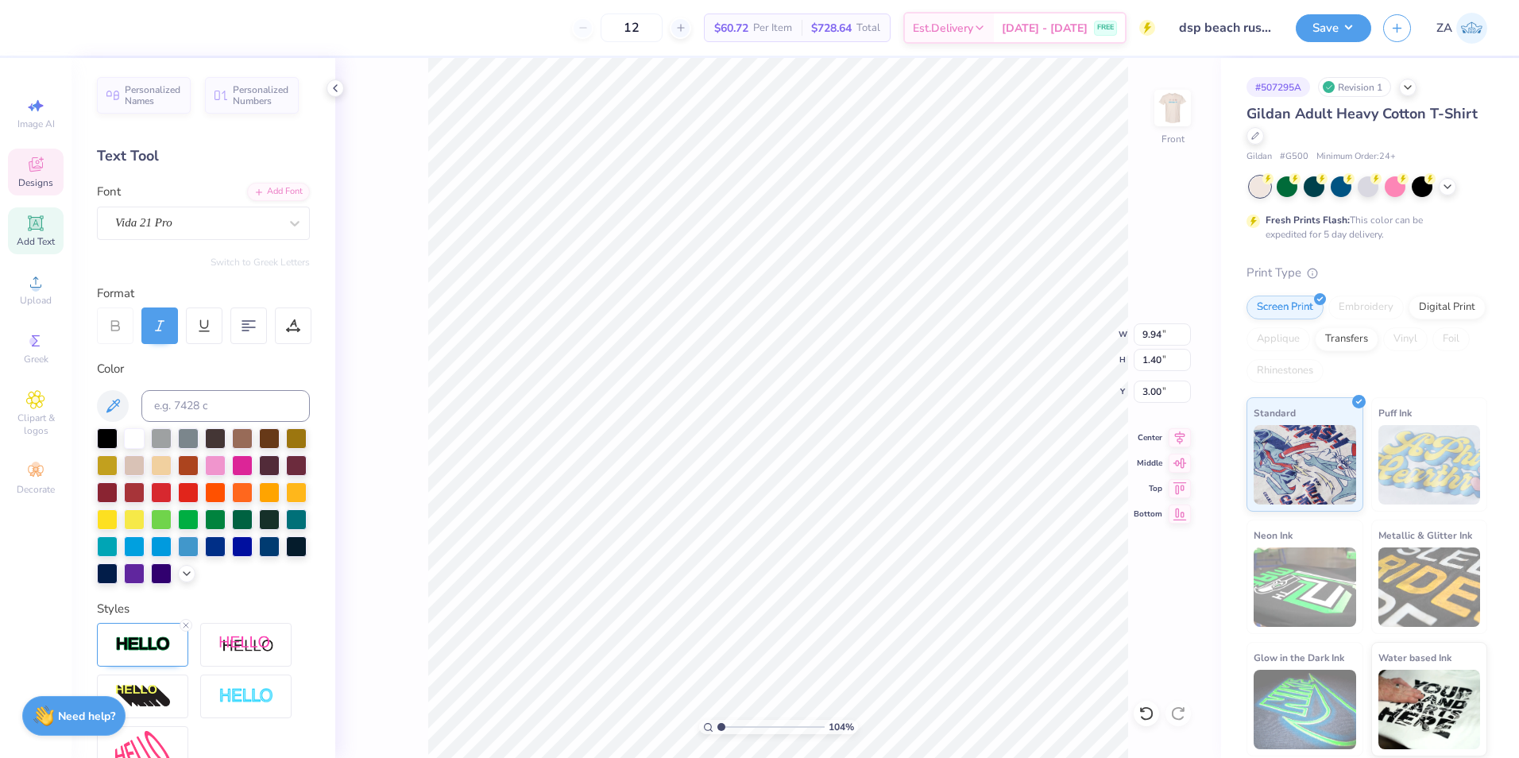
type input "3.00"
type textarea "F A L L R U C R U I T M E N T 2 0 2 5"
type input "13.61"
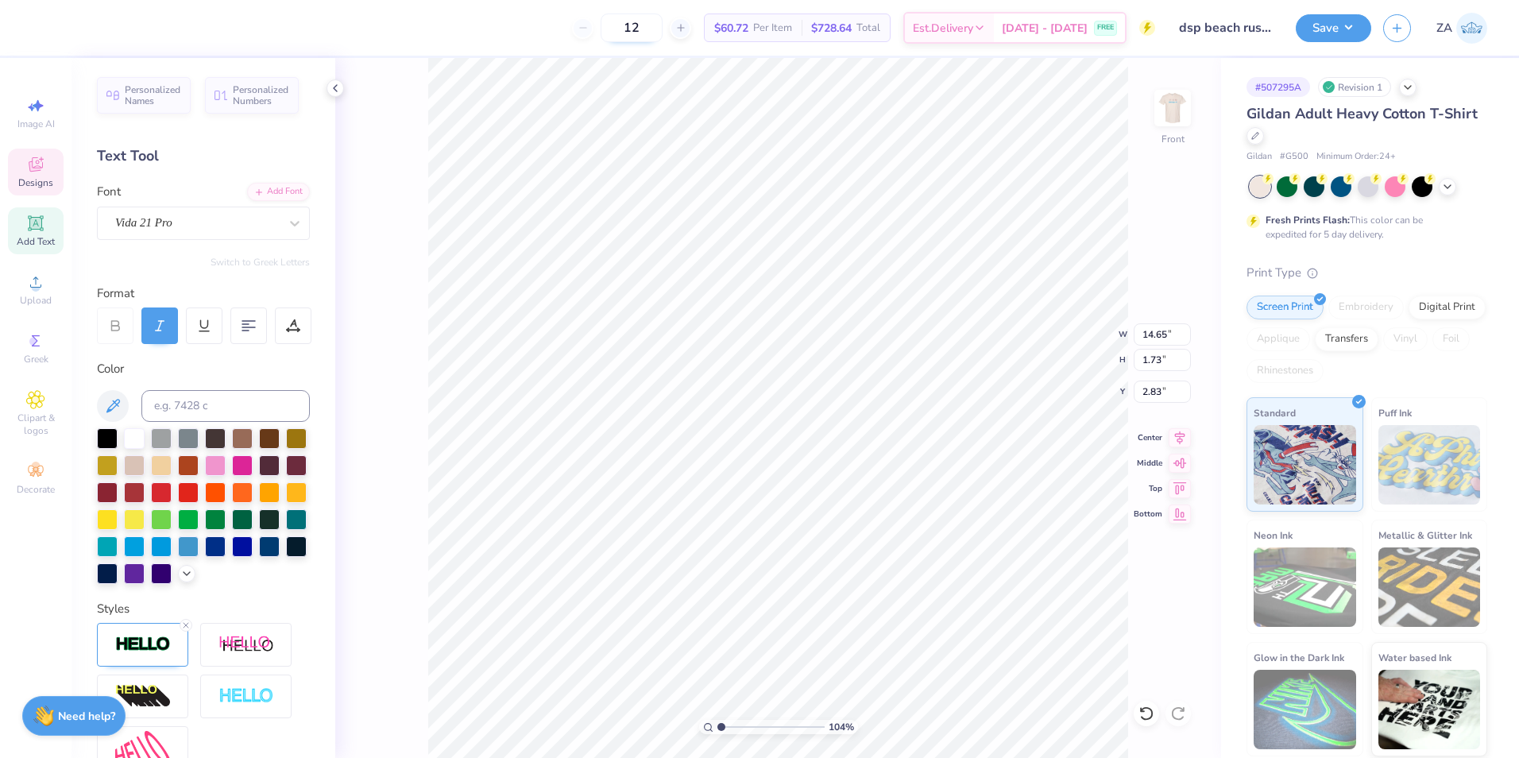
type input "1.61"
type input "2.96"
type input "12.09"
type input "1.43"
type input "3.18"
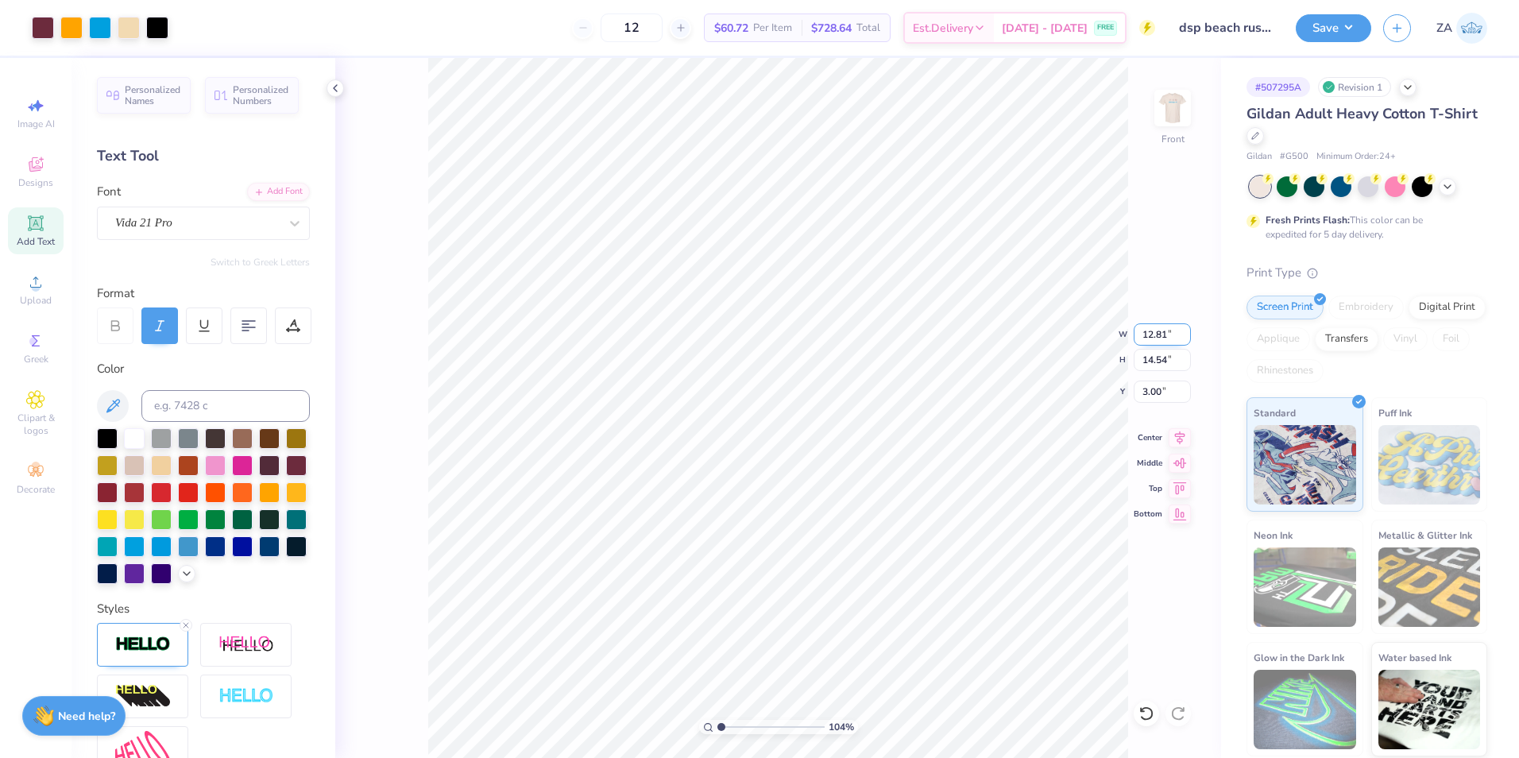
drag, startPoint x: 1140, startPoint y: 336, endPoint x: 1168, endPoint y: 335, distance: 27.8
click at [1168, 335] on input "12.81" at bounding box center [1162, 334] width 57 height 22
type input "12.50"
type input "14.19"
drag, startPoint x: 1145, startPoint y: 390, endPoint x: 1167, endPoint y: 390, distance: 22.3
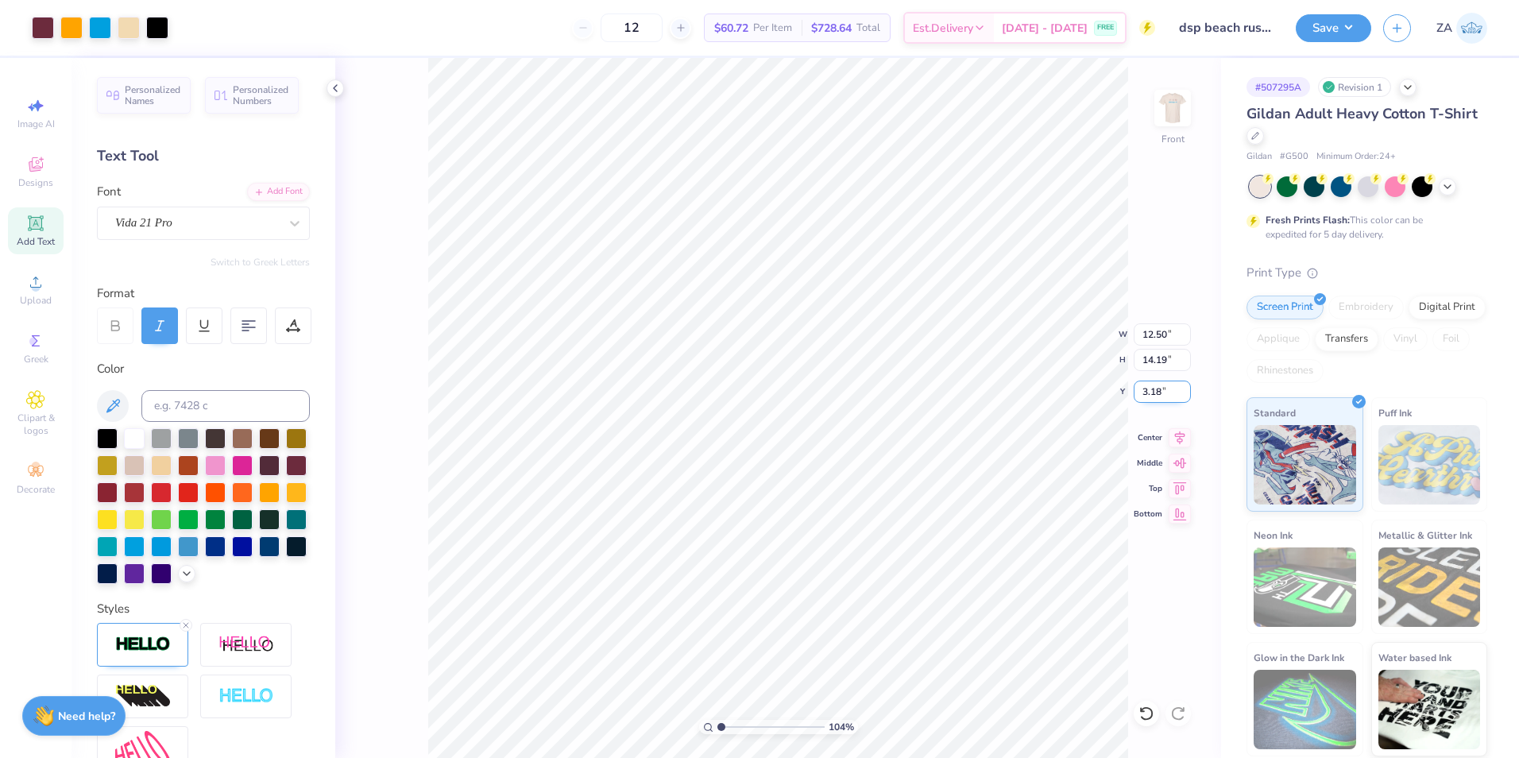
click at [1167, 390] on input "3.18" at bounding box center [1162, 392] width 57 height 22
type input "3.00"
click at [1170, 114] on img at bounding box center [1173, 108] width 64 height 64
click at [1169, 111] on img at bounding box center [1173, 108] width 64 height 64
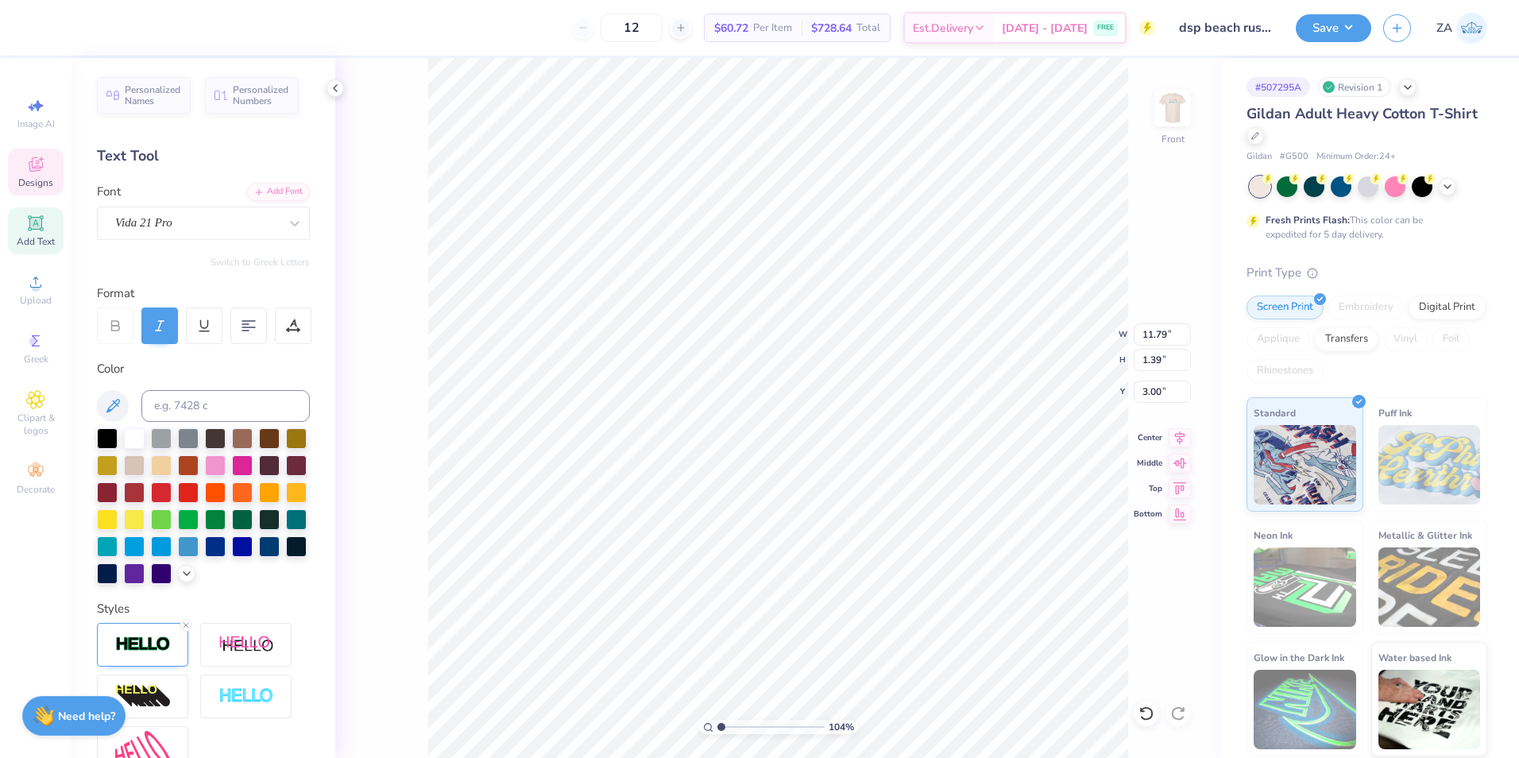
type textarea "F A L L R E C R U I T M E N T 2 0 2 5"
click at [1165, 125] on img at bounding box center [1173, 108] width 64 height 64
click at [1324, 36] on button "Save" at bounding box center [1333, 26] width 75 height 28
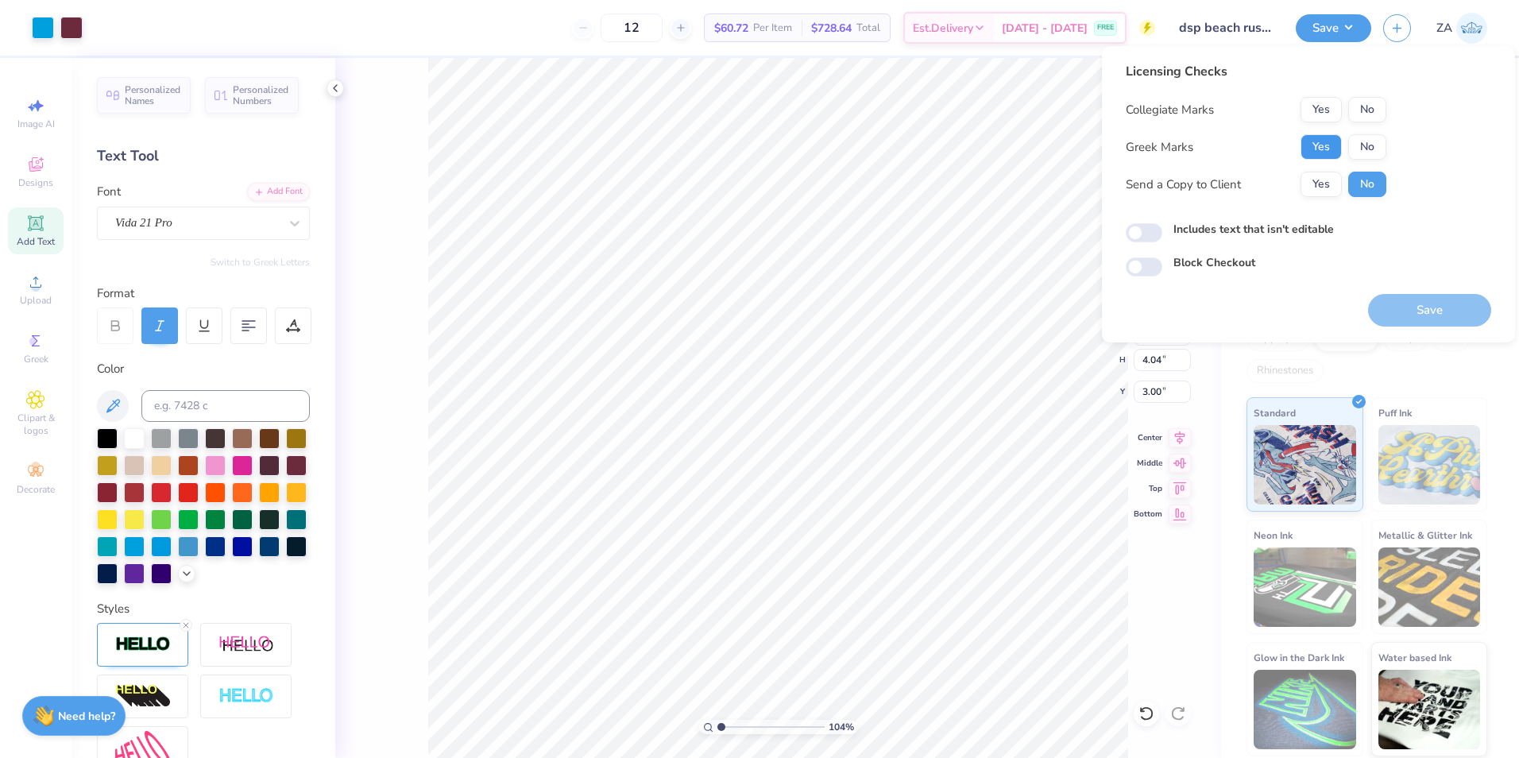
click at [1315, 149] on button "Yes" at bounding box center [1321, 146] width 41 height 25
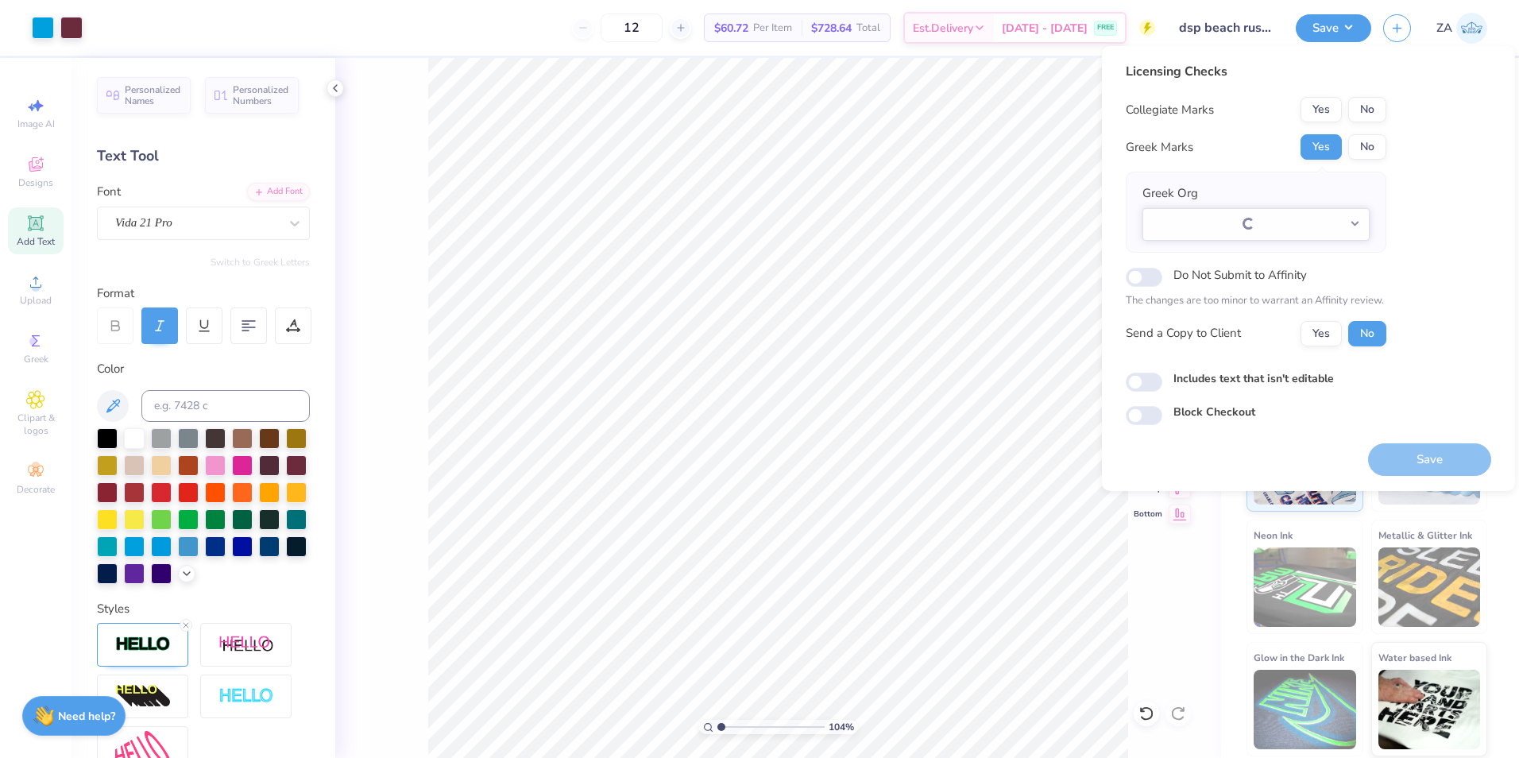
click at [1366, 96] on div "Licensing Checks Collegiate Marks Yes No Greek Marks Yes No Greek Org Loading..…" at bounding box center [1256, 210] width 261 height 296
click at [1363, 118] on button "No" at bounding box center [1368, 109] width 38 height 25
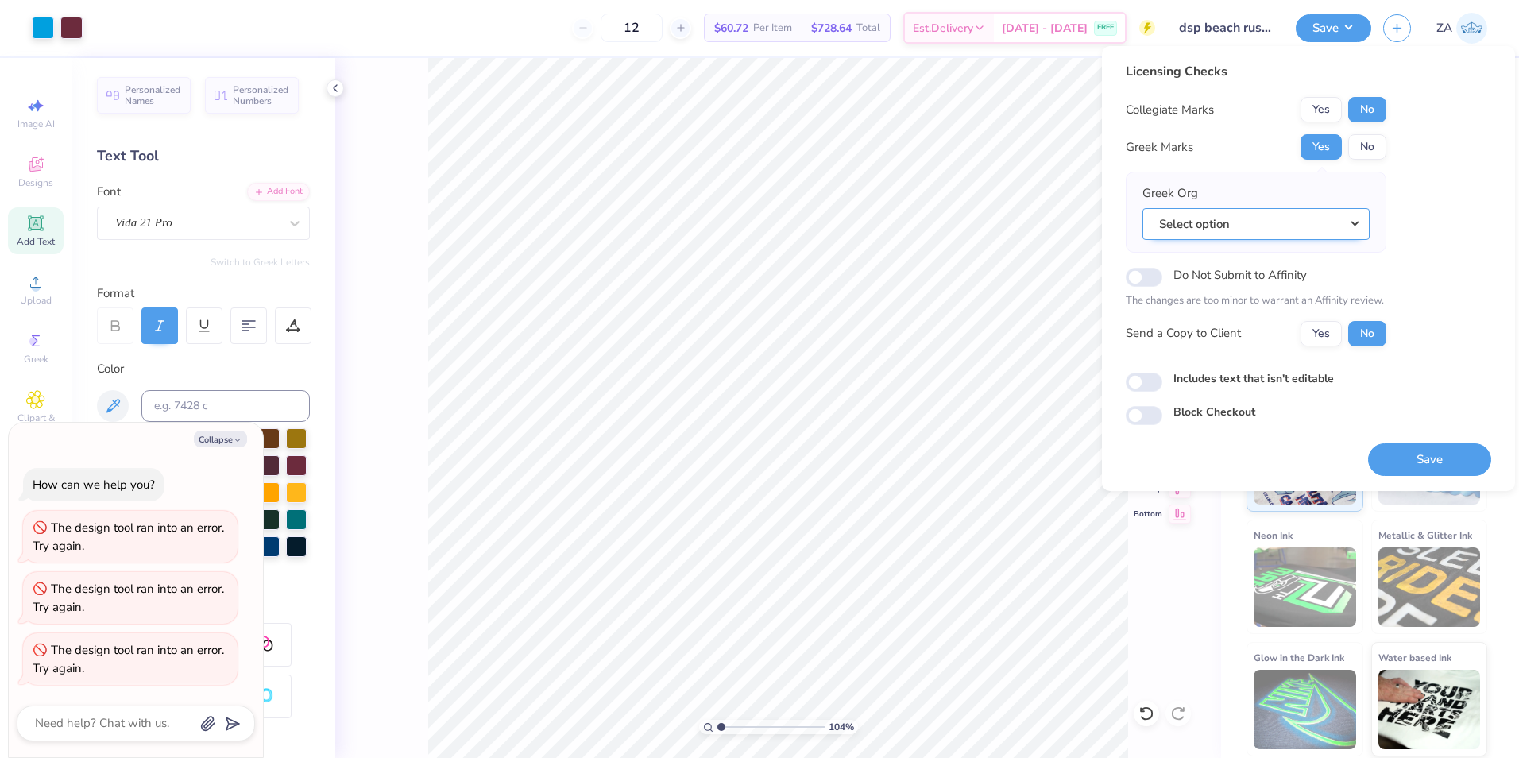
click at [1201, 219] on button "Select option" at bounding box center [1256, 224] width 227 height 33
click at [1268, 235] on button "Select option" at bounding box center [1256, 224] width 227 height 33
click at [1356, 223] on button "Select option" at bounding box center [1256, 224] width 227 height 33
click at [1343, 223] on button "Select option" at bounding box center [1256, 224] width 227 height 33
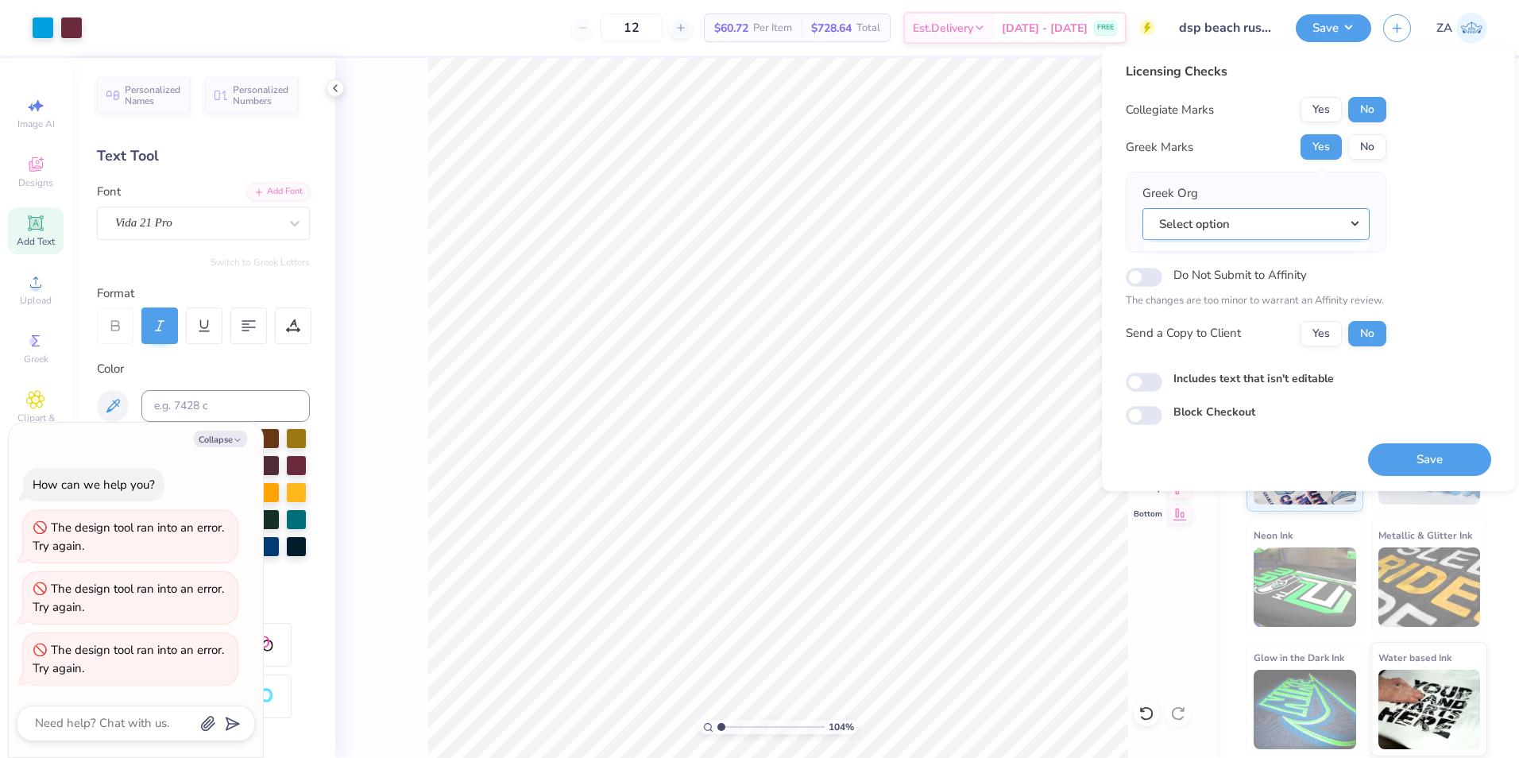
click at [1208, 211] on button "Select option" at bounding box center [1256, 224] width 227 height 33
click at [1231, 217] on button "Select option" at bounding box center [1256, 224] width 227 height 33
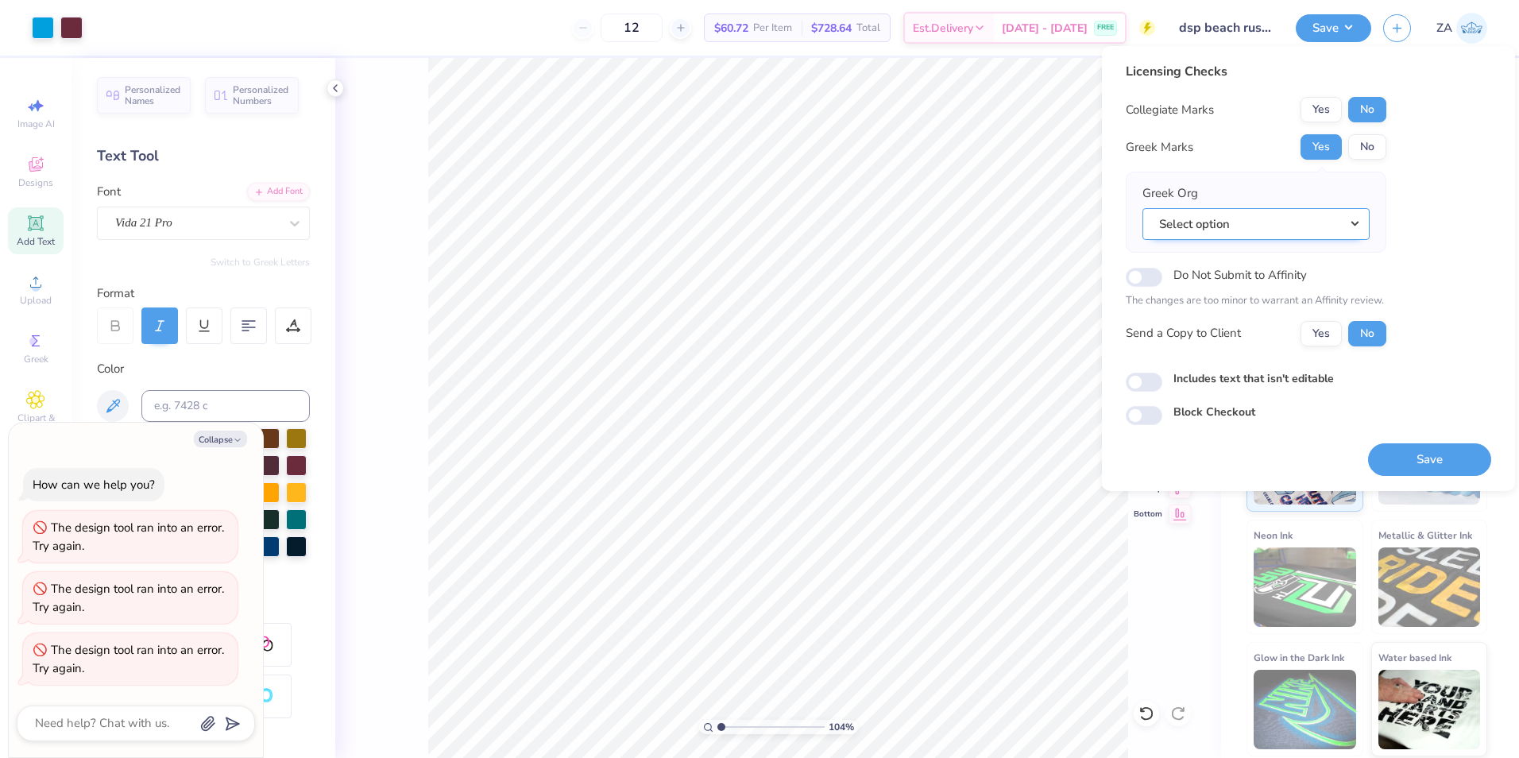
click at [1231, 217] on button "Select option" at bounding box center [1256, 224] width 227 height 33
click at [1382, 223] on div "Greek Org Select option" at bounding box center [1256, 212] width 261 height 81
click at [1406, 212] on div "Licensing Checks Collegiate Marks Yes No Greek Marks Yes No Greek Org Select op…" at bounding box center [1309, 243] width 366 height 363
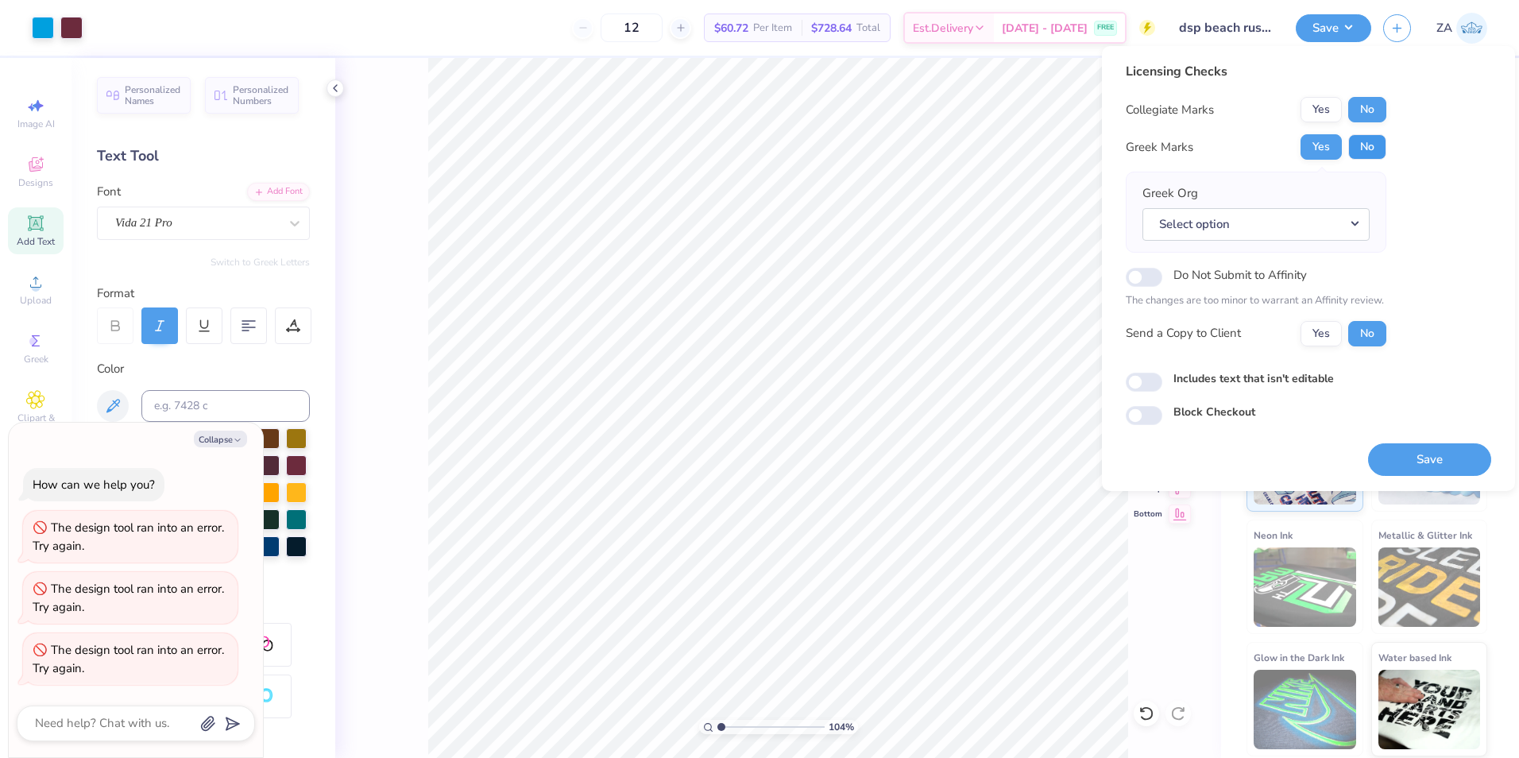
click at [1361, 145] on button "No" at bounding box center [1368, 146] width 38 height 25
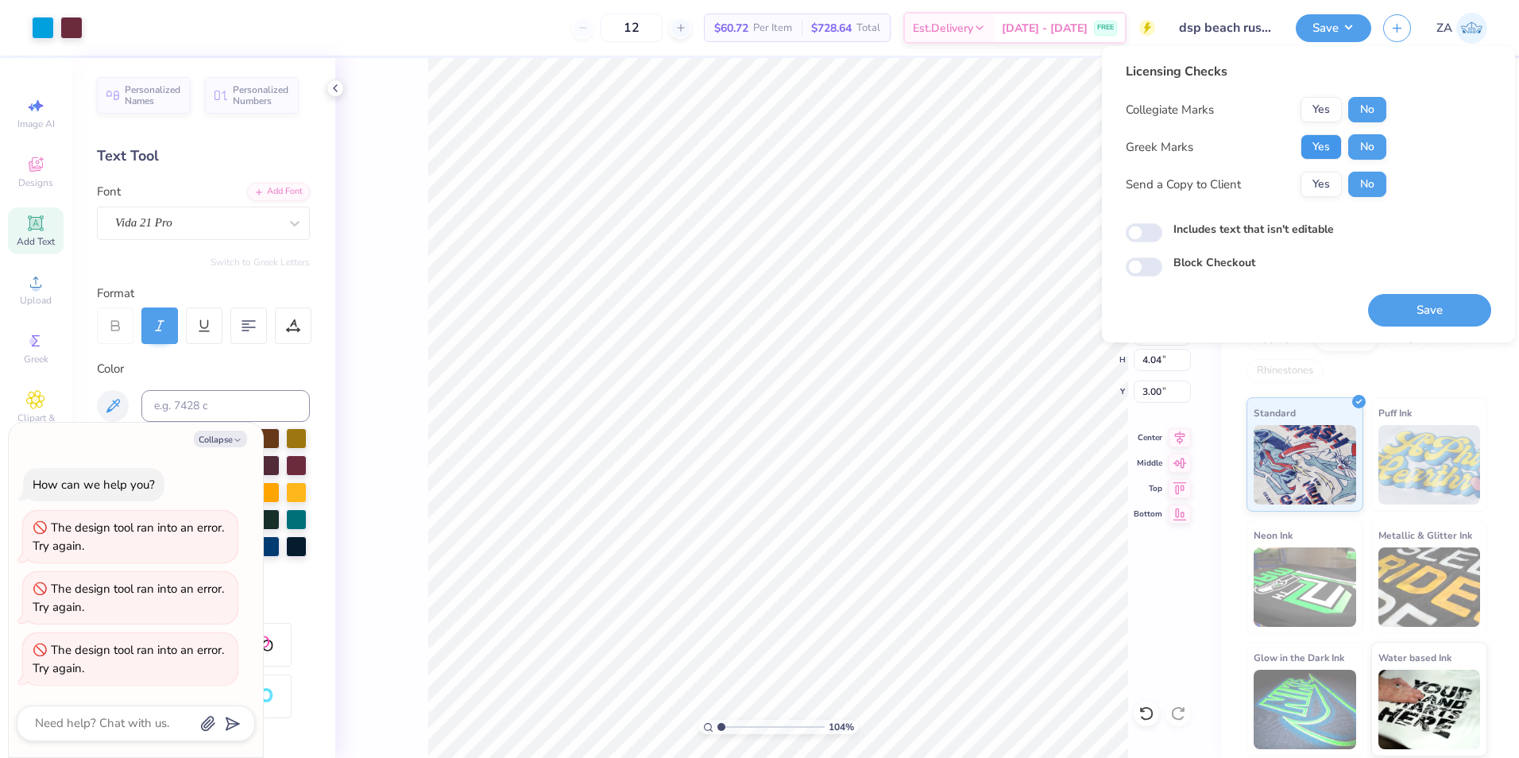
click at [1329, 147] on button "Yes" at bounding box center [1321, 146] width 41 height 25
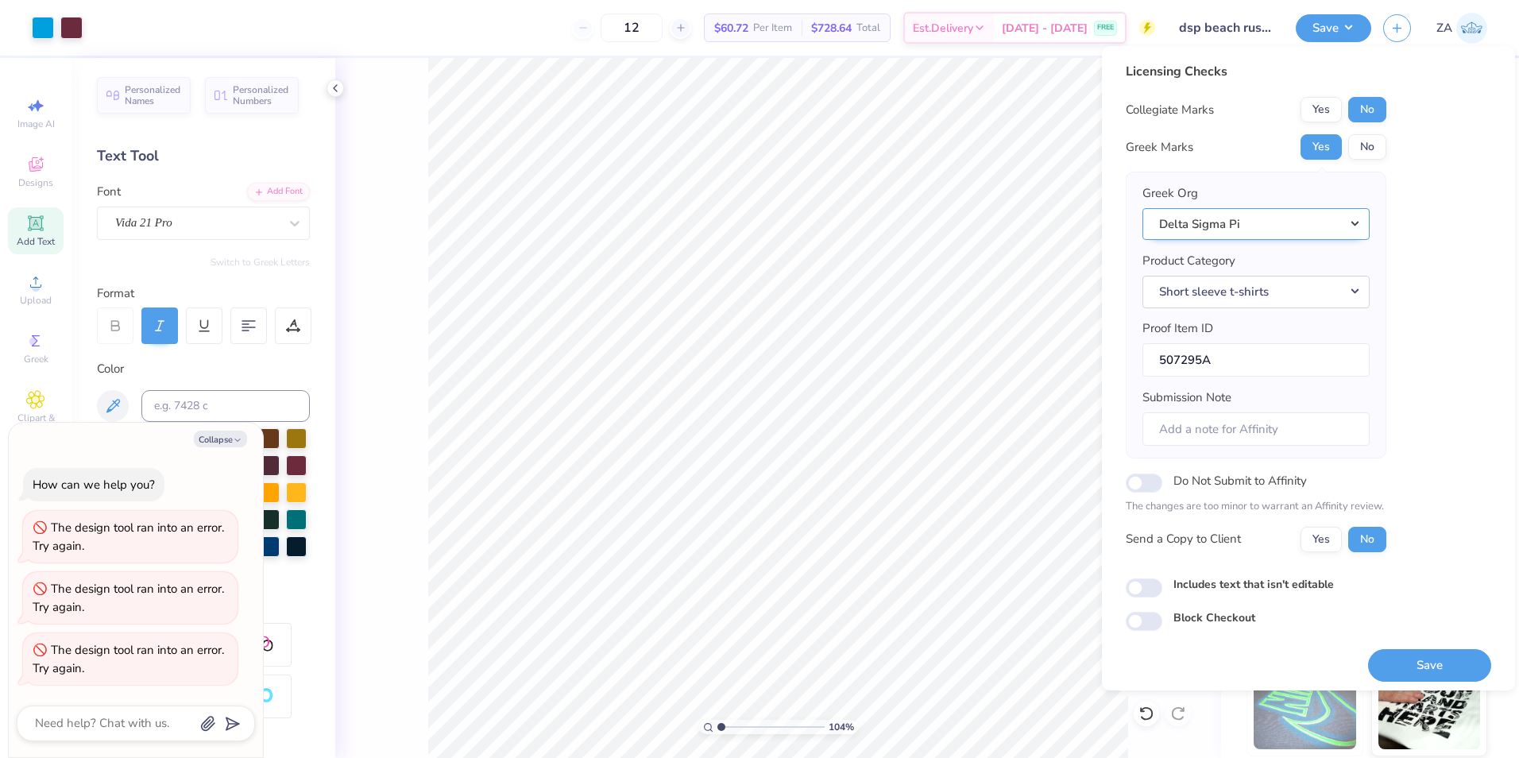
click at [1351, 231] on button "Delta Sigma Pi" at bounding box center [1256, 224] width 227 height 33
click at [1413, 666] on button "Save" at bounding box center [1429, 665] width 123 height 33
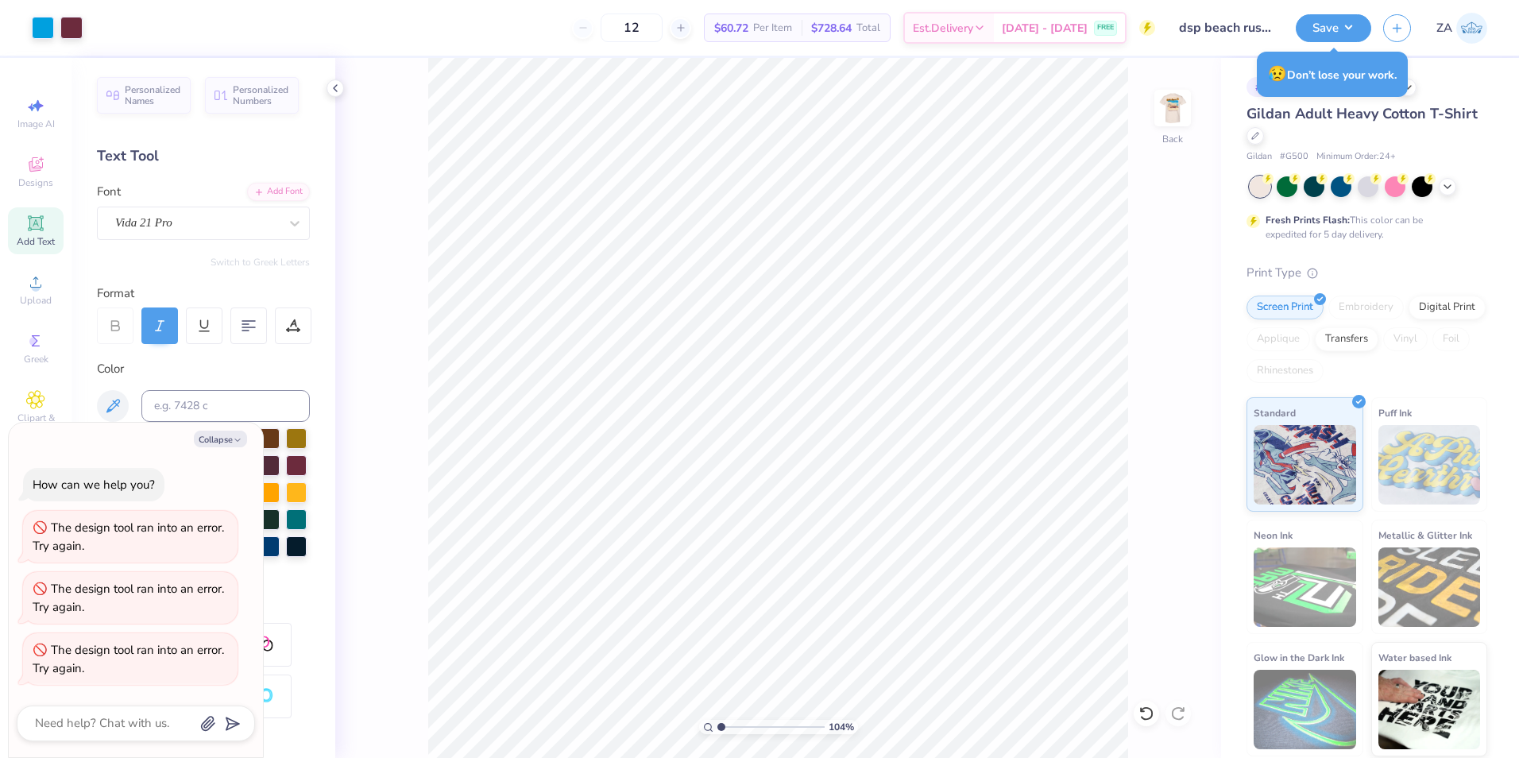
type textarea "x"
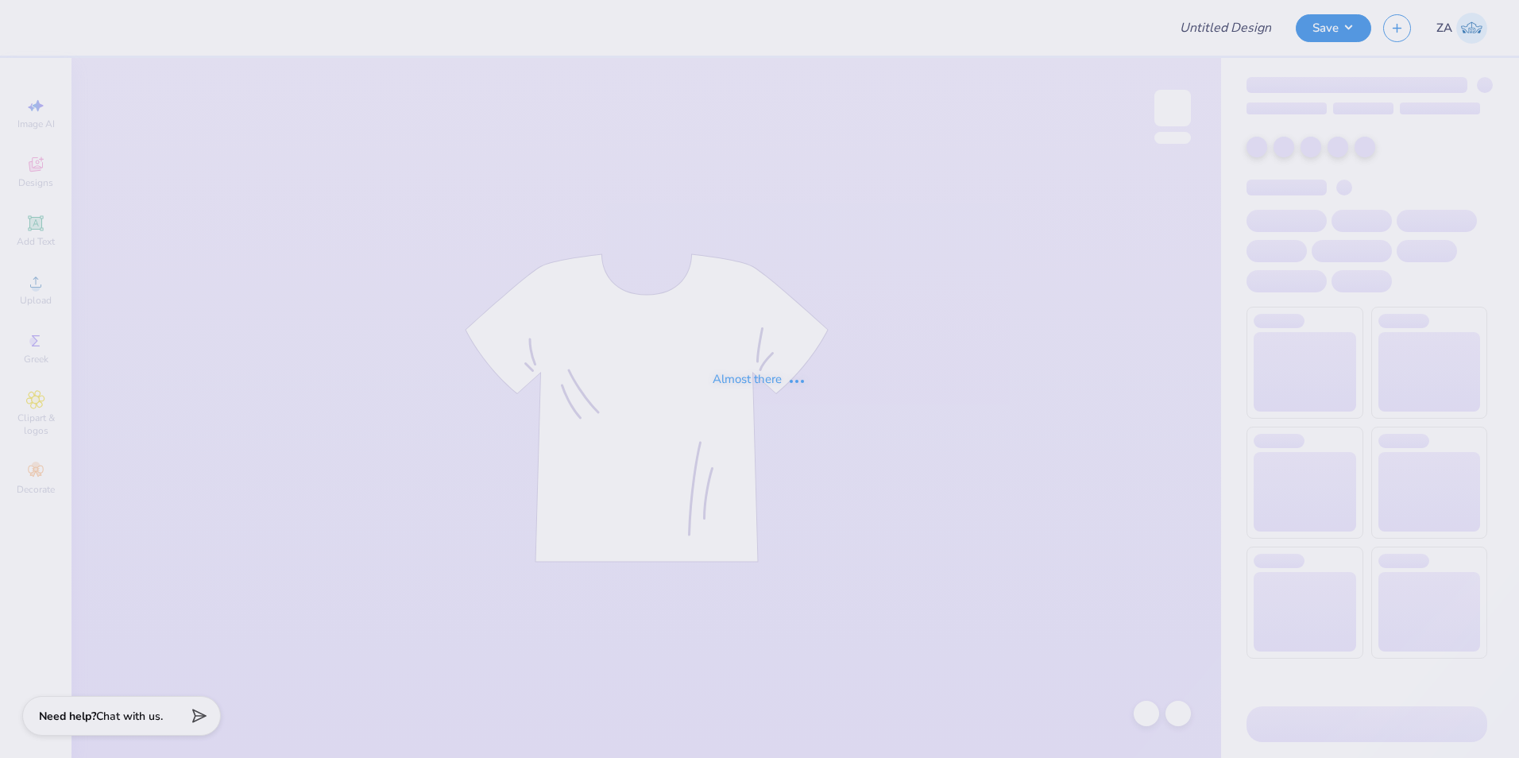
type input "Open rush 1"
